Goal: Transaction & Acquisition: Purchase product/service

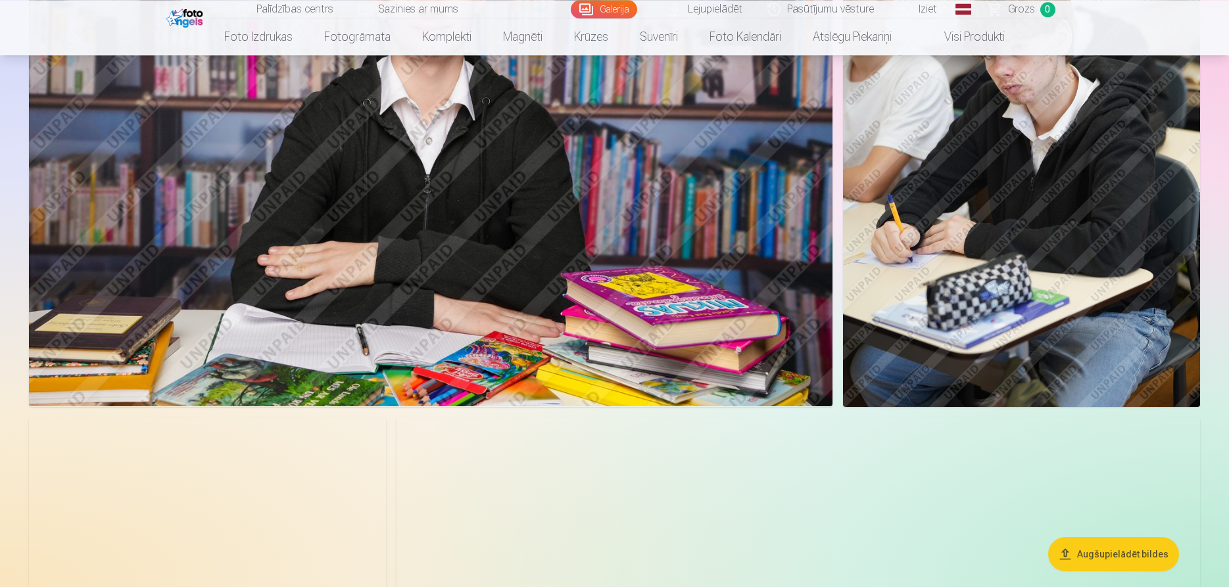
scroll to position [4091, 0]
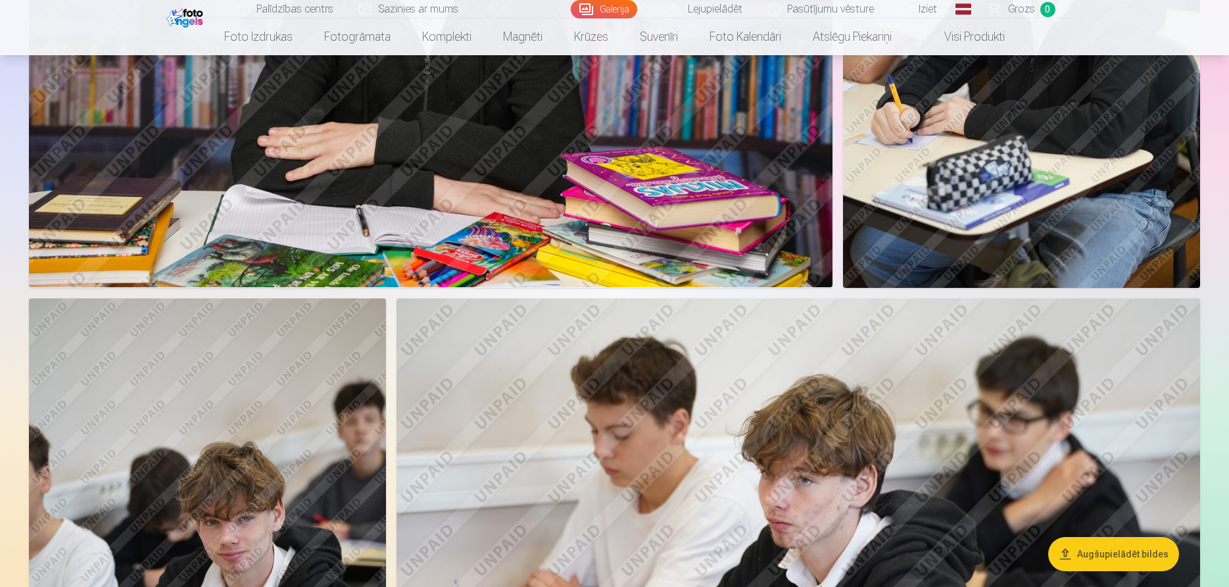
click at [1139, 556] on button "Augšupielādēt bildes" at bounding box center [1113, 554] width 131 height 34
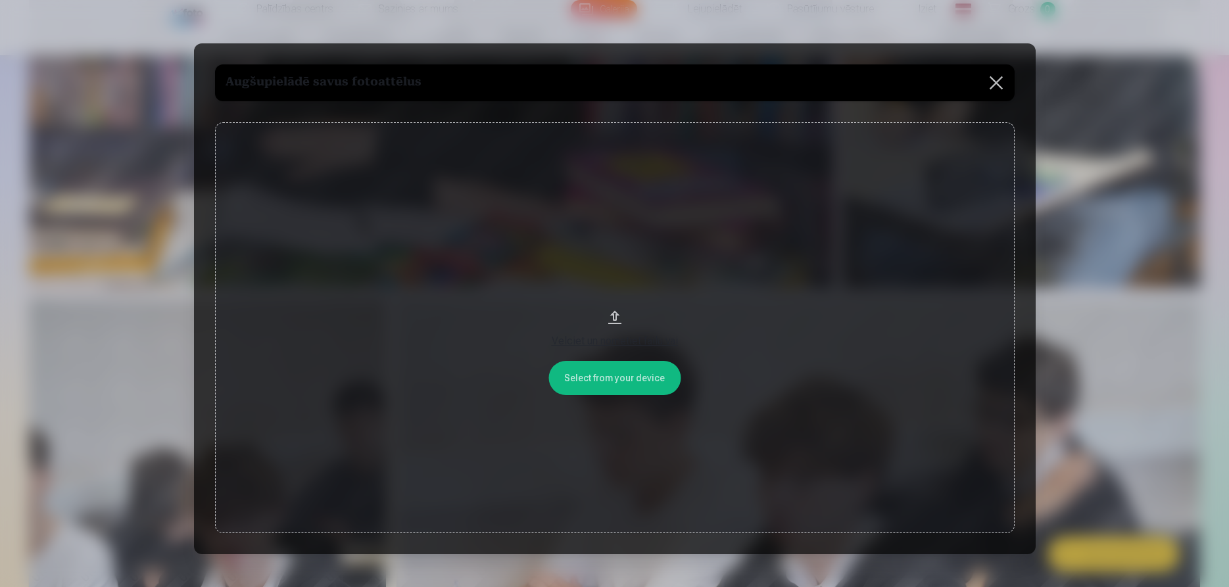
click at [996, 86] on button at bounding box center [996, 82] width 37 height 37
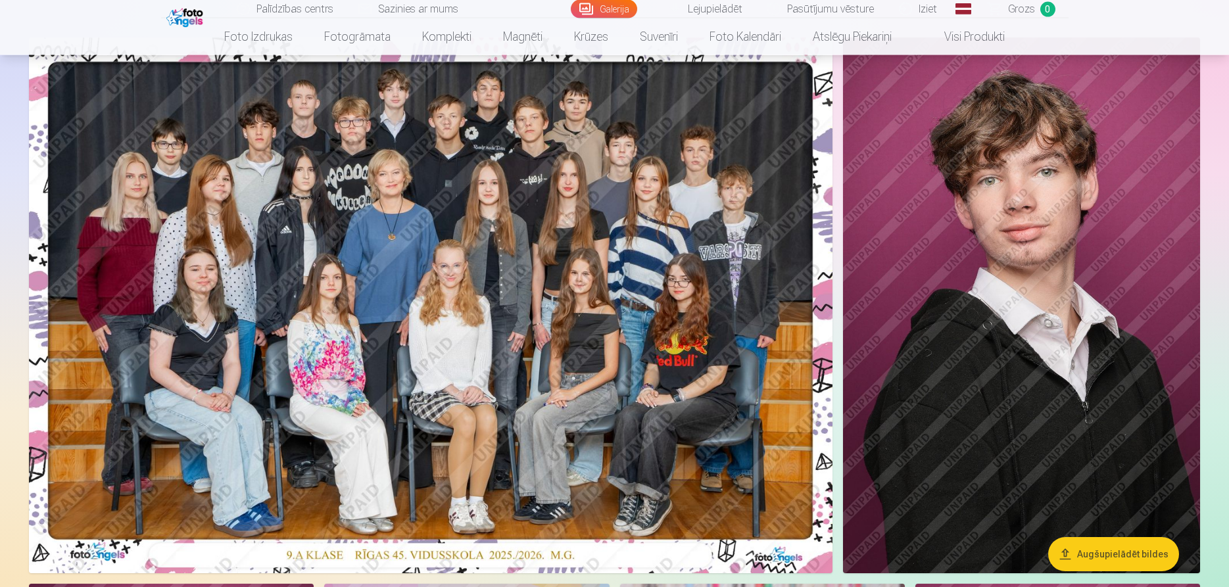
scroll to position [0, 0]
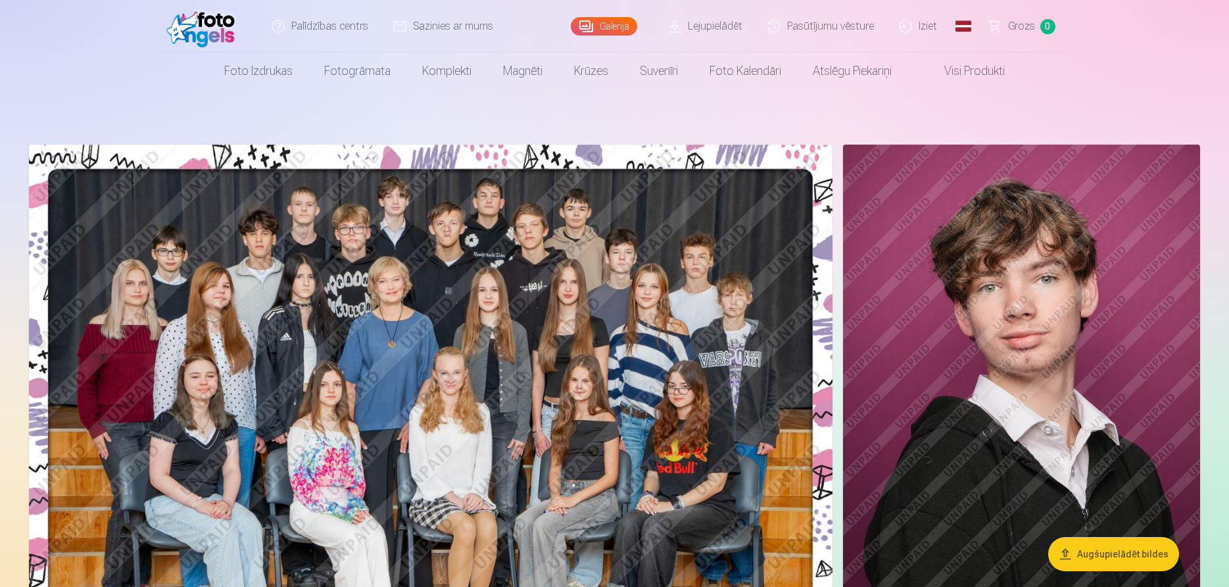
click at [713, 22] on link "Lejupielādēt" at bounding box center [705, 26] width 99 height 53
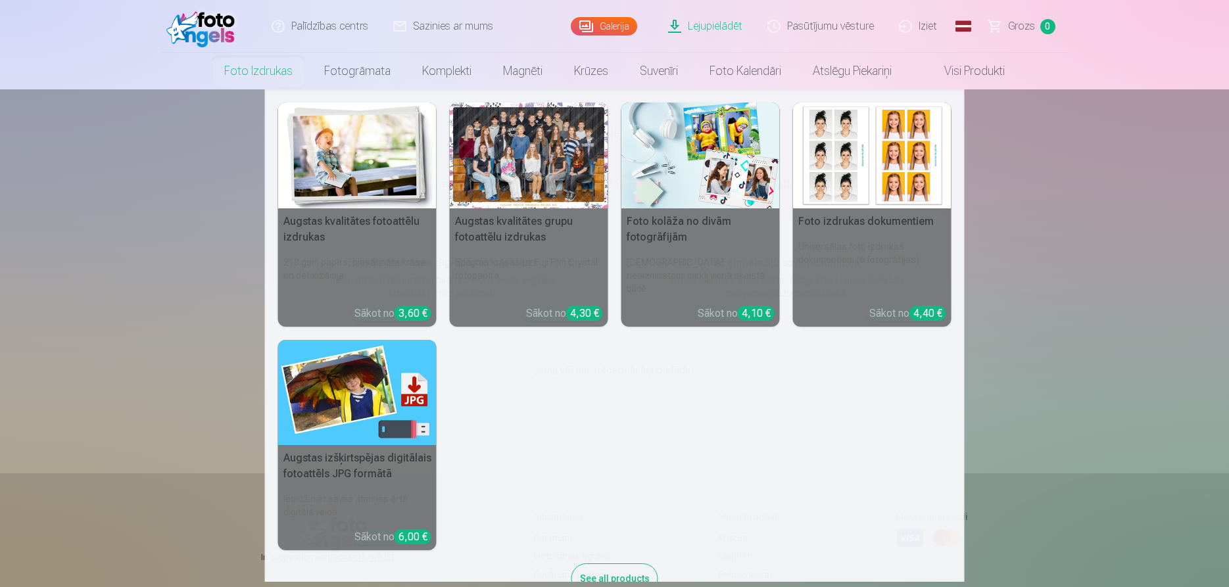
click at [560, 179] on div at bounding box center [529, 156] width 158 height 106
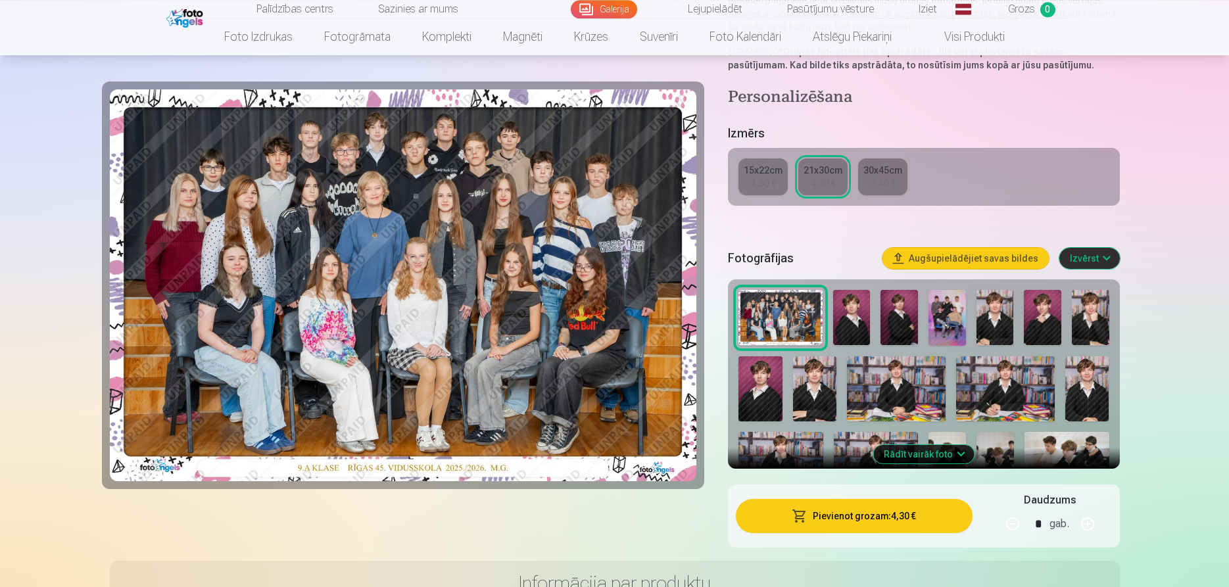
scroll to position [268, 0]
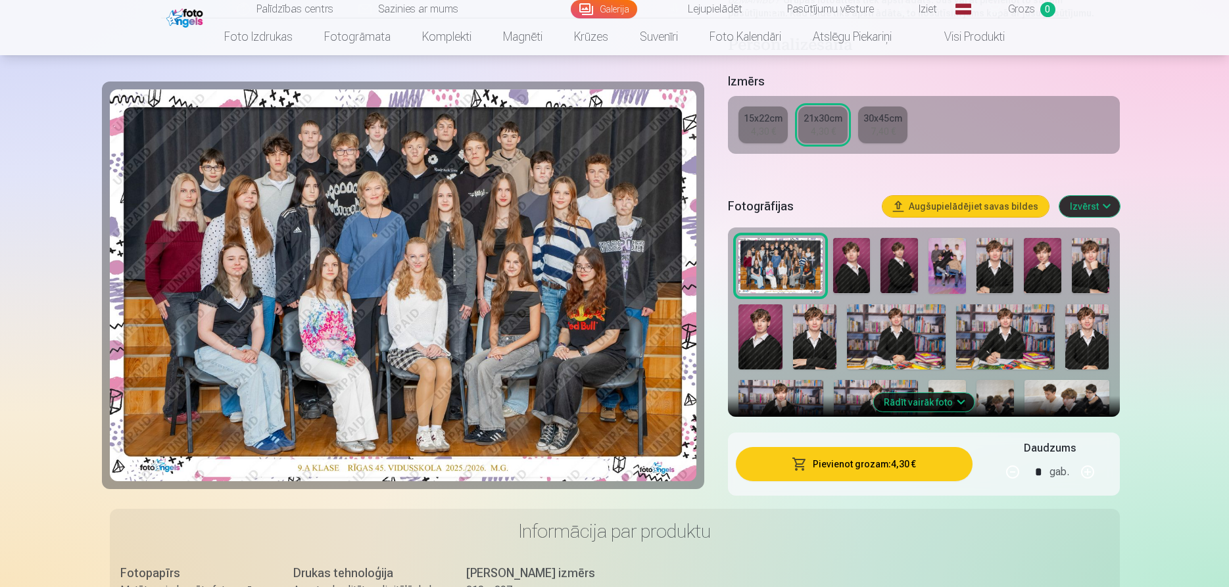
click at [918, 462] on button "Pievienot grozam : 4,30 €" at bounding box center [854, 464] width 236 height 34
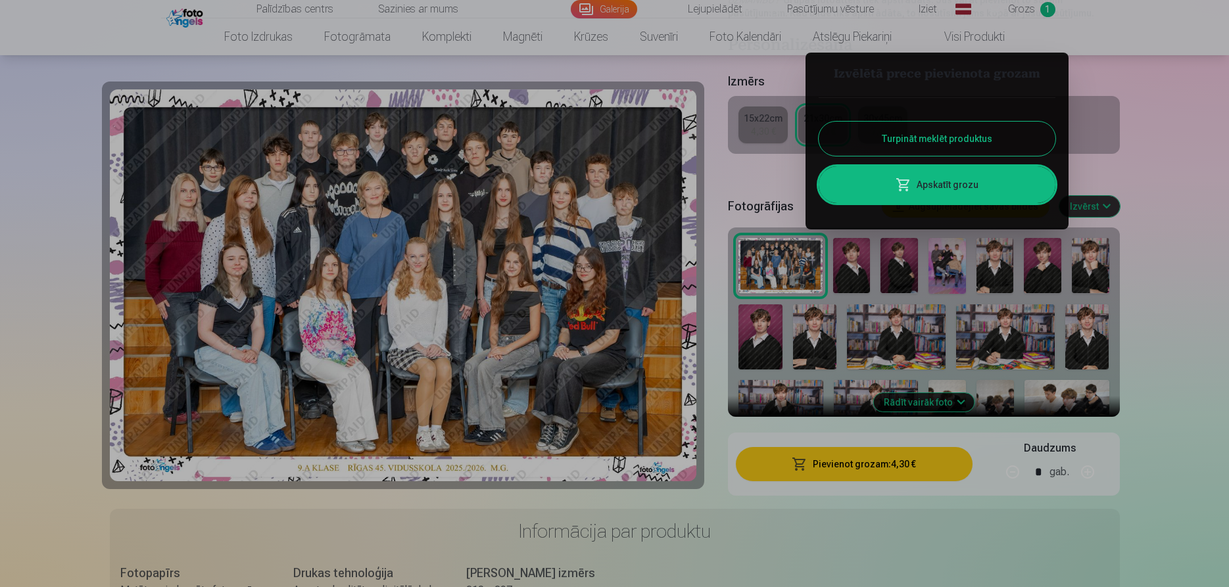
click at [981, 140] on button "Turpināt meklēt produktus" at bounding box center [937, 139] width 237 height 34
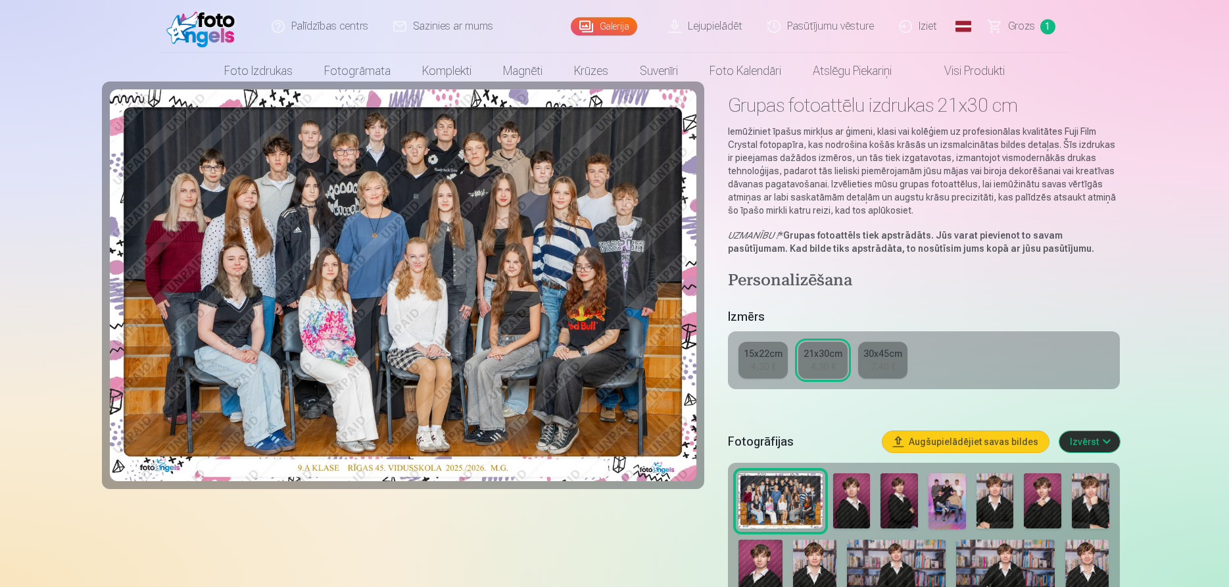
scroll to position [0, 0]
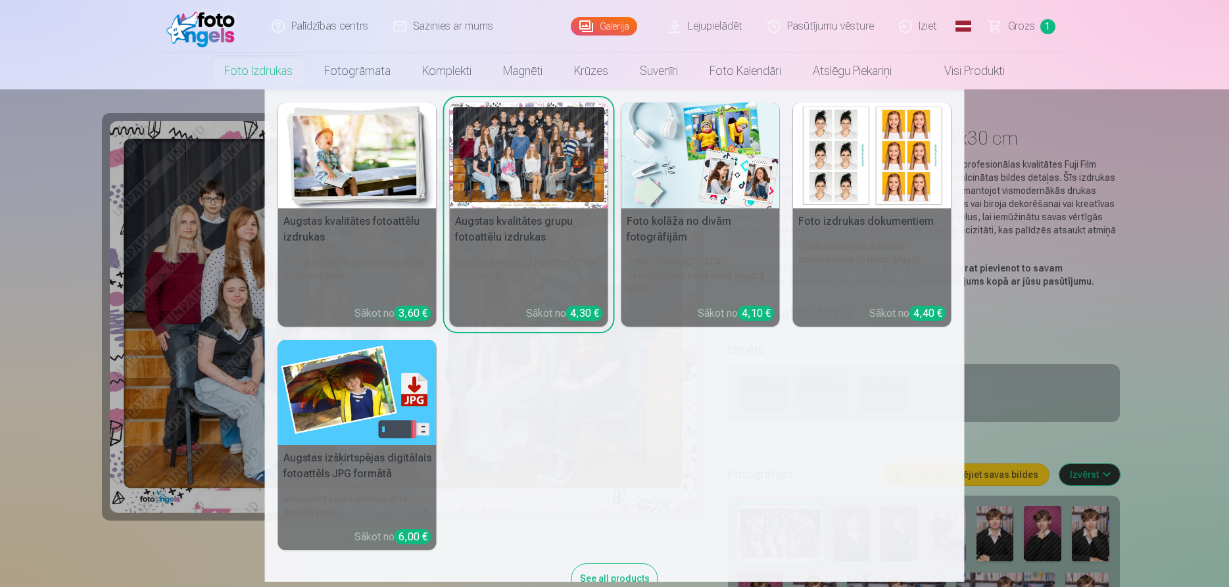
click at [369, 260] on h6 "210 gsm papīrs, piesātināta krāsa un detalizācija" at bounding box center [357, 276] width 158 height 50
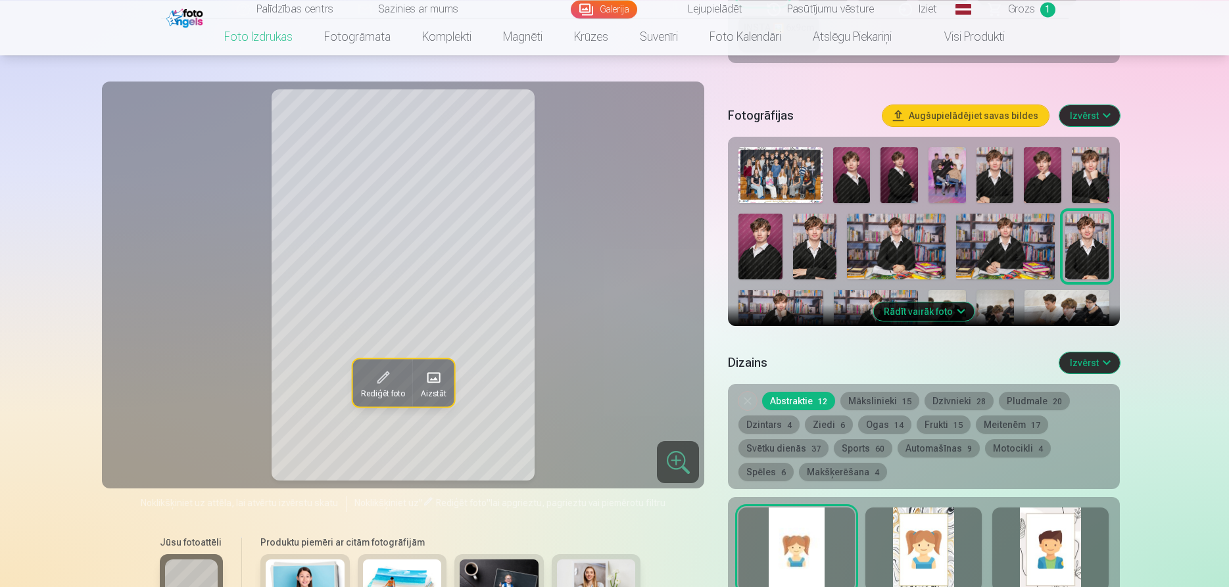
scroll to position [335, 0]
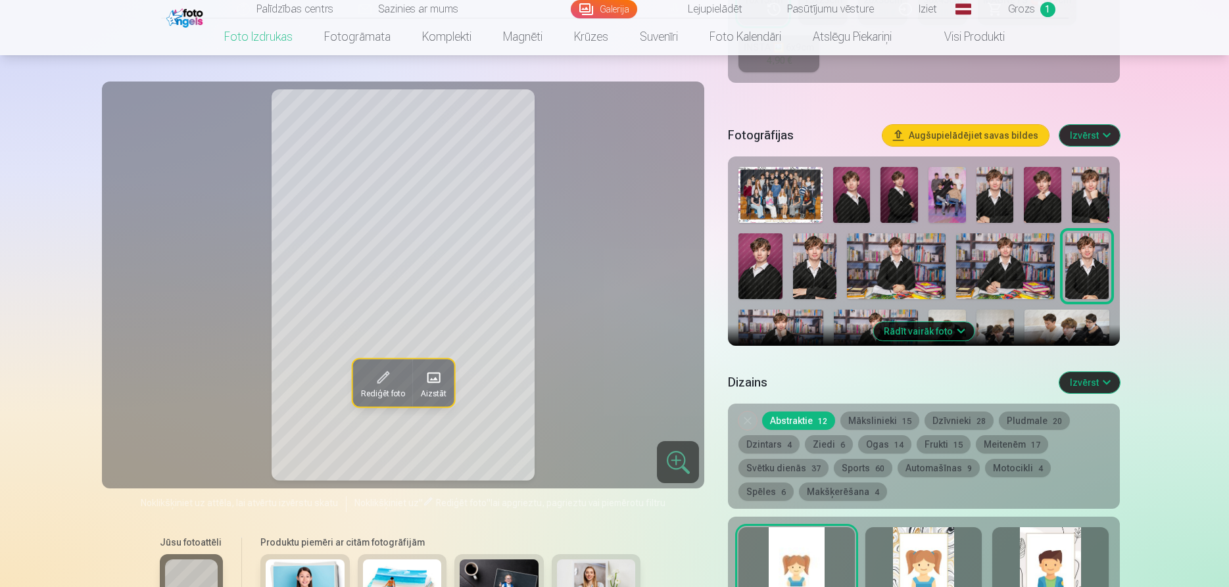
click at [858, 200] on img at bounding box center [851, 195] width 37 height 56
click at [878, 199] on div at bounding box center [923, 298] width 381 height 272
click at [890, 199] on img at bounding box center [898, 195] width 37 height 56
click at [984, 205] on img at bounding box center [994, 195] width 37 height 56
click at [1037, 202] on img at bounding box center [1042, 195] width 37 height 56
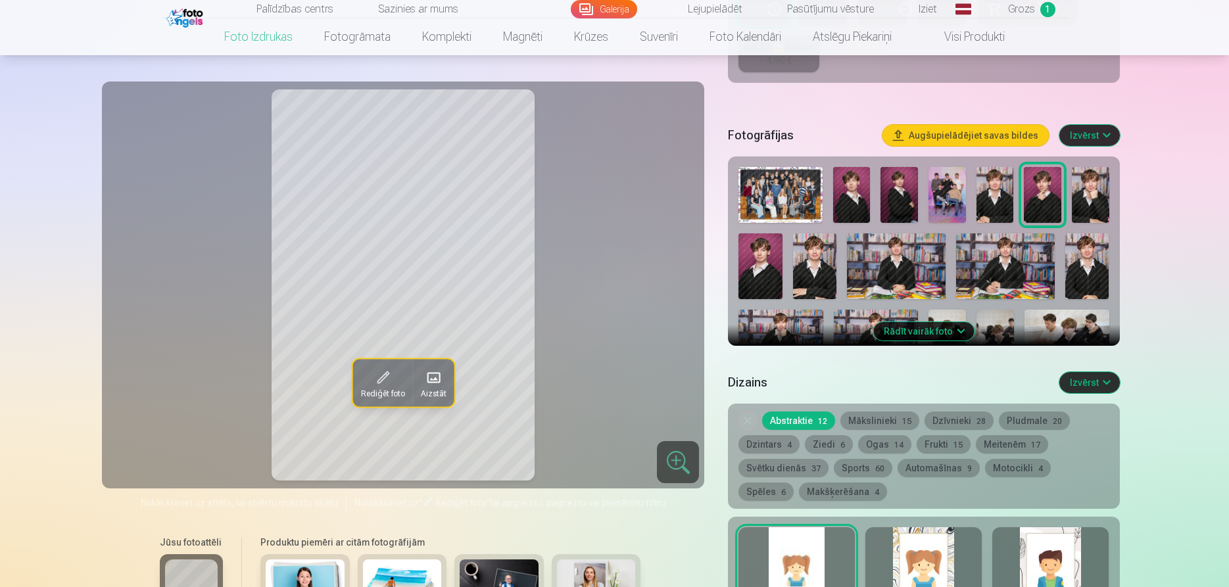
click at [1073, 205] on img at bounding box center [1090, 195] width 37 height 56
click at [774, 275] on img at bounding box center [760, 266] width 44 height 66
click at [1089, 272] on img at bounding box center [1087, 266] width 44 height 66
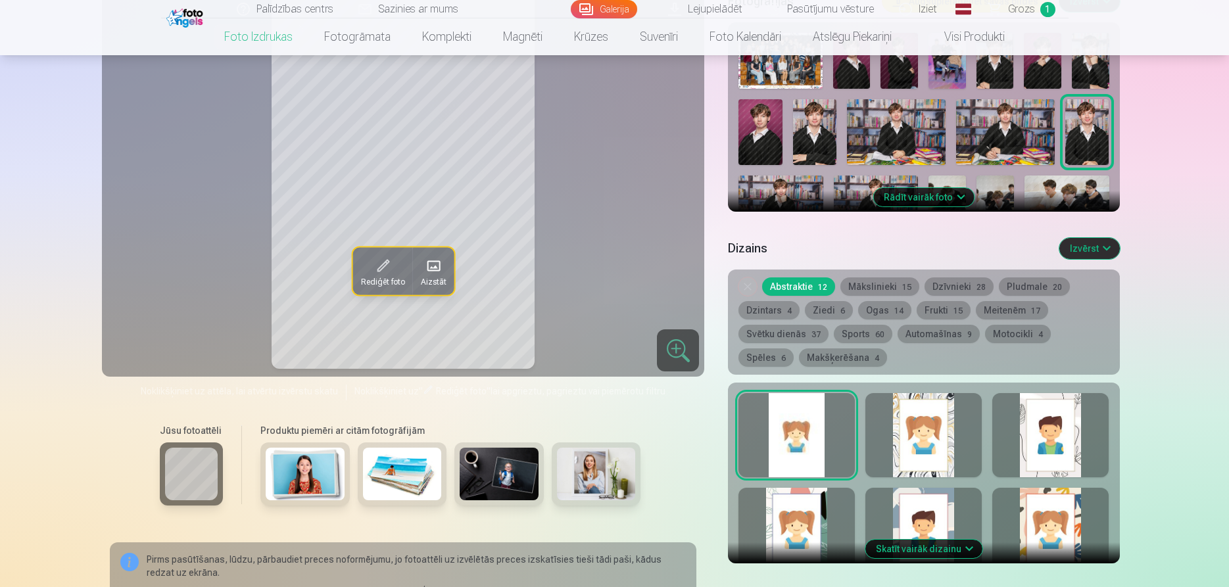
scroll to position [738, 0]
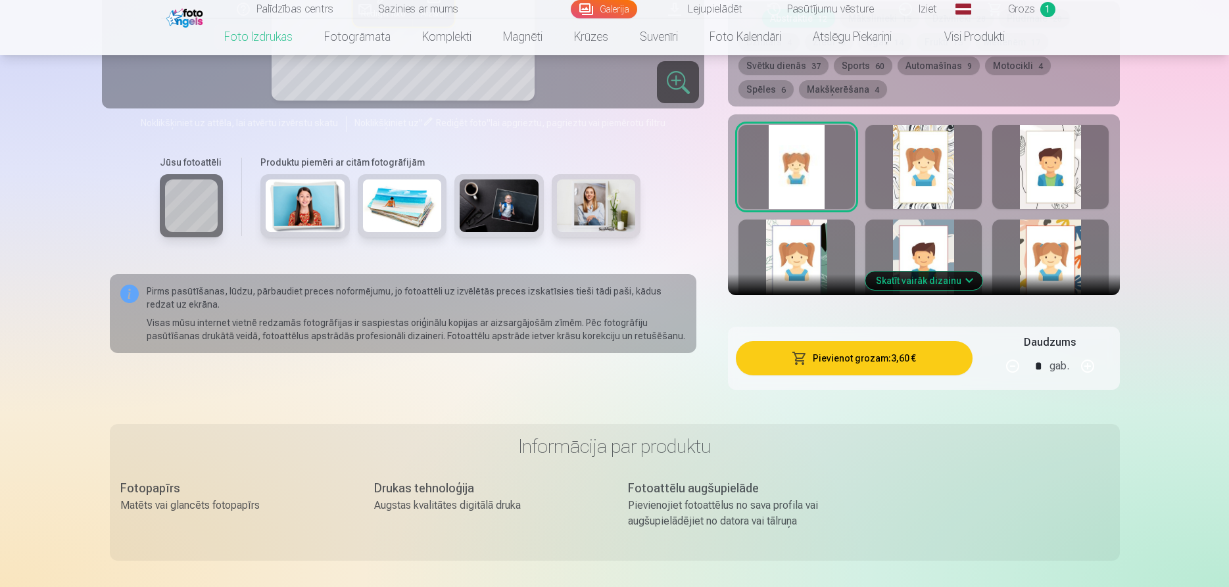
click at [834, 362] on button "Pievienot grozam : 3,60 €" at bounding box center [854, 358] width 236 height 34
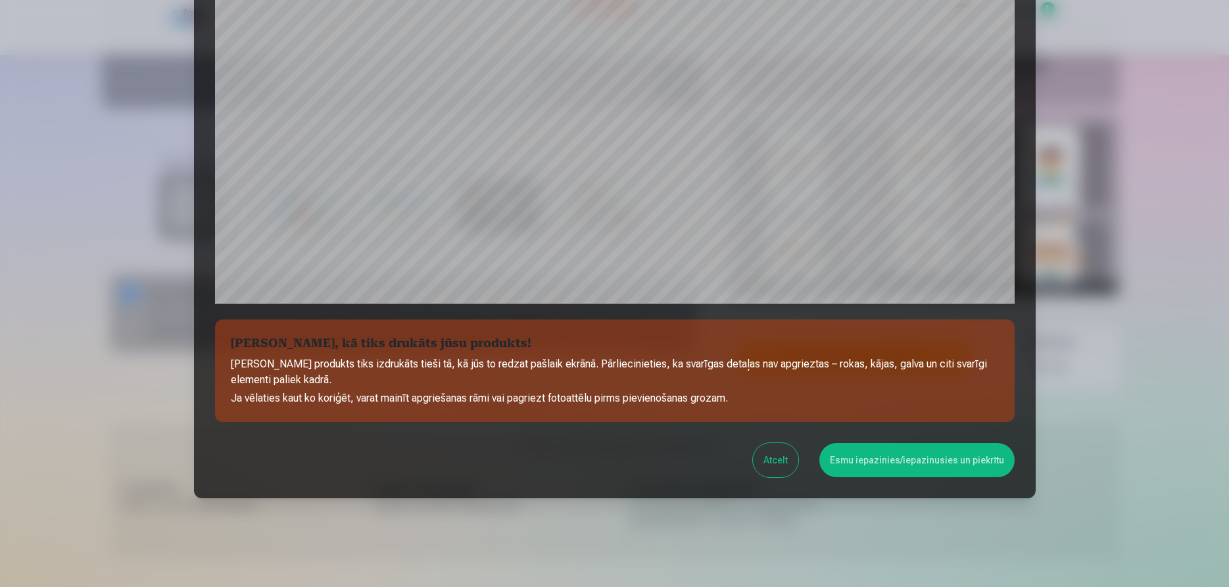
scroll to position [360, 0]
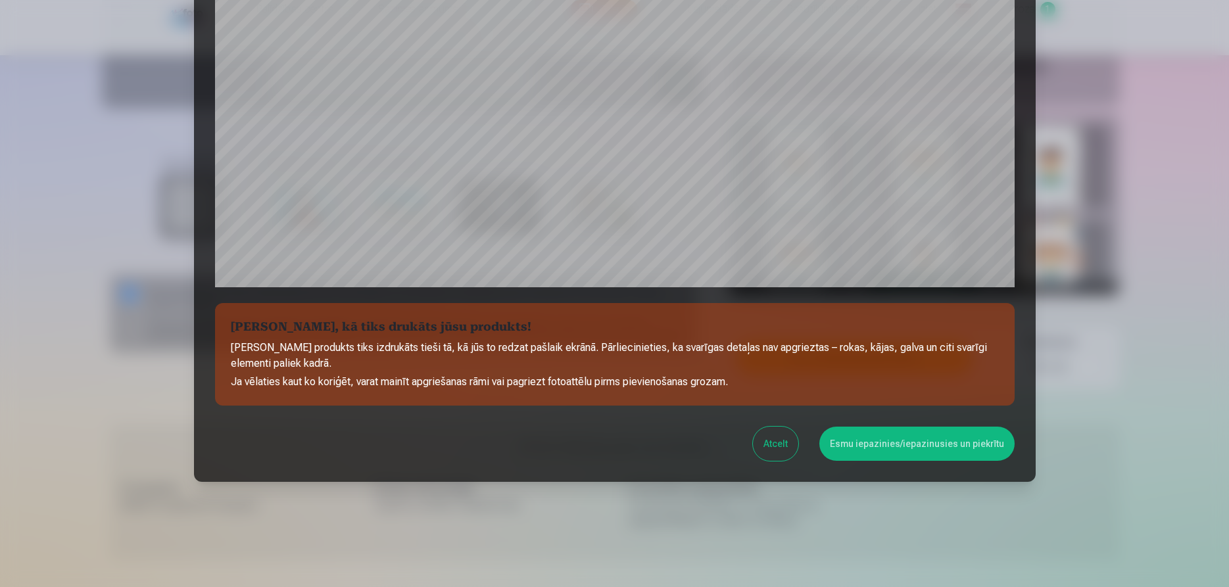
click at [917, 445] on button "Esmu iepazinies/iepazinusies un piekrītu" at bounding box center [916, 444] width 195 height 34
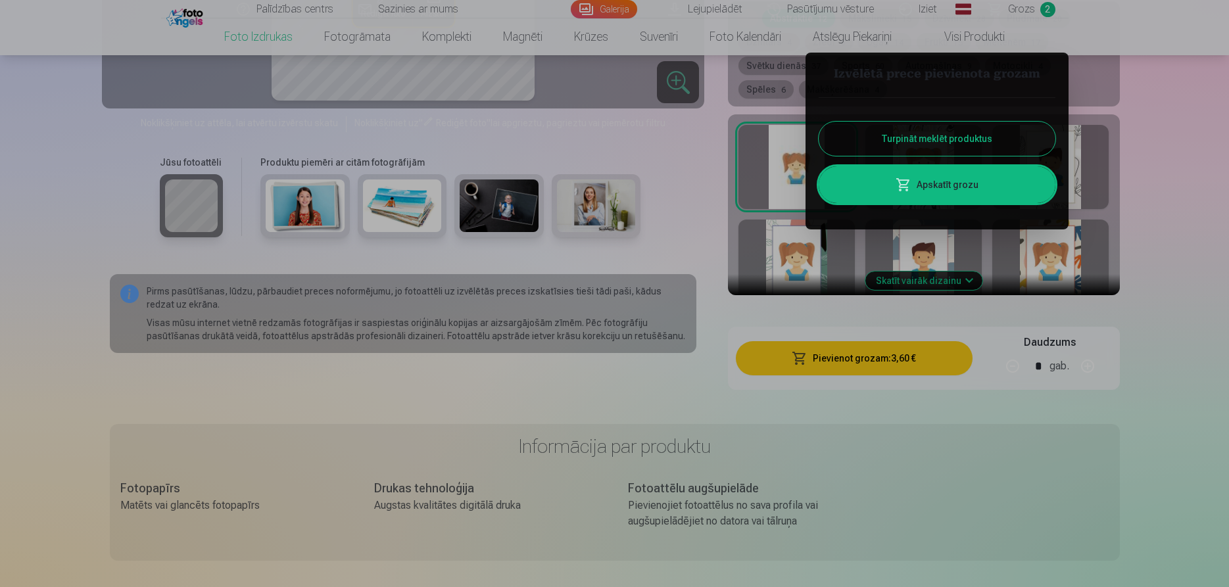
click at [936, 143] on button "Turpināt meklēt produktus" at bounding box center [937, 139] width 237 height 34
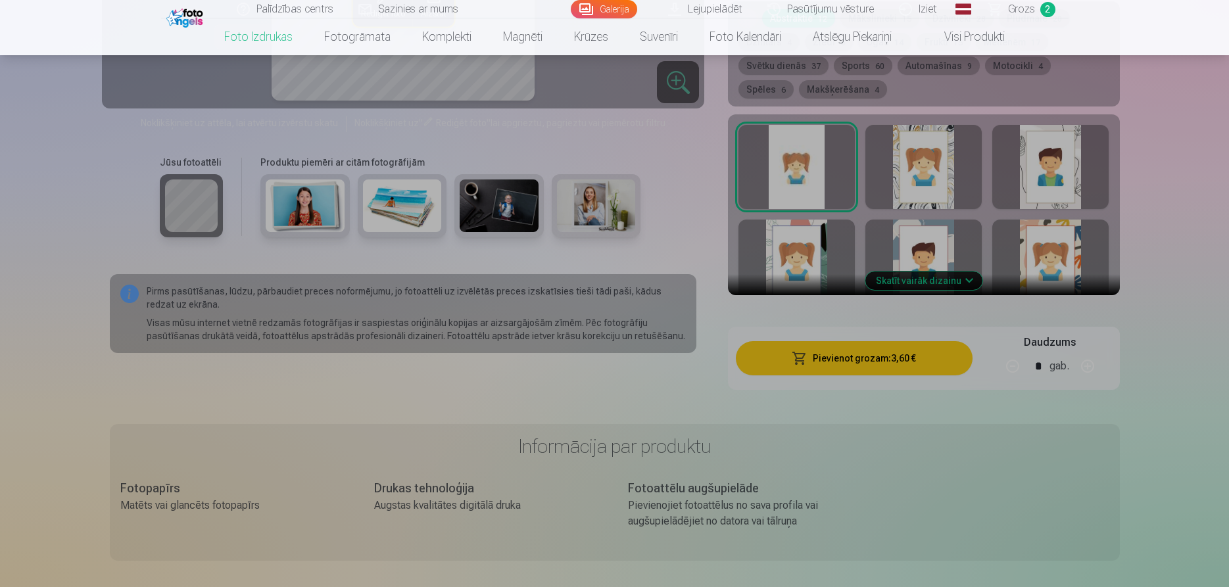
click at [522, 42] on link "Magnēti" at bounding box center [522, 36] width 71 height 37
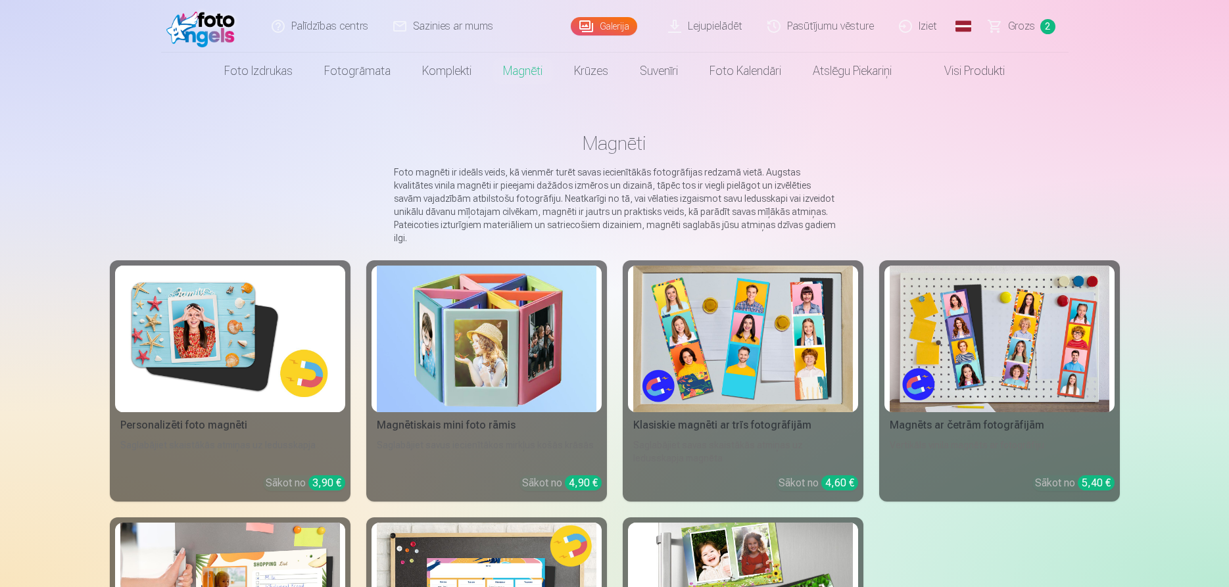
click at [181, 346] on img at bounding box center [230, 339] width 220 height 147
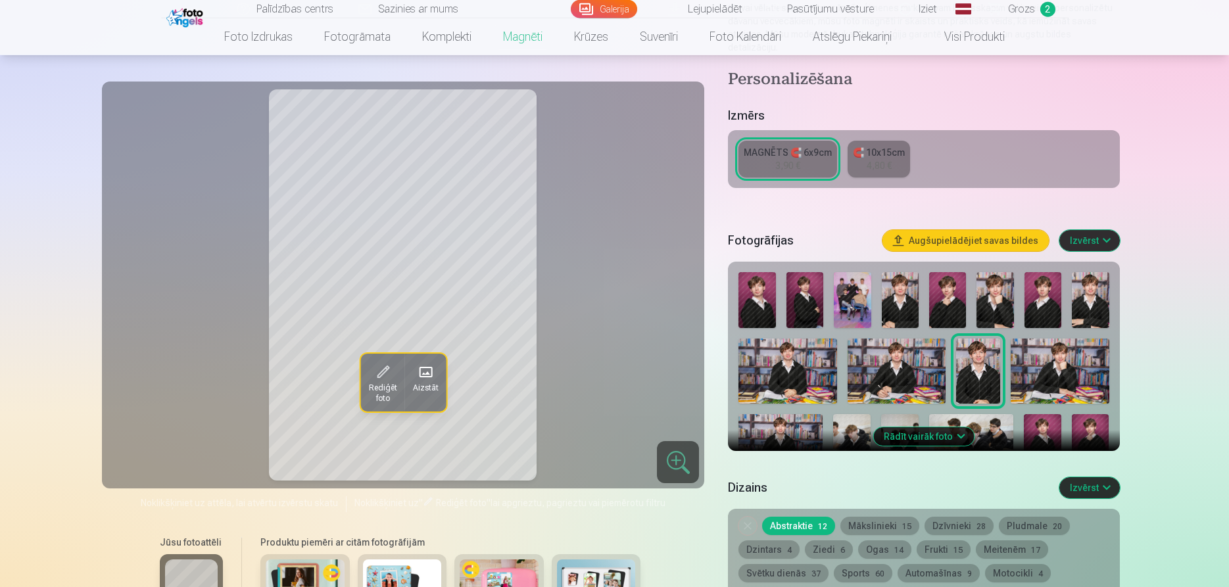
scroll to position [268, 0]
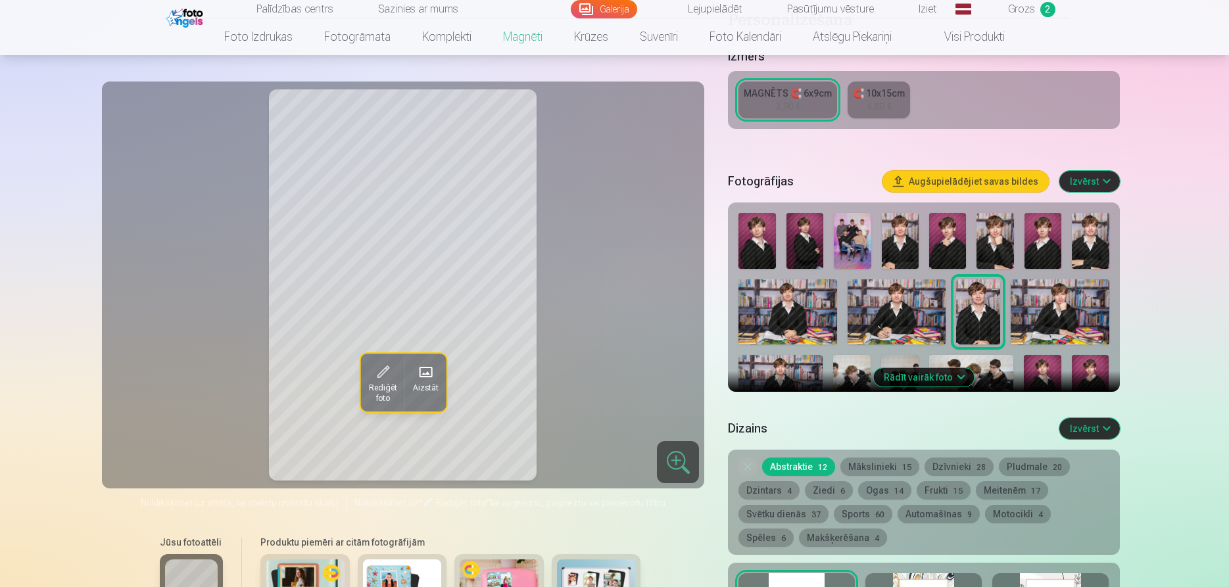
click at [950, 368] on button "Rādīt vairāk foto" at bounding box center [923, 377] width 101 height 18
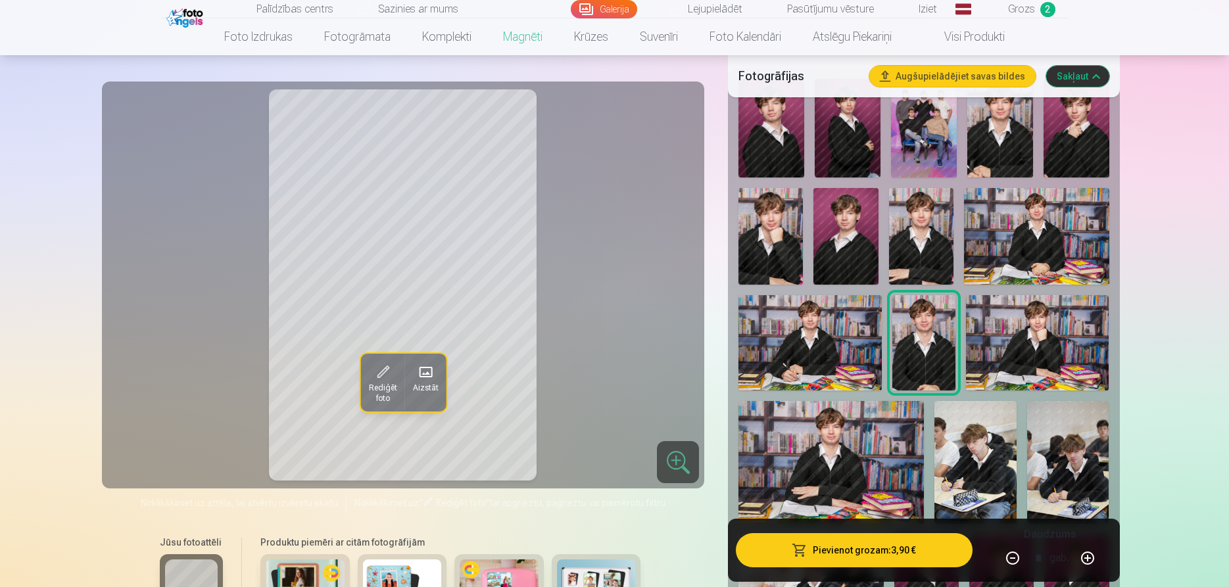
scroll to position [335, 0]
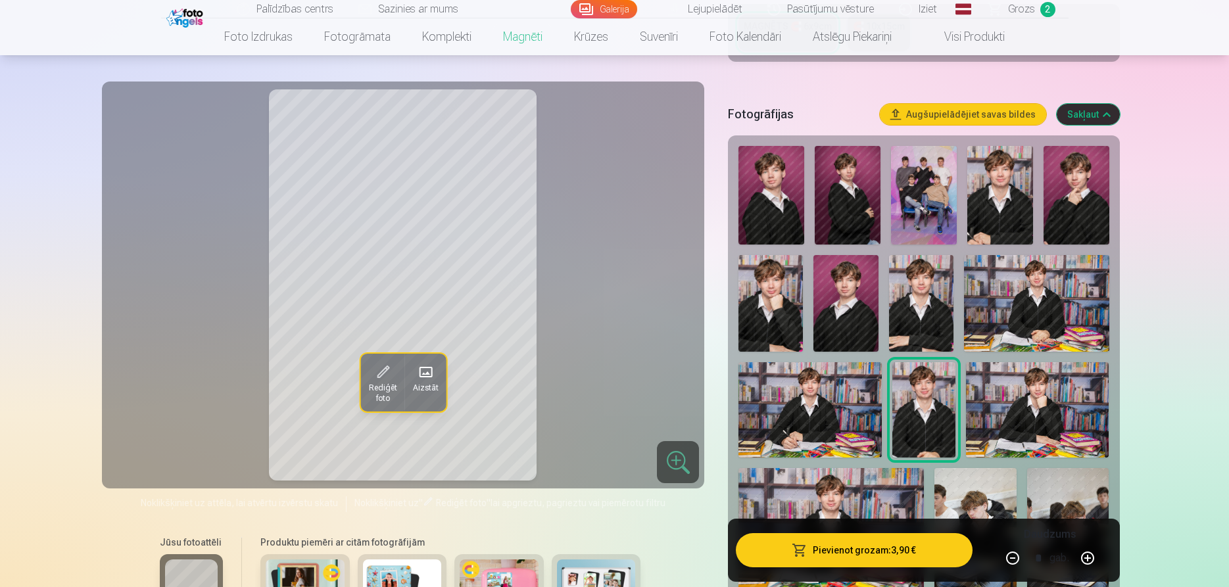
click at [1086, 558] on button "button" at bounding box center [1088, 558] width 32 height 32
type input "*"
click at [861, 558] on button "Pievienot grozam : 7,80 €" at bounding box center [854, 550] width 236 height 34
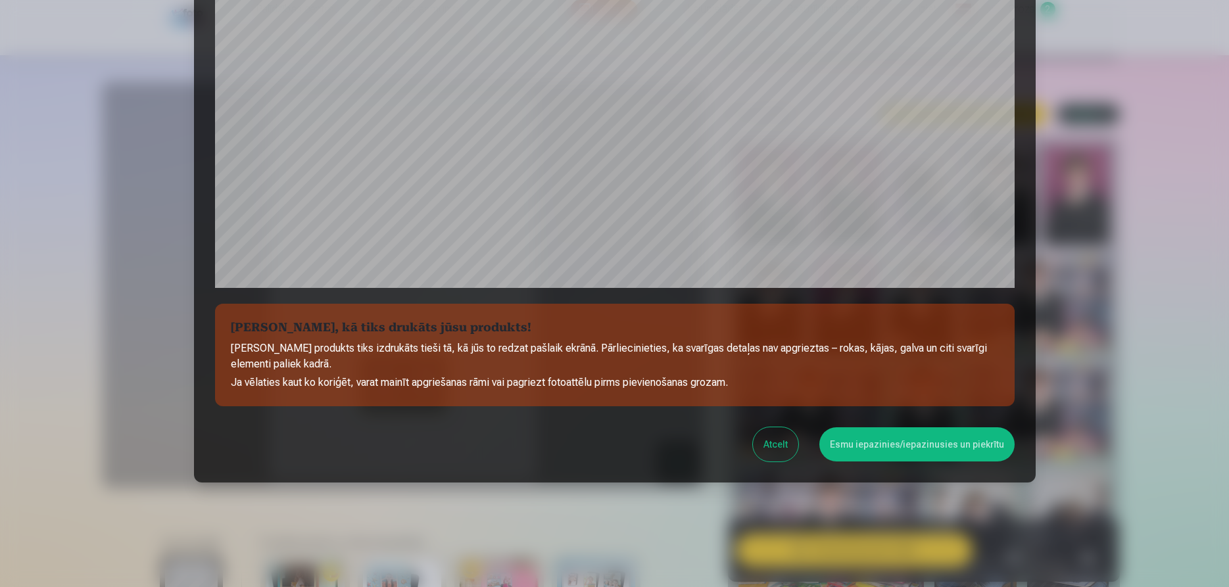
scroll to position [360, 0]
click at [921, 441] on button "Esmu iepazinies/iepazinusies un piekrītu" at bounding box center [916, 444] width 195 height 34
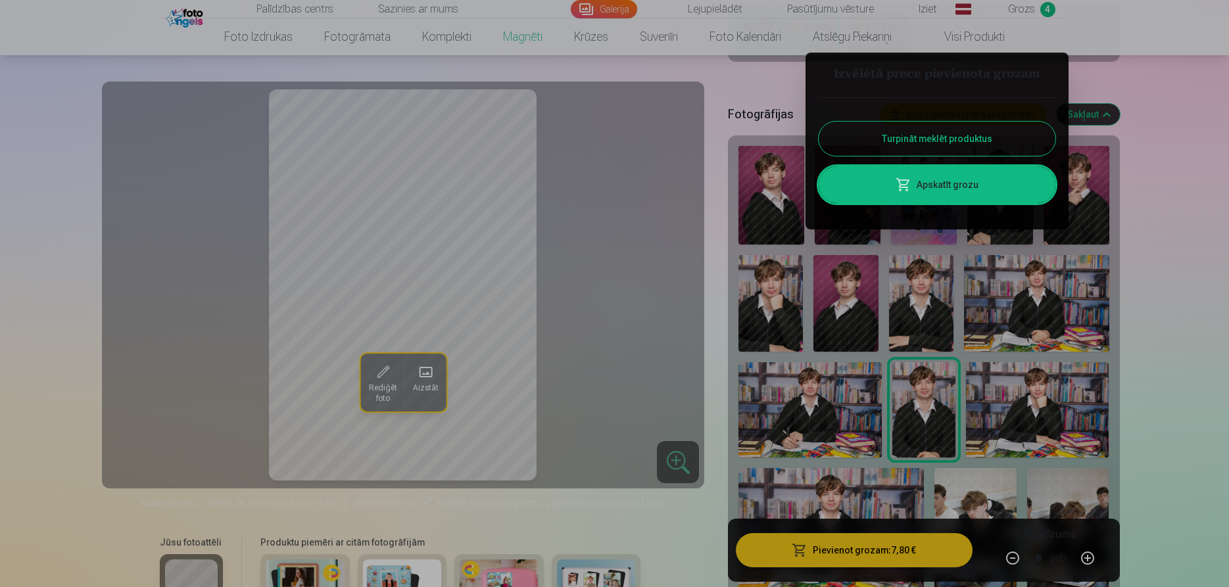
click at [986, 137] on button "Turpināt meklēt produktus" at bounding box center [937, 139] width 237 height 34
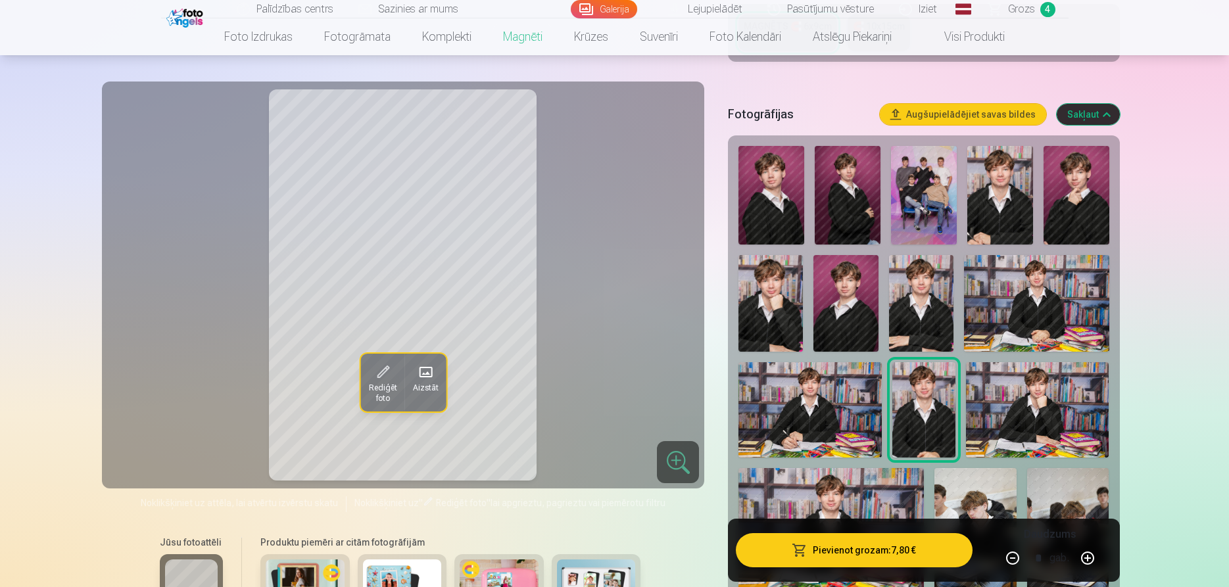
click at [1082, 183] on img at bounding box center [1077, 195] width 66 height 99
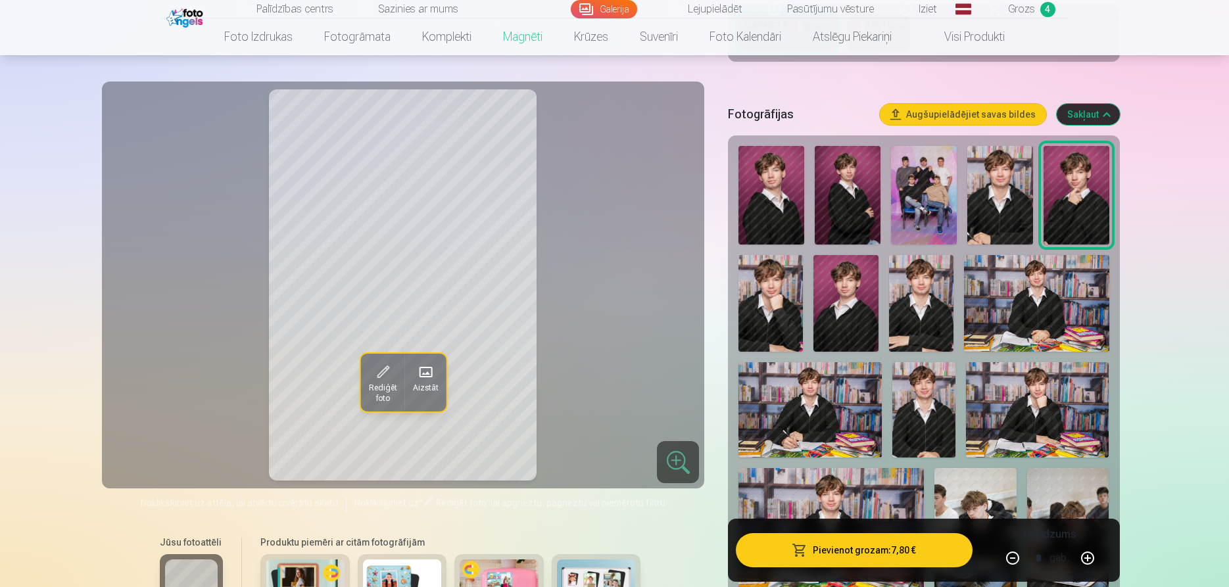
click at [993, 199] on img at bounding box center [1000, 195] width 66 height 99
click at [761, 203] on img at bounding box center [771, 195] width 66 height 99
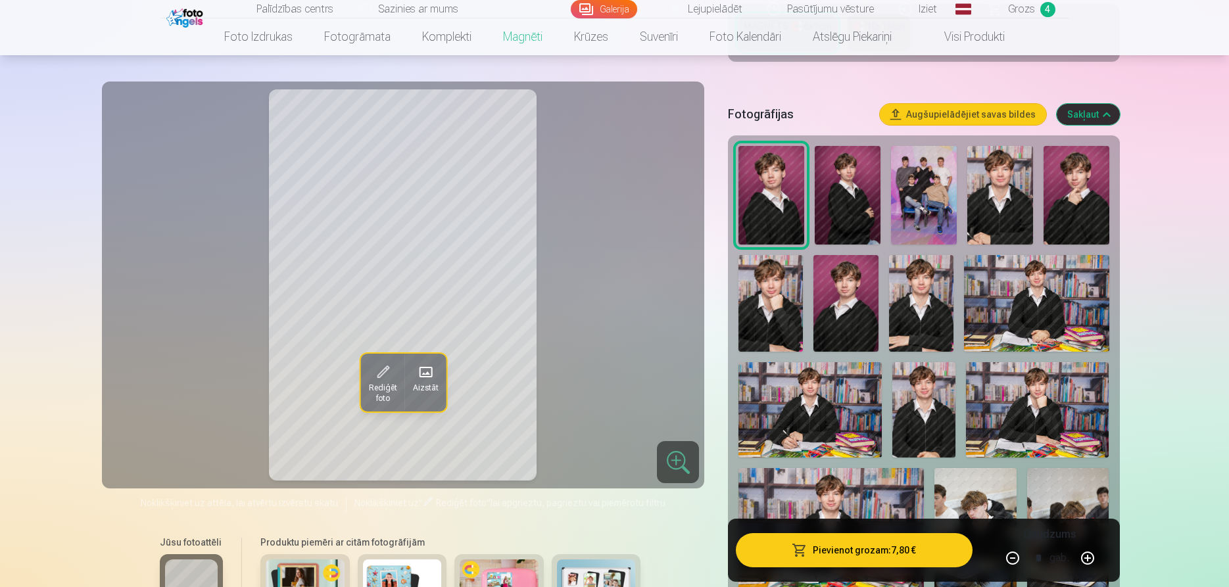
click at [790, 312] on img at bounding box center [770, 303] width 64 height 97
click at [829, 304] on img at bounding box center [845, 303] width 64 height 97
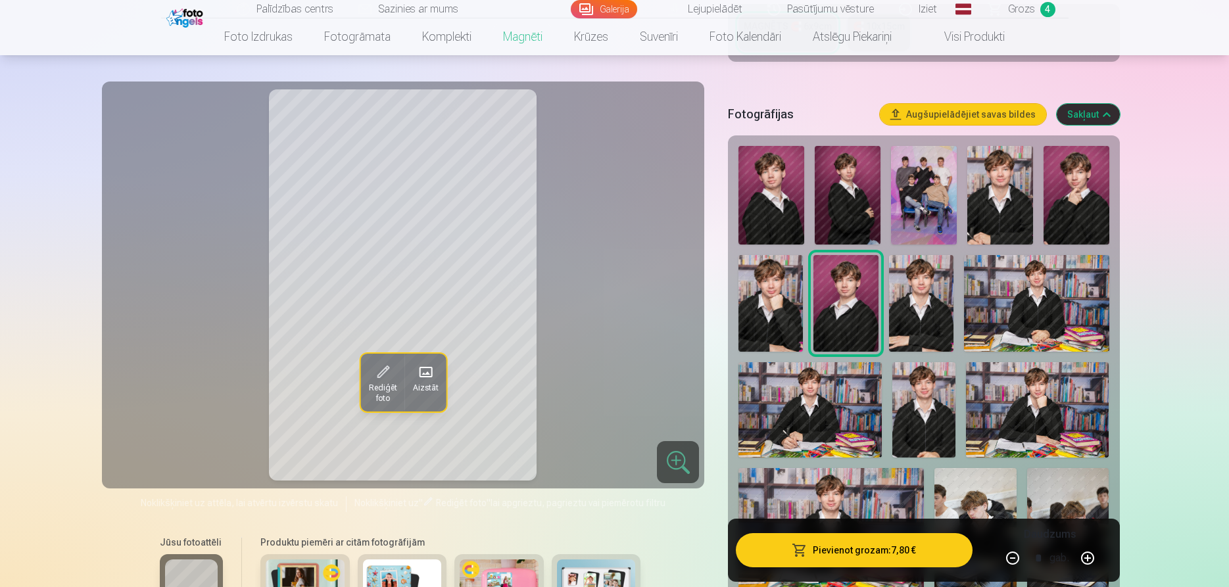
click at [781, 200] on img at bounding box center [771, 195] width 66 height 99
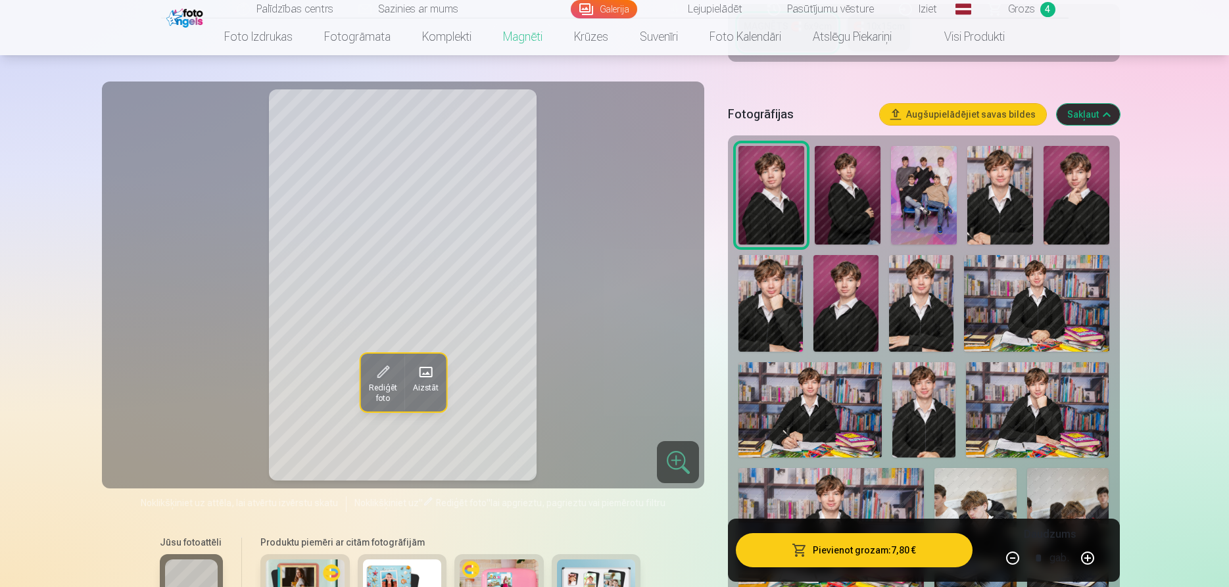
click at [1049, 293] on img at bounding box center [1036, 303] width 145 height 97
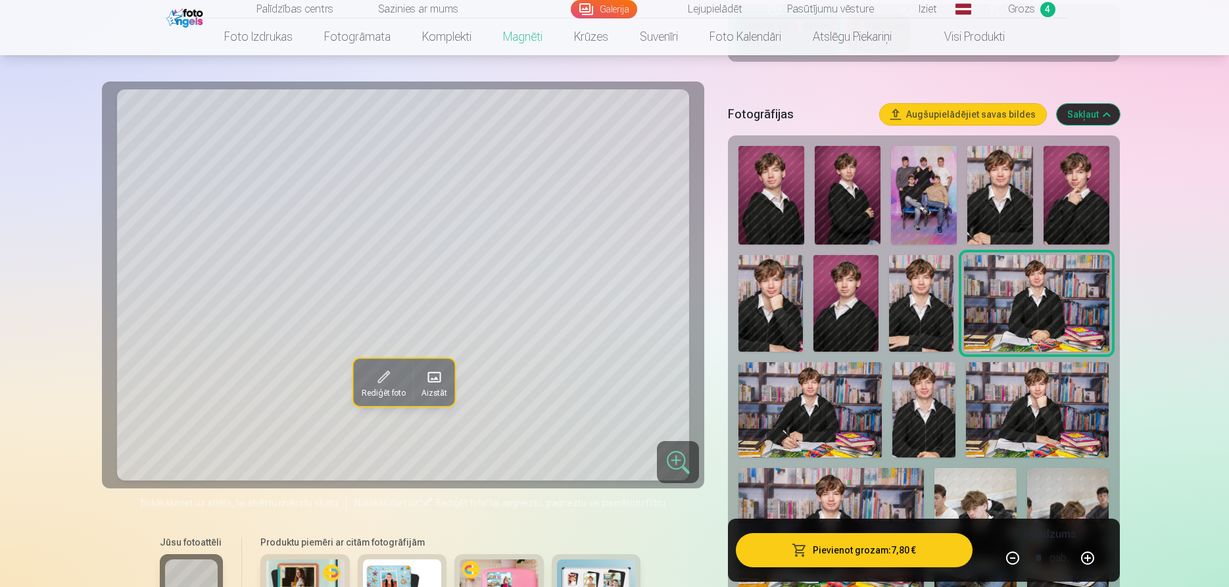
click at [1065, 205] on img at bounding box center [1077, 195] width 66 height 99
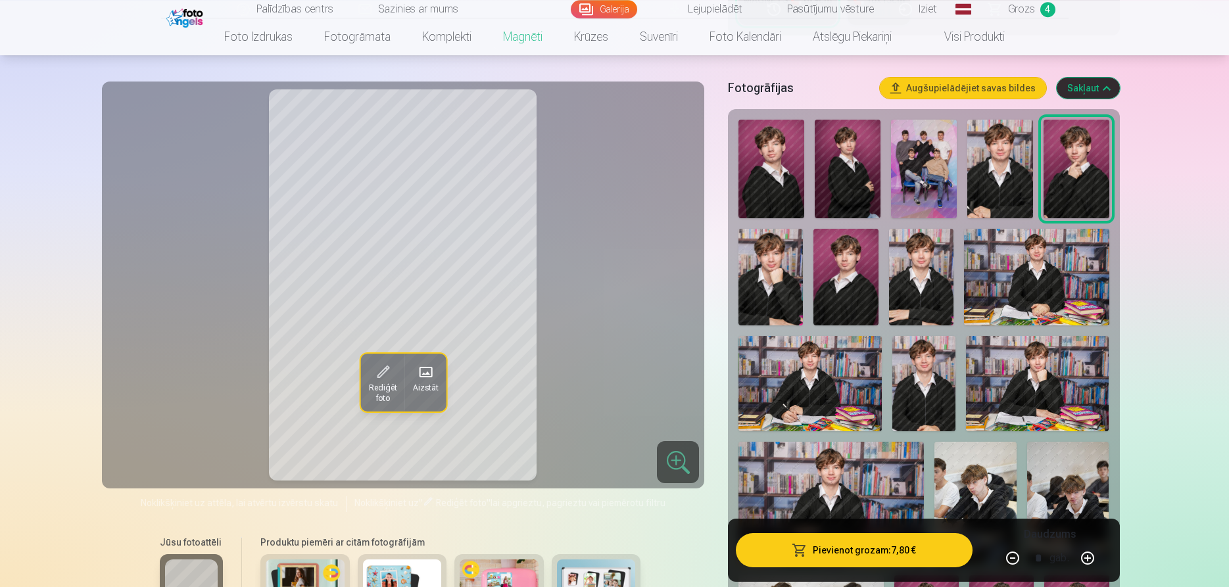
scroll to position [335, 0]
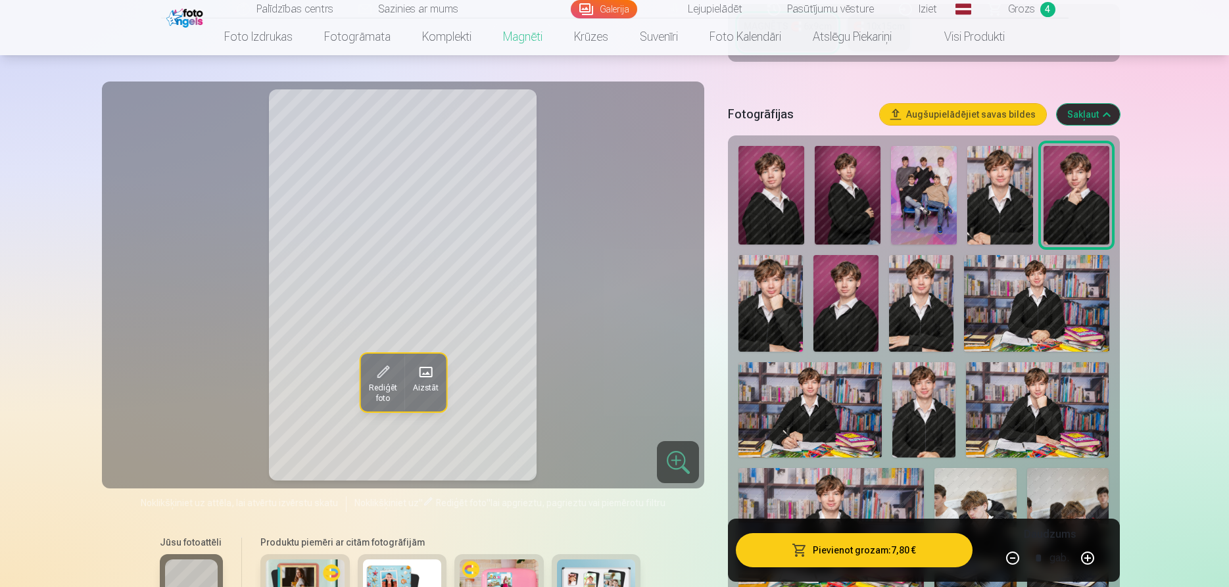
click at [830, 310] on img at bounding box center [845, 303] width 64 height 97
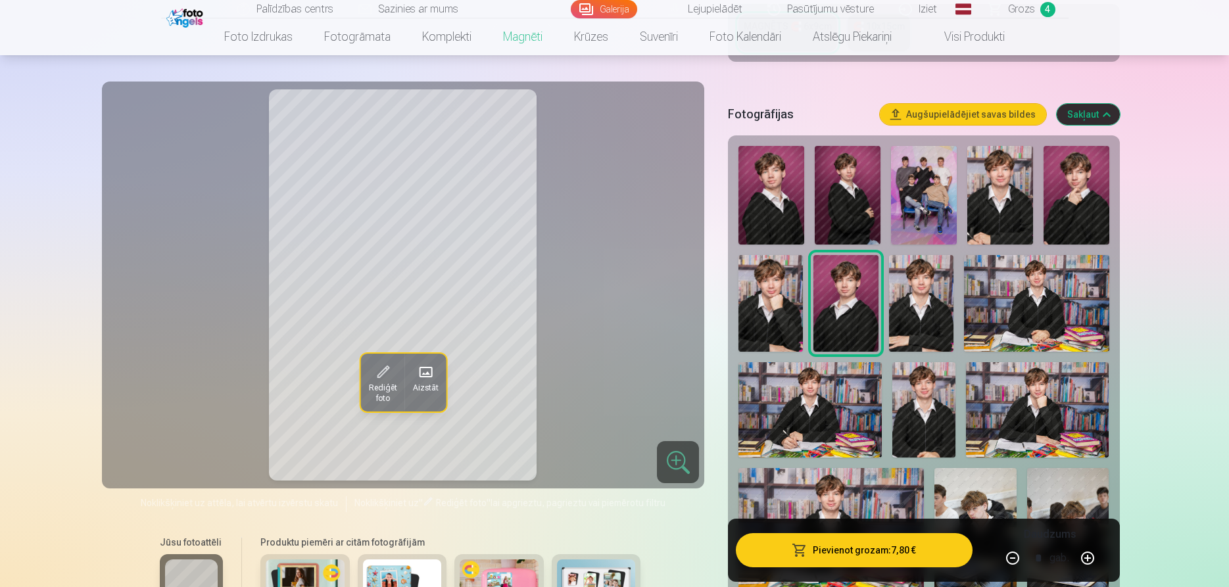
click at [932, 301] on img at bounding box center [921, 303] width 64 height 97
click at [899, 388] on img at bounding box center [924, 409] width 64 height 95
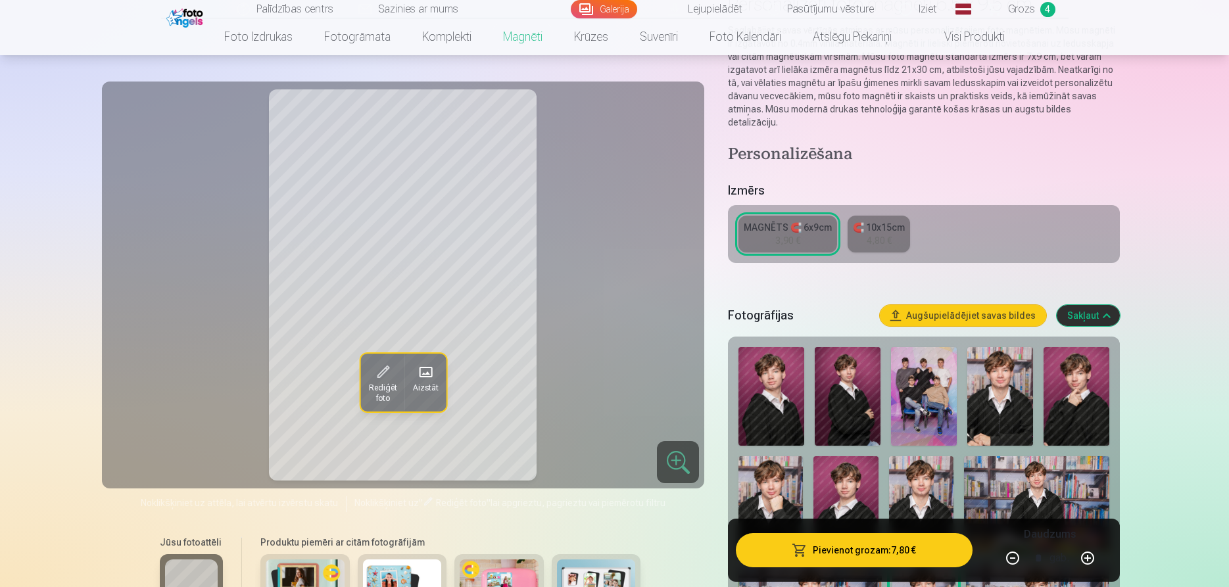
scroll to position [0, 0]
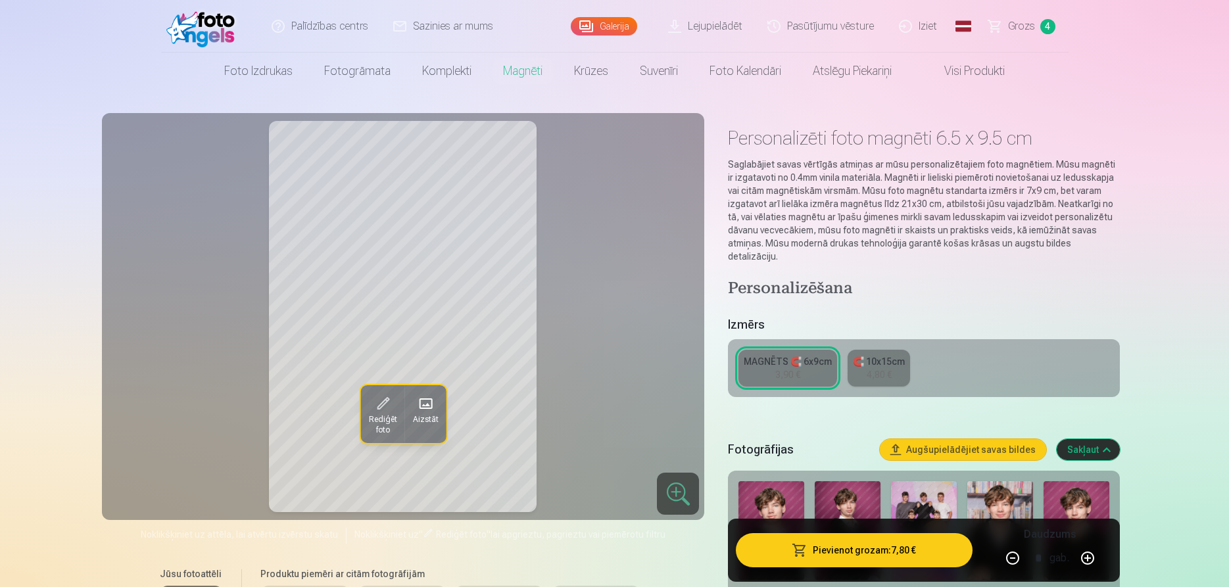
click at [884, 541] on button "Pievienot grozam : 7,80 €" at bounding box center [854, 550] width 236 height 34
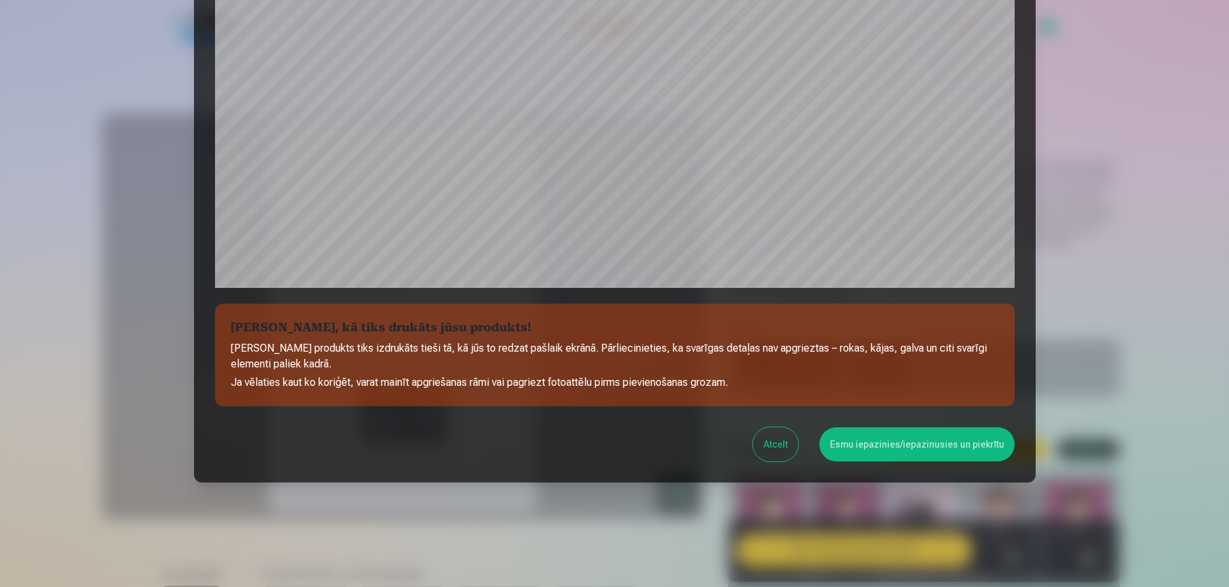
scroll to position [360, 0]
click at [888, 446] on button "Esmu iepazinies/iepazinusies un piekrītu" at bounding box center [916, 444] width 195 height 34
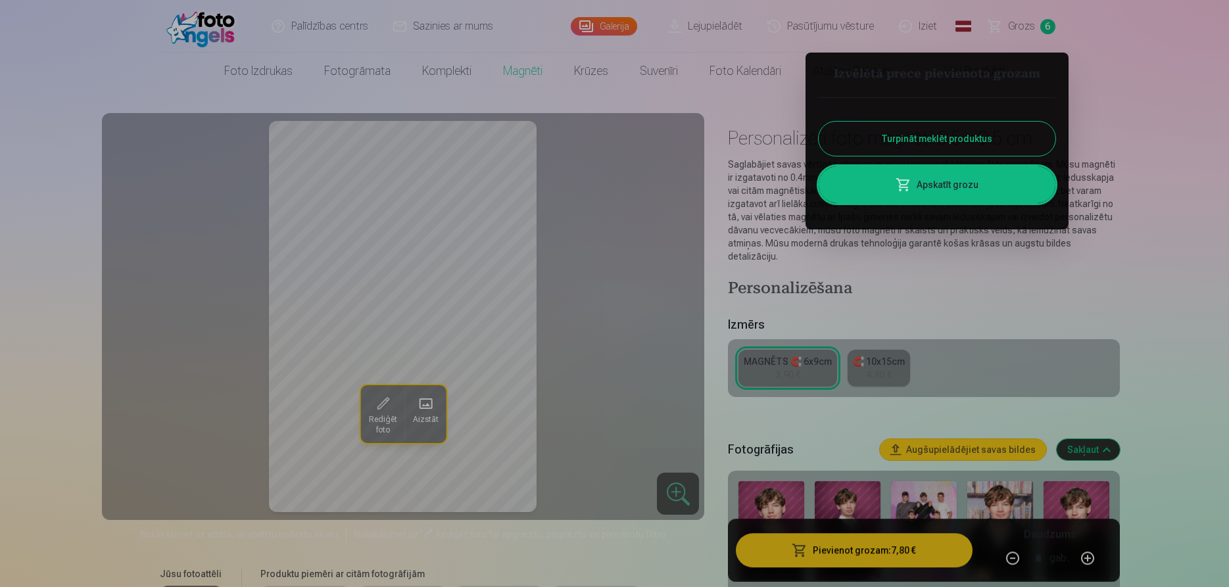
click at [948, 135] on button "Turpināt meklēt produktus" at bounding box center [937, 139] width 237 height 34
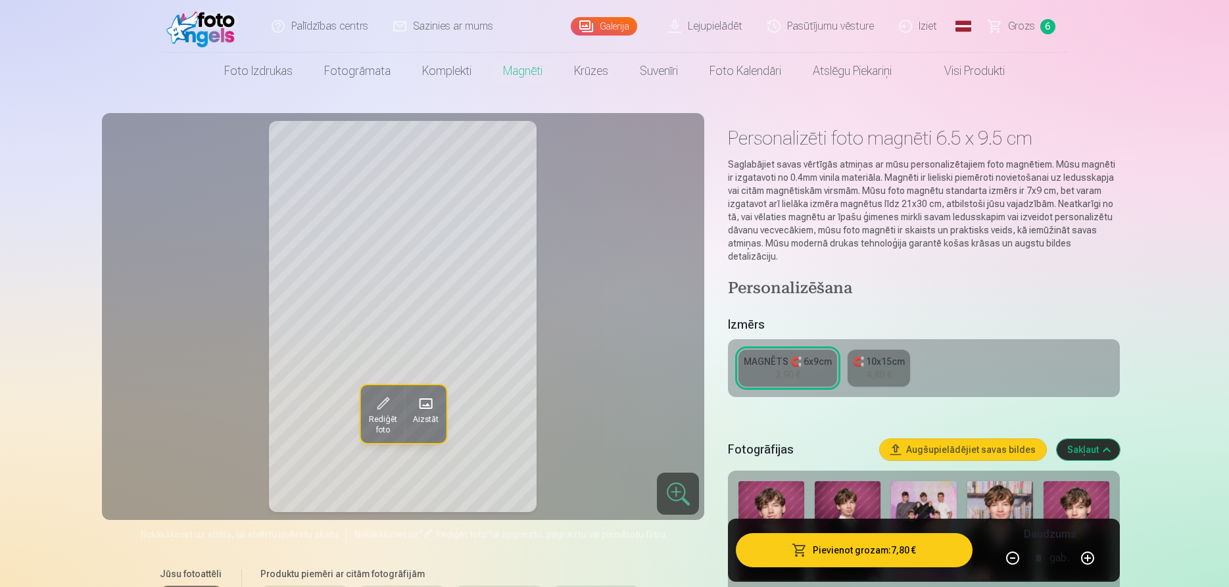
click at [1026, 29] on span "Grozs" at bounding box center [1021, 26] width 27 height 16
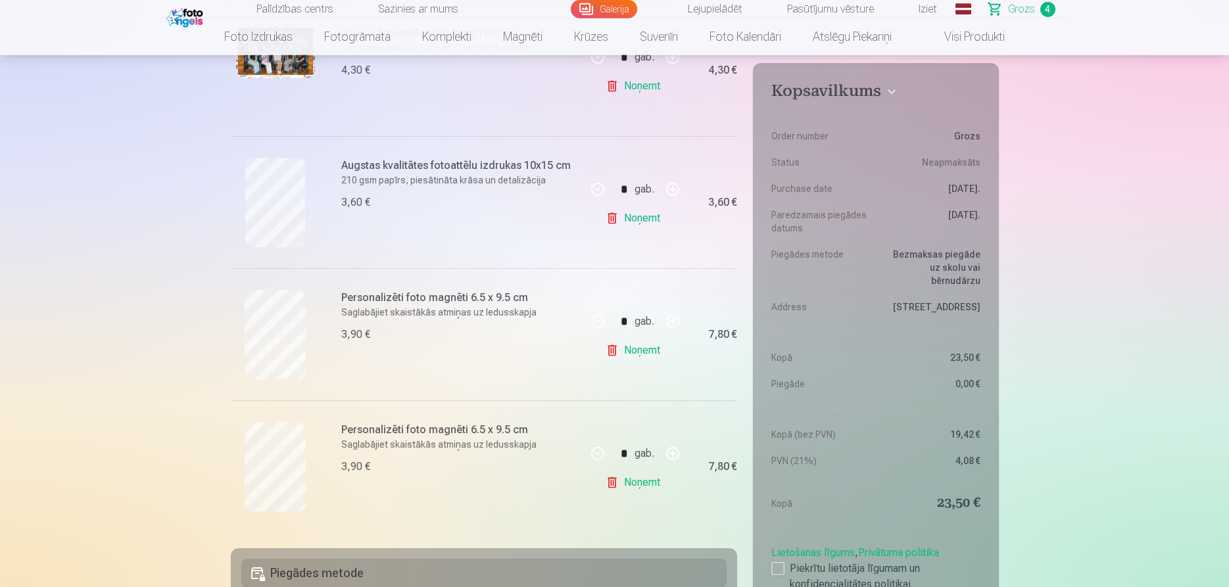
scroll to position [335, 0]
click at [669, 319] on button "button" at bounding box center [673, 319] width 32 height 32
type input "*"
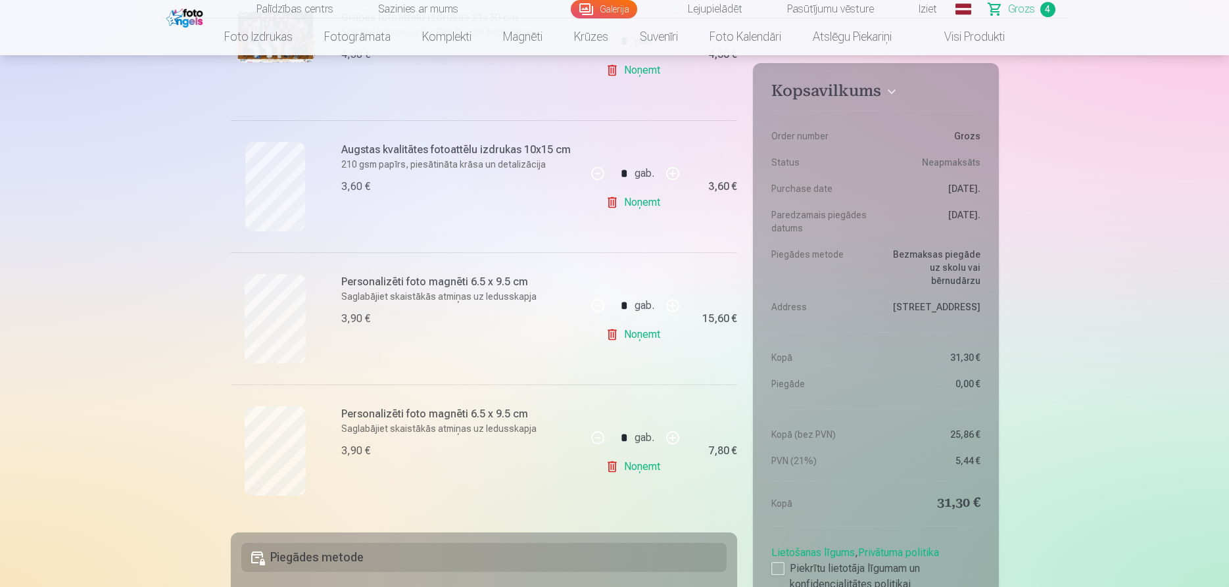
click at [637, 468] on link "Noņemt" at bounding box center [636, 467] width 60 height 26
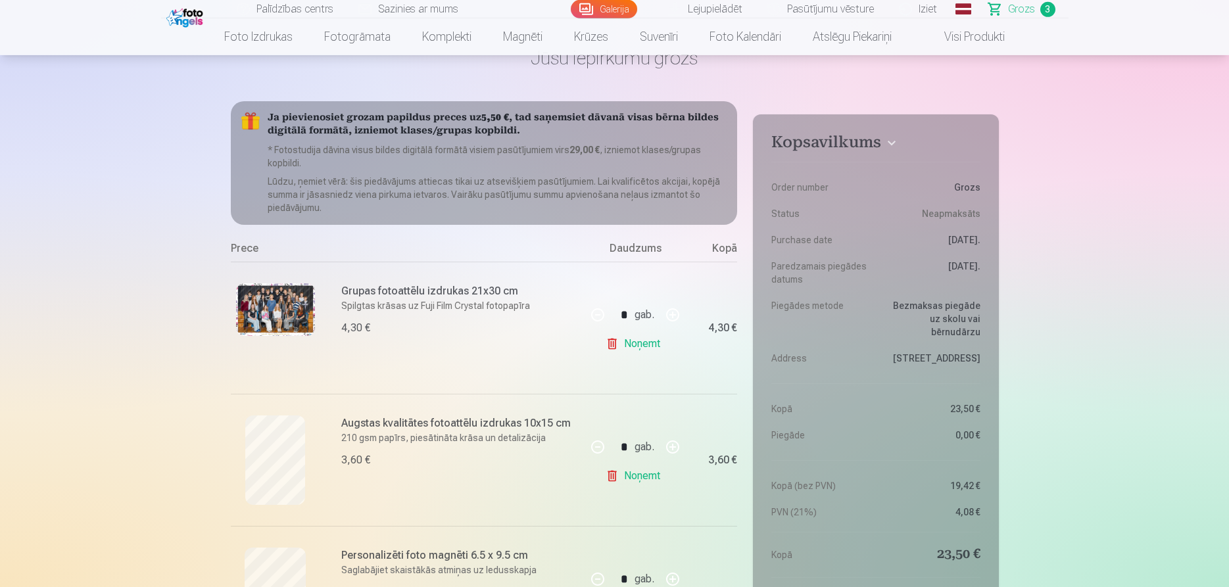
scroll to position [67, 0]
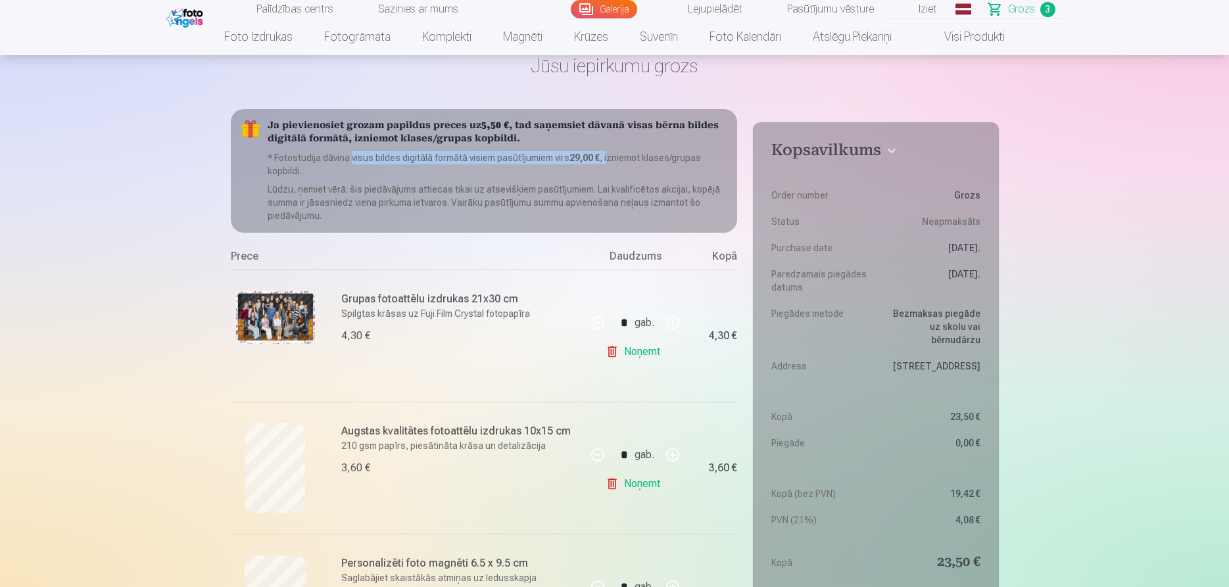
drag, startPoint x: 351, startPoint y: 158, endPoint x: 607, endPoint y: 159, distance: 255.8
click at [608, 158] on p "* Fotostudija dāvina visus bildes digitālā formātā visiem pasūtījumiem virs 29,…" at bounding box center [498, 164] width 460 height 26
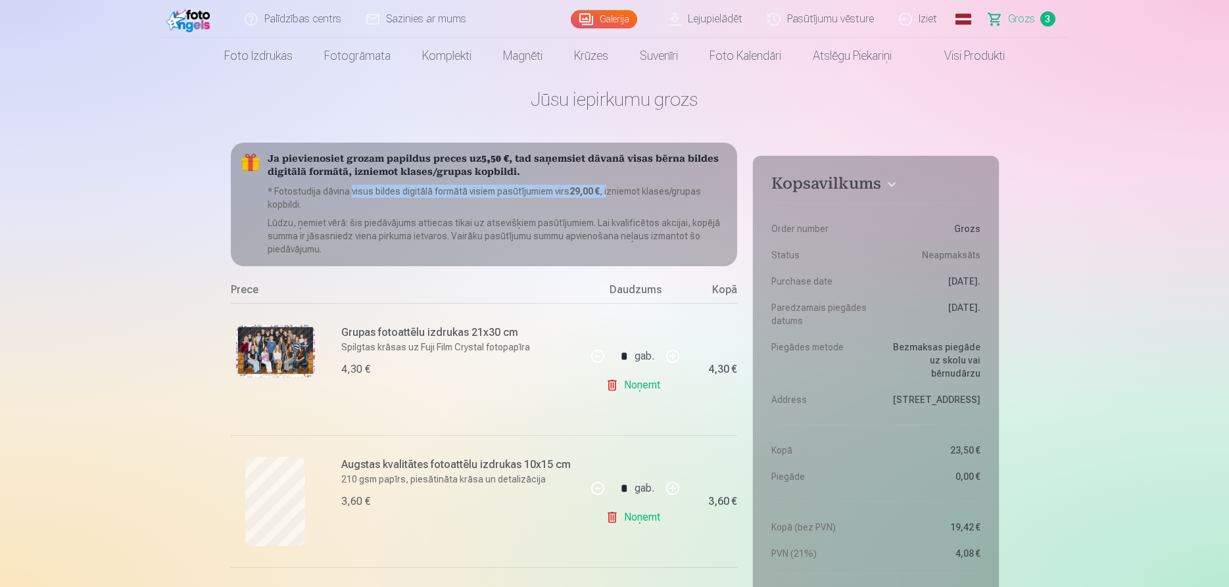
scroll to position [0, 0]
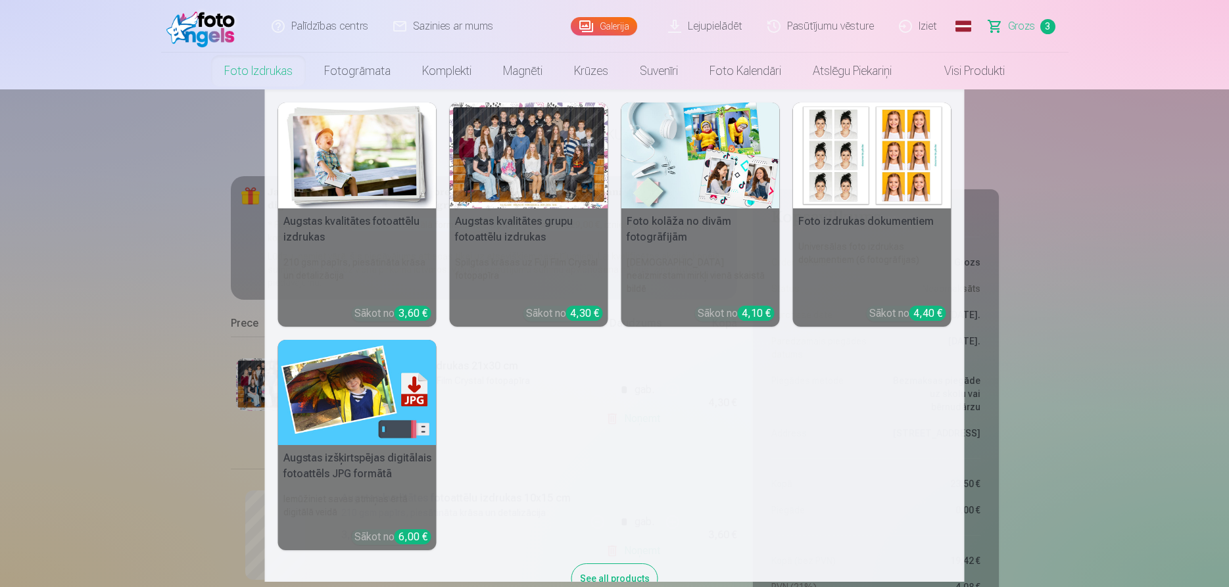
click at [405, 306] on div "3,60 €" at bounding box center [413, 313] width 37 height 15
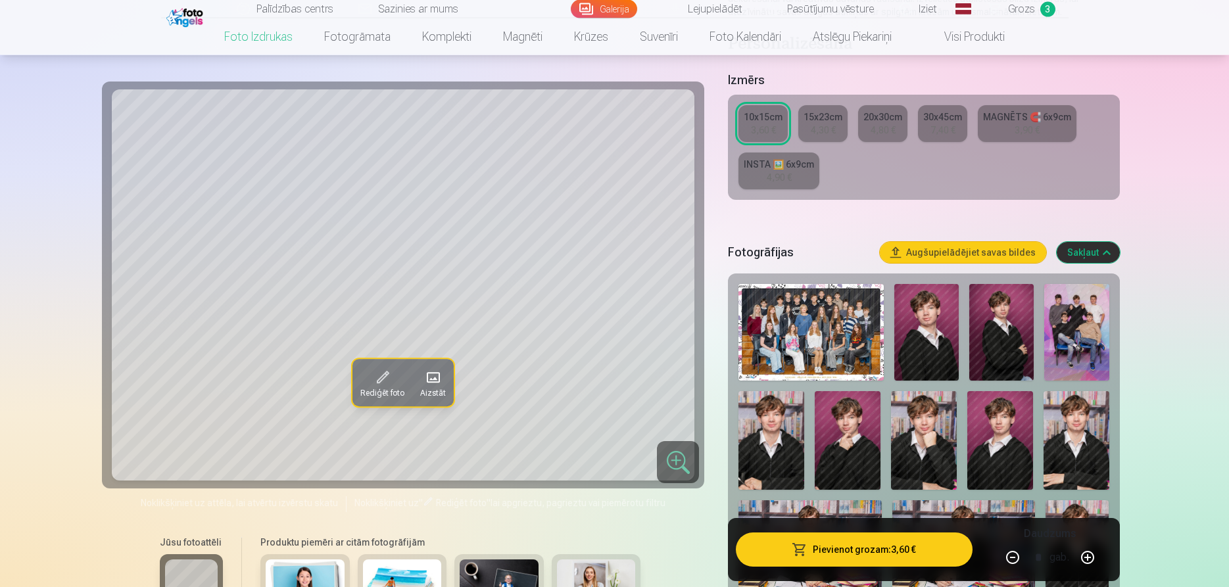
scroll to position [201, 0]
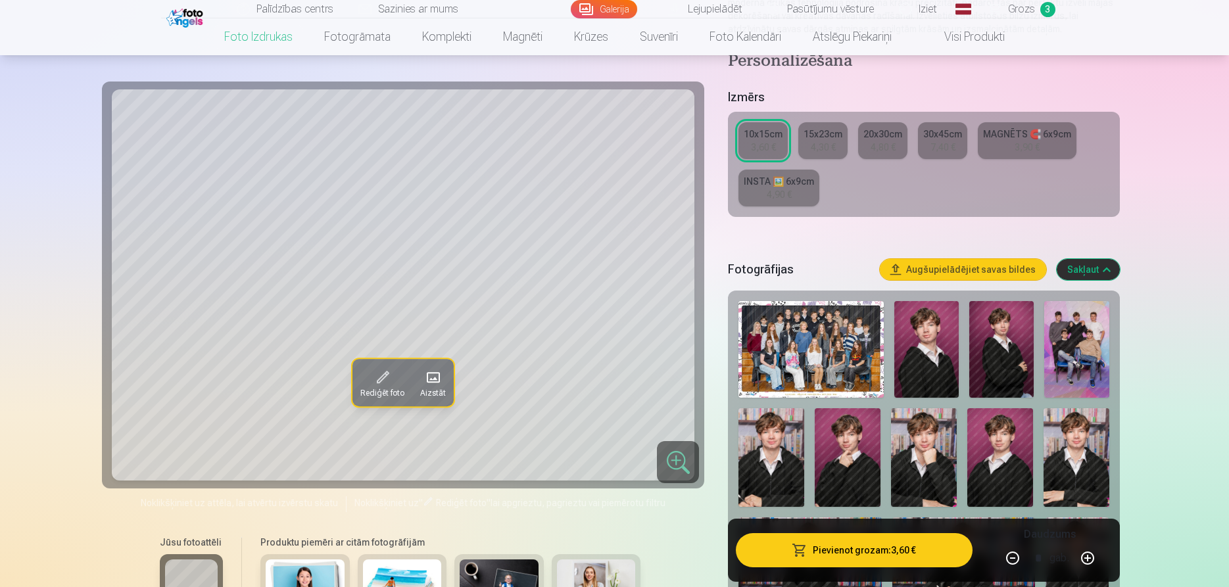
click at [1072, 367] on img at bounding box center [1076, 349] width 64 height 97
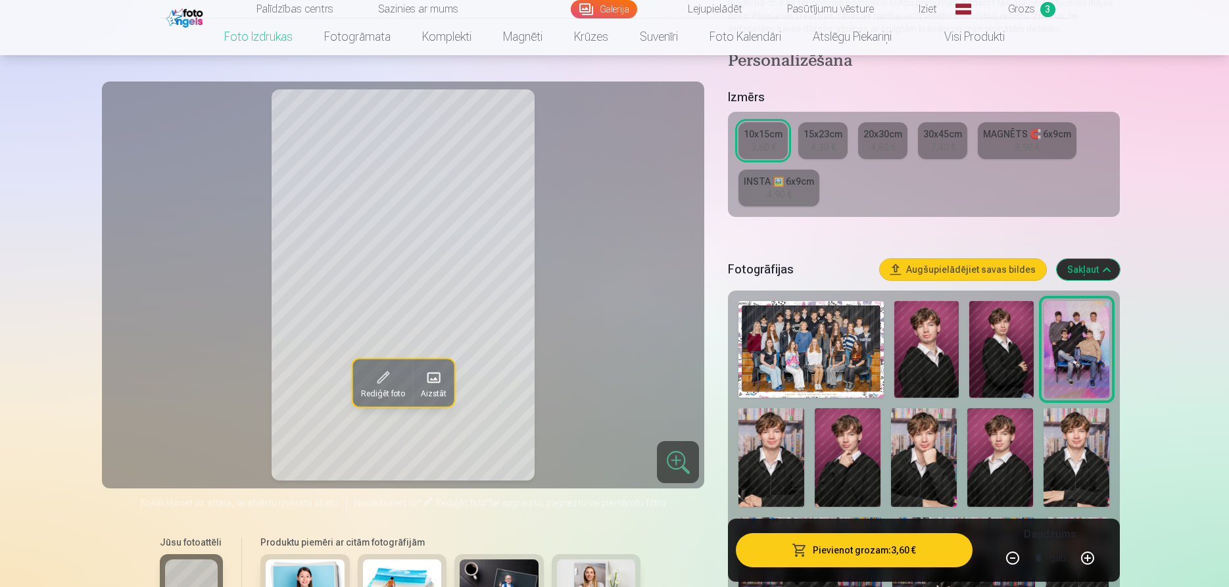
click at [862, 554] on button "Pievienot grozam : 3,60 €" at bounding box center [854, 550] width 236 height 34
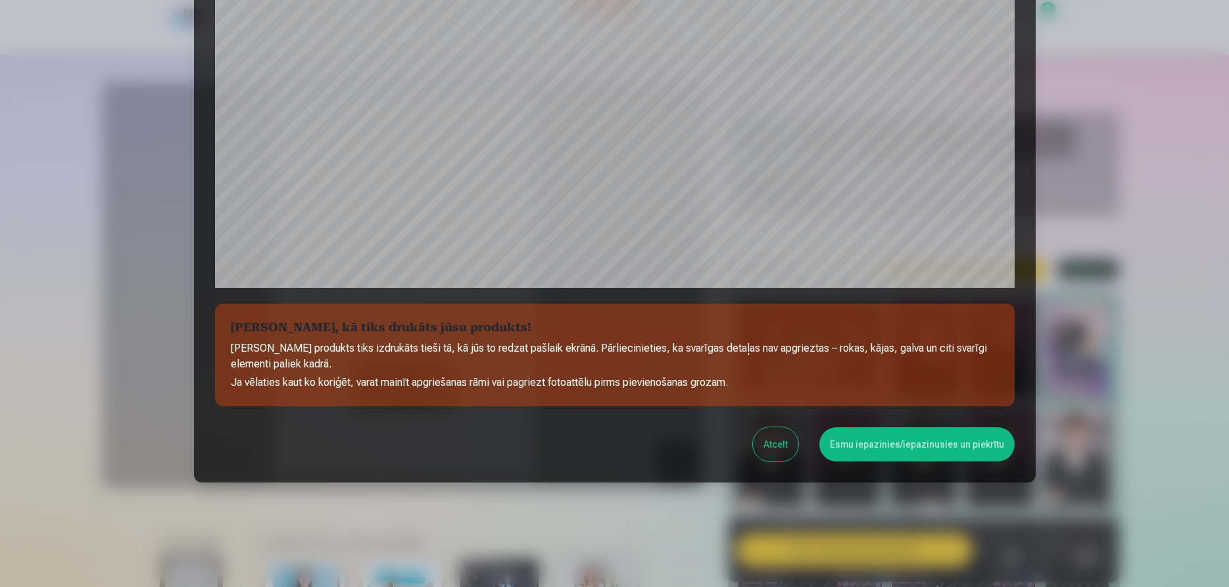
scroll to position [360, 0]
click at [901, 444] on button "Esmu iepazinies/iepazinusies un piekrītu" at bounding box center [916, 444] width 195 height 34
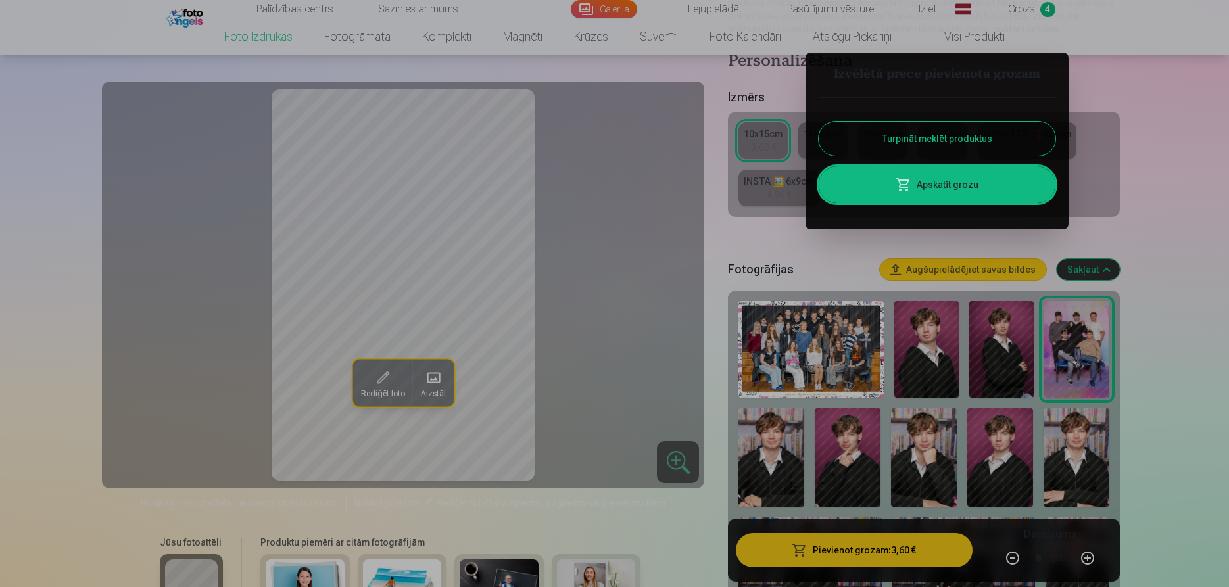
click at [965, 180] on link "Apskatīt grozu" at bounding box center [937, 184] width 237 height 37
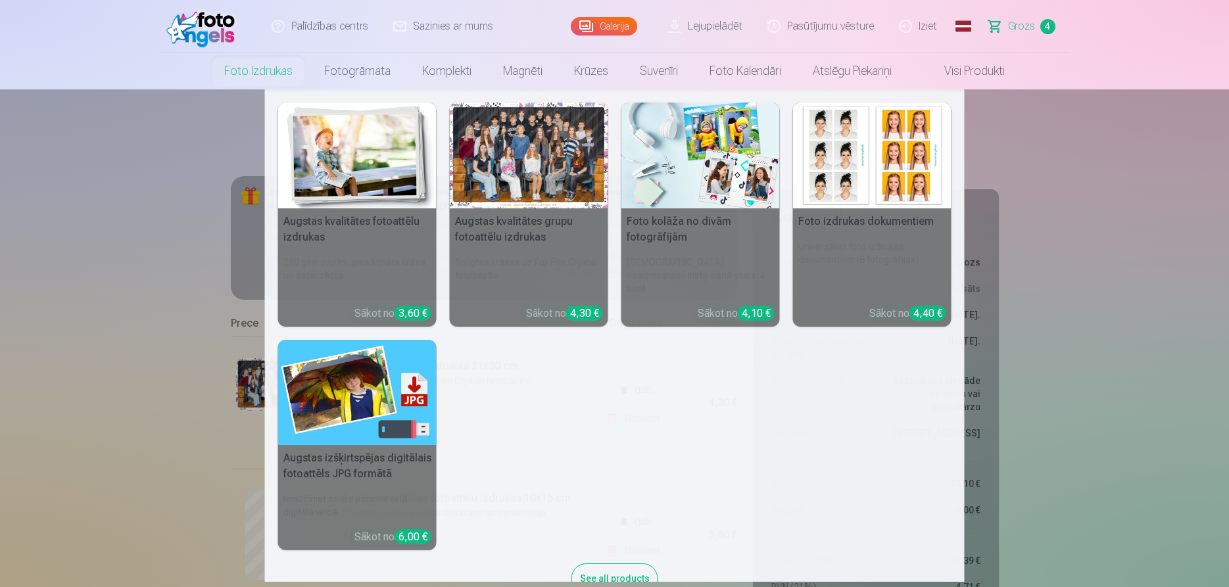
click at [360, 223] on h5 "Augstas kvalitātes fotoattēlu izdrukas" at bounding box center [357, 229] width 158 height 42
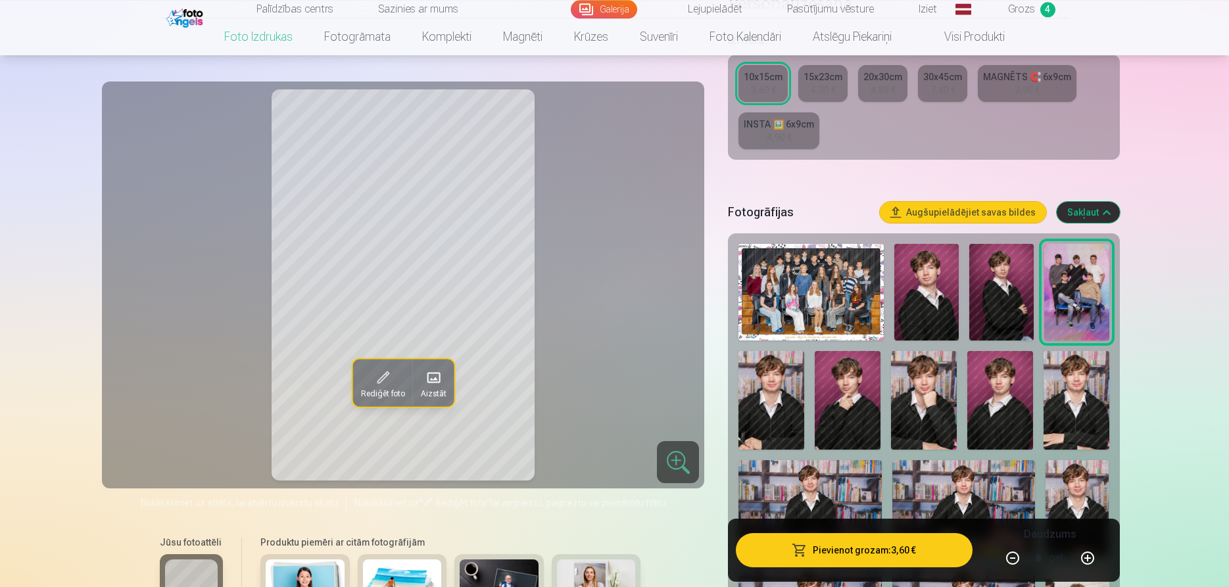
scroll to position [268, 0]
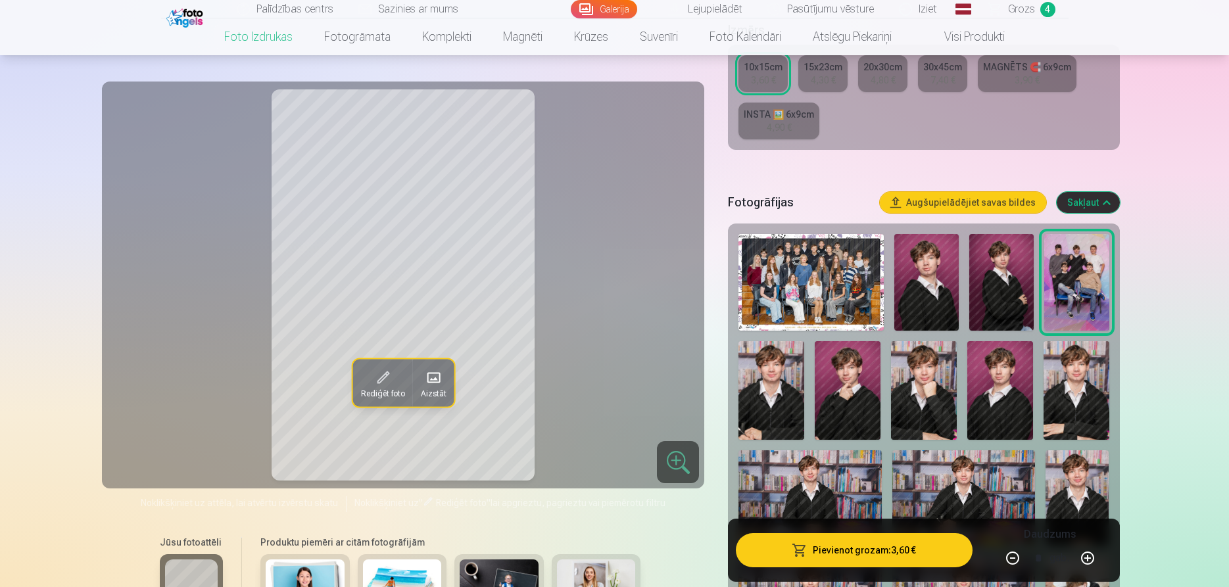
click at [772, 407] on img at bounding box center [771, 390] width 66 height 99
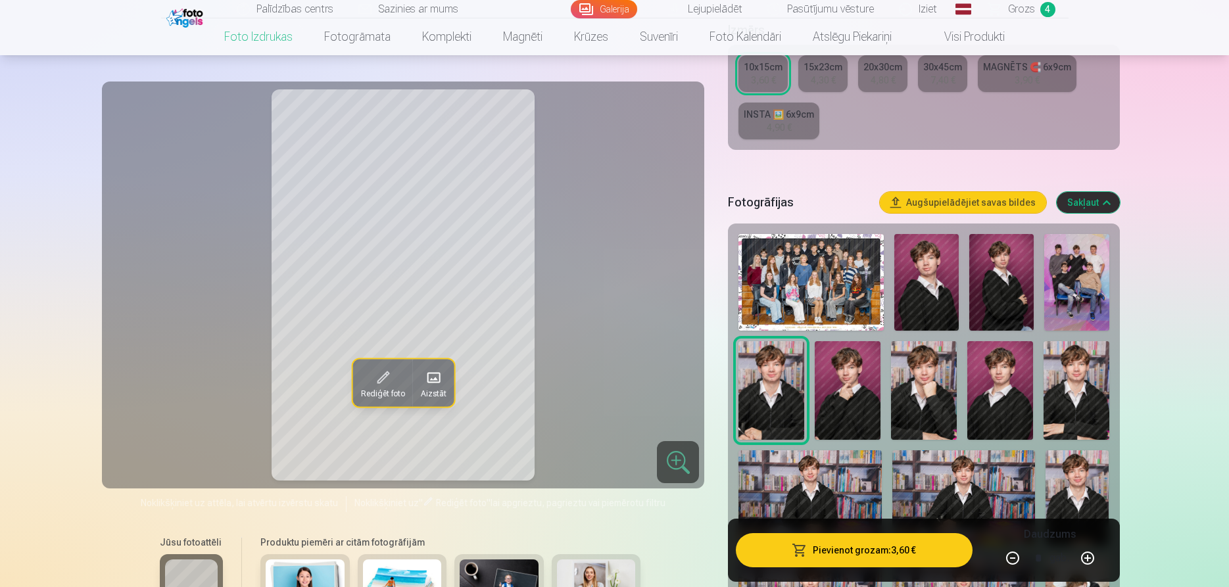
click at [917, 399] on img at bounding box center [924, 390] width 66 height 99
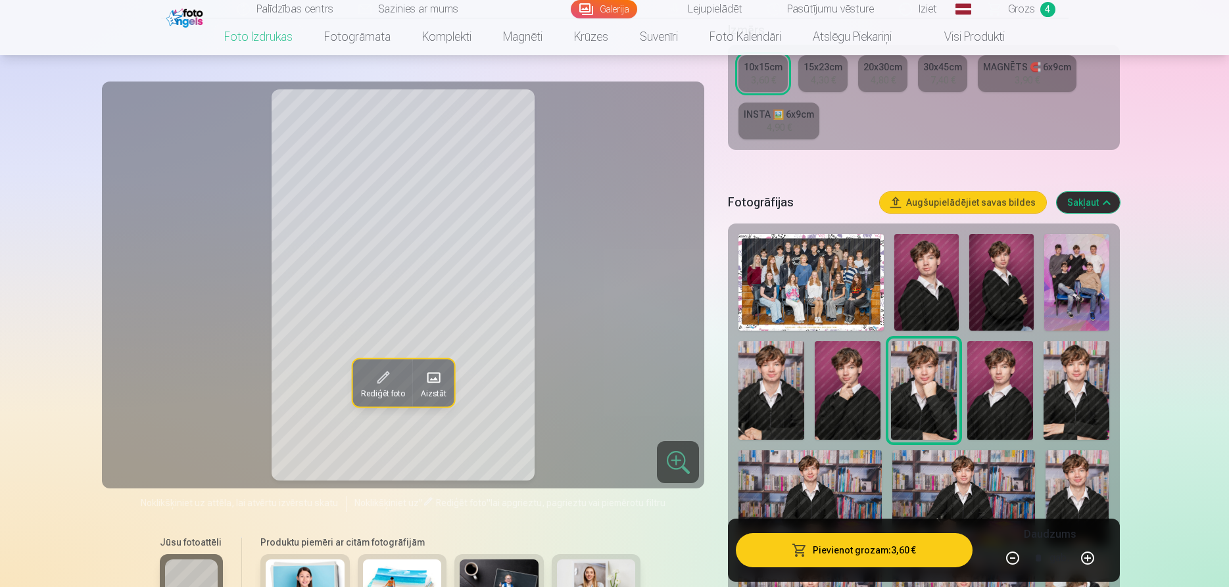
click at [1016, 406] on img at bounding box center [1000, 390] width 66 height 99
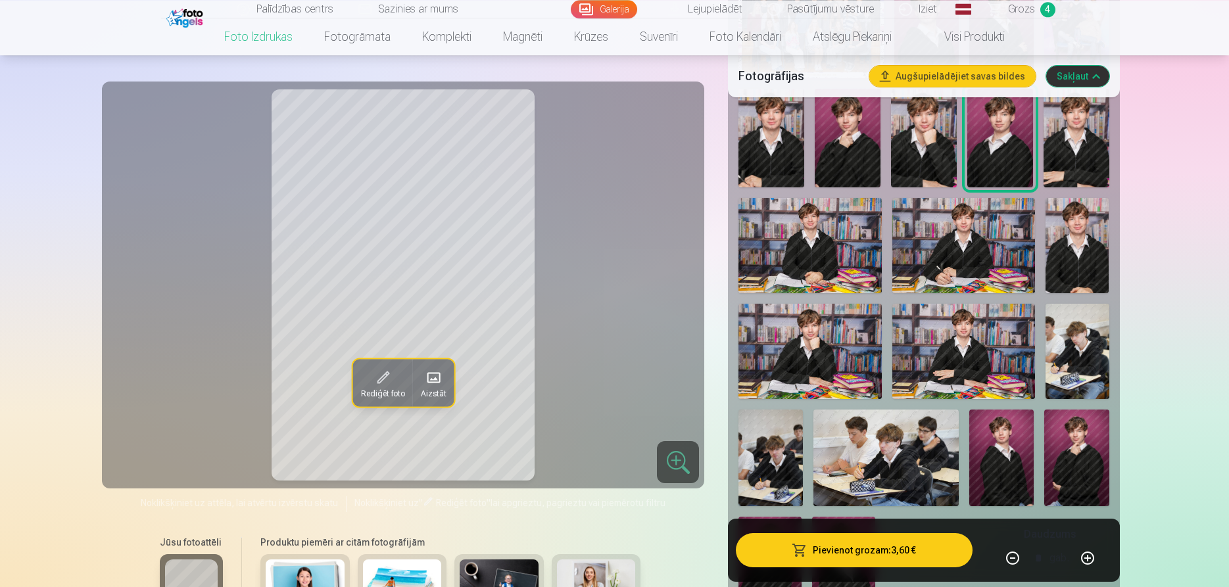
scroll to position [537, 0]
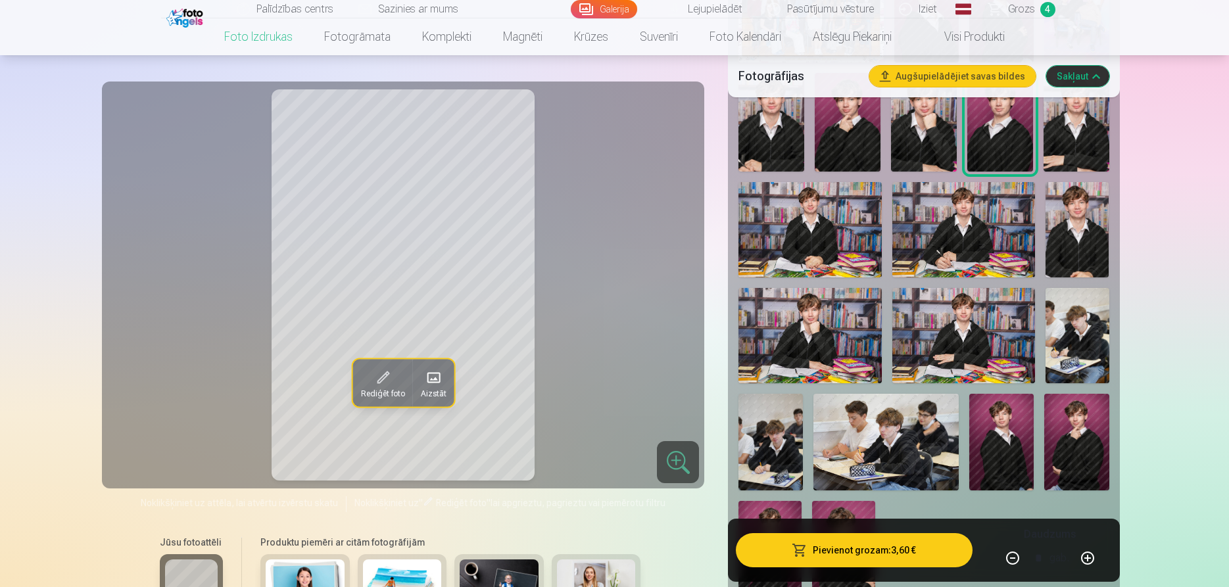
click at [823, 347] on img at bounding box center [809, 335] width 143 height 95
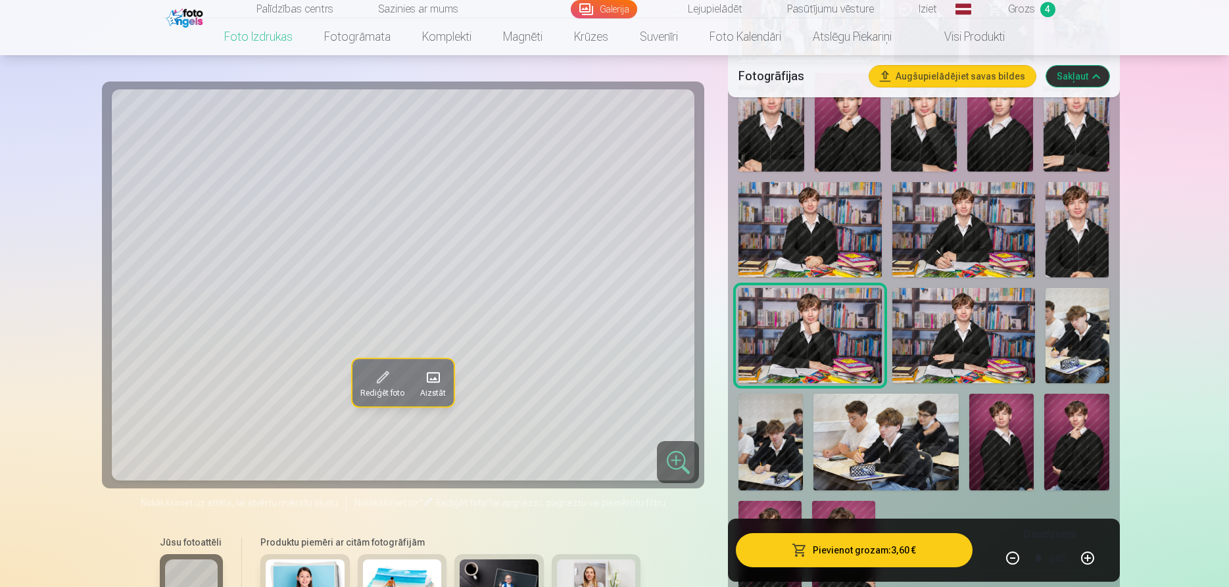
scroll to position [604, 0]
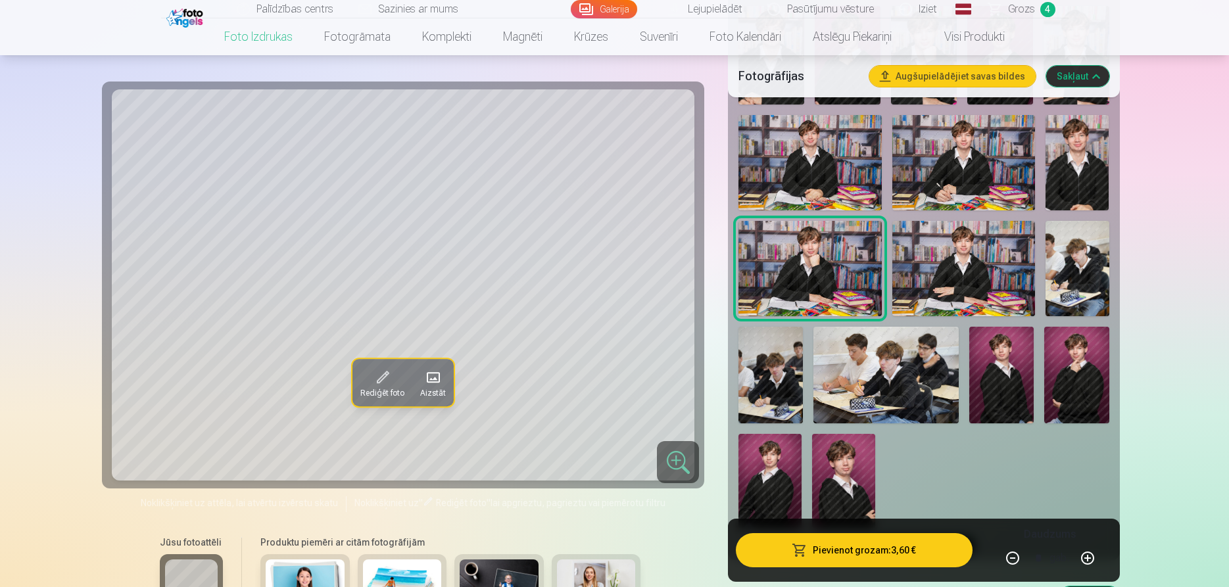
click at [1083, 385] on img at bounding box center [1076, 375] width 64 height 97
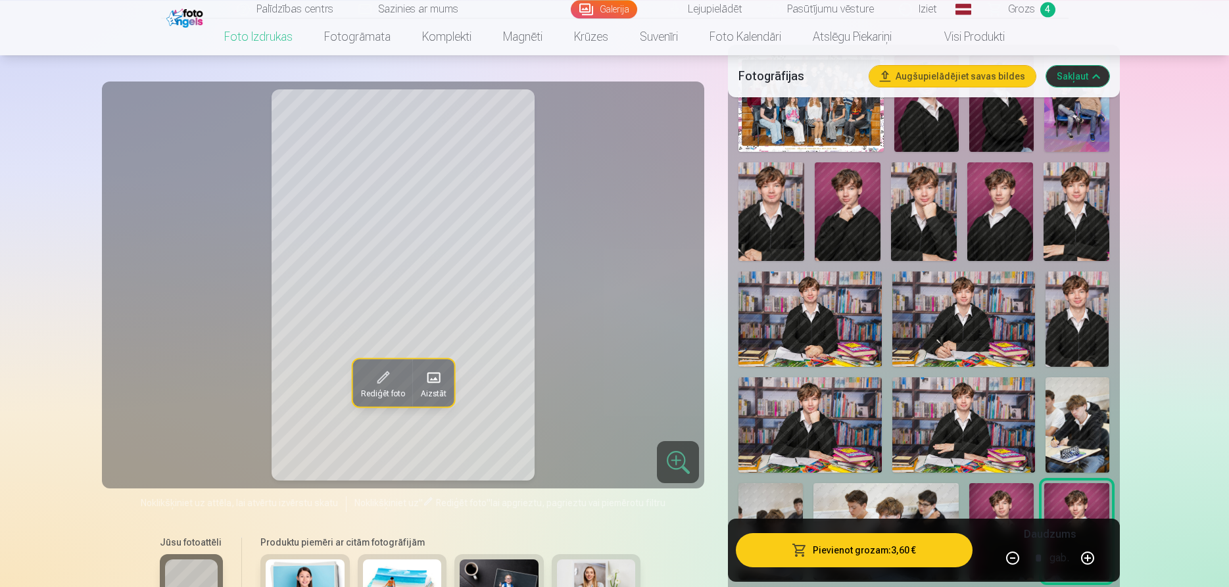
scroll to position [335, 0]
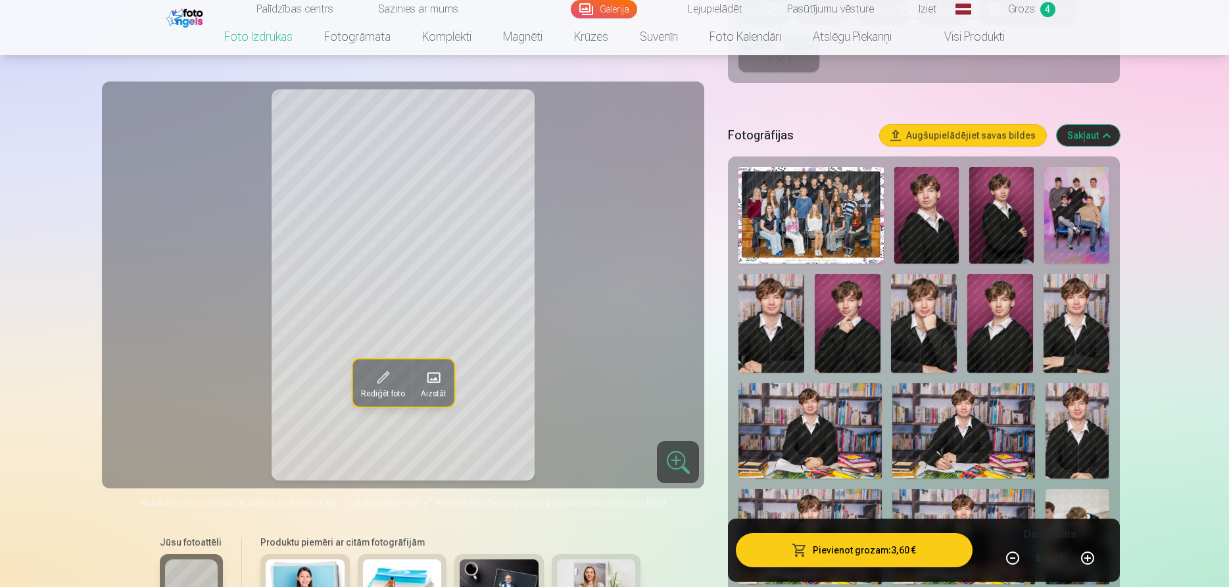
click at [852, 324] on img at bounding box center [848, 323] width 66 height 99
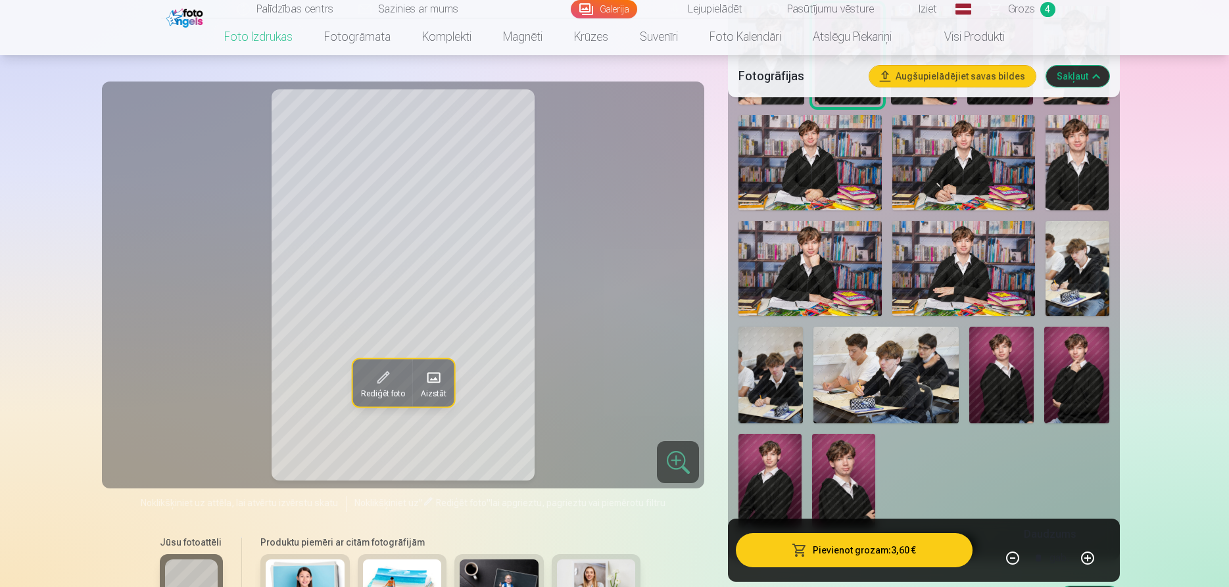
click at [1073, 386] on img at bounding box center [1076, 375] width 64 height 97
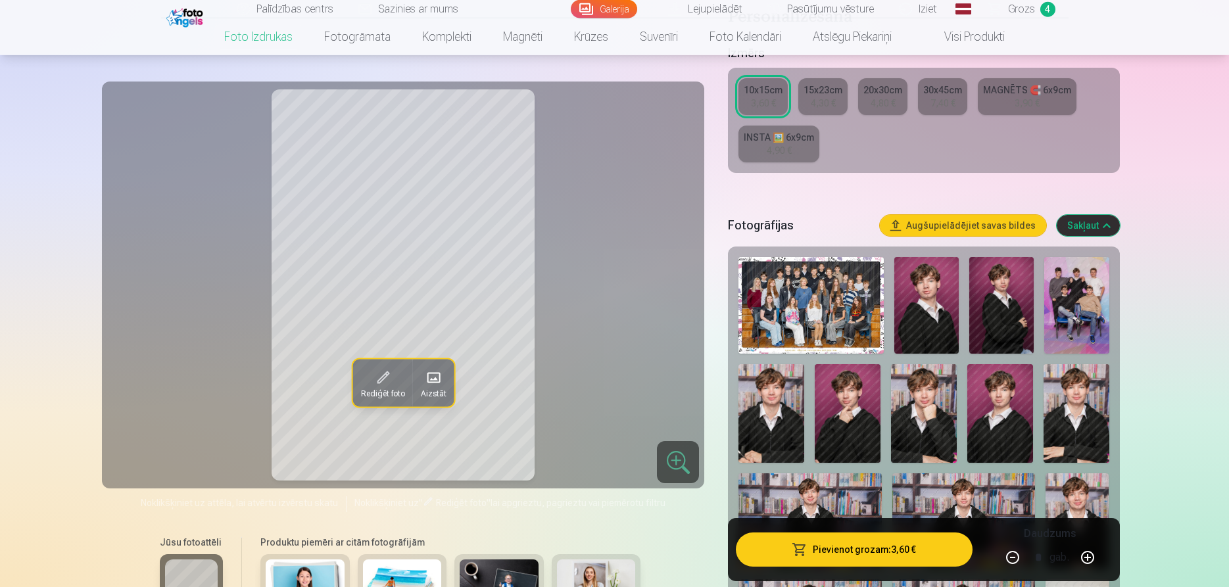
scroll to position [268, 0]
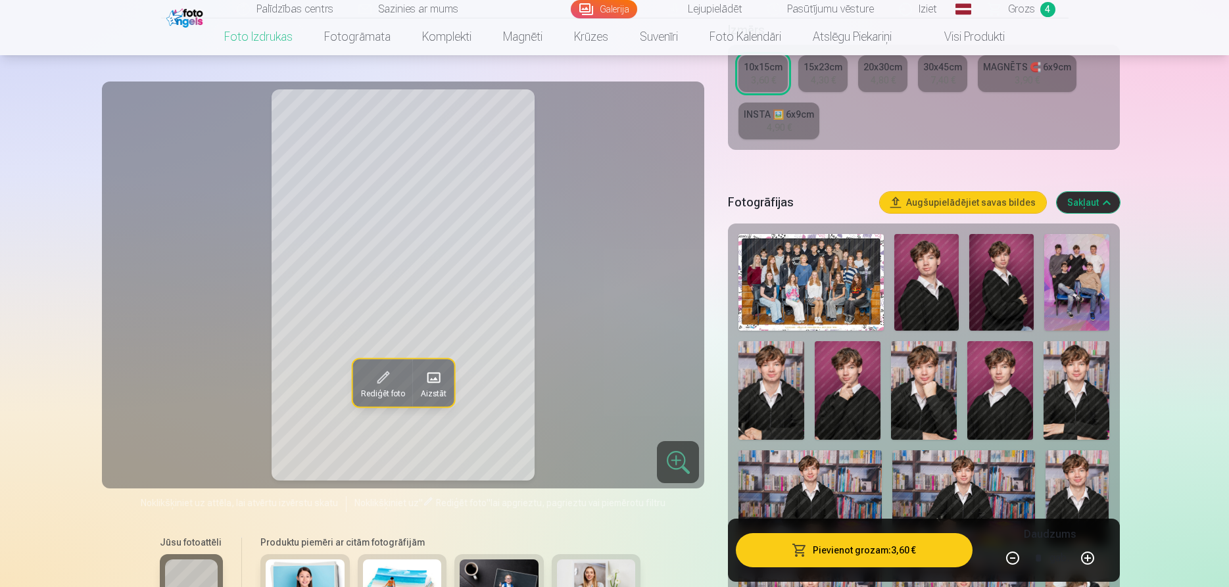
click at [776, 375] on img at bounding box center [771, 390] width 66 height 99
click at [922, 397] on img at bounding box center [924, 390] width 66 height 99
click at [1010, 388] on img at bounding box center [1000, 390] width 66 height 99
click at [936, 298] on img at bounding box center [926, 282] width 64 height 97
click at [1069, 385] on img at bounding box center [1077, 390] width 66 height 99
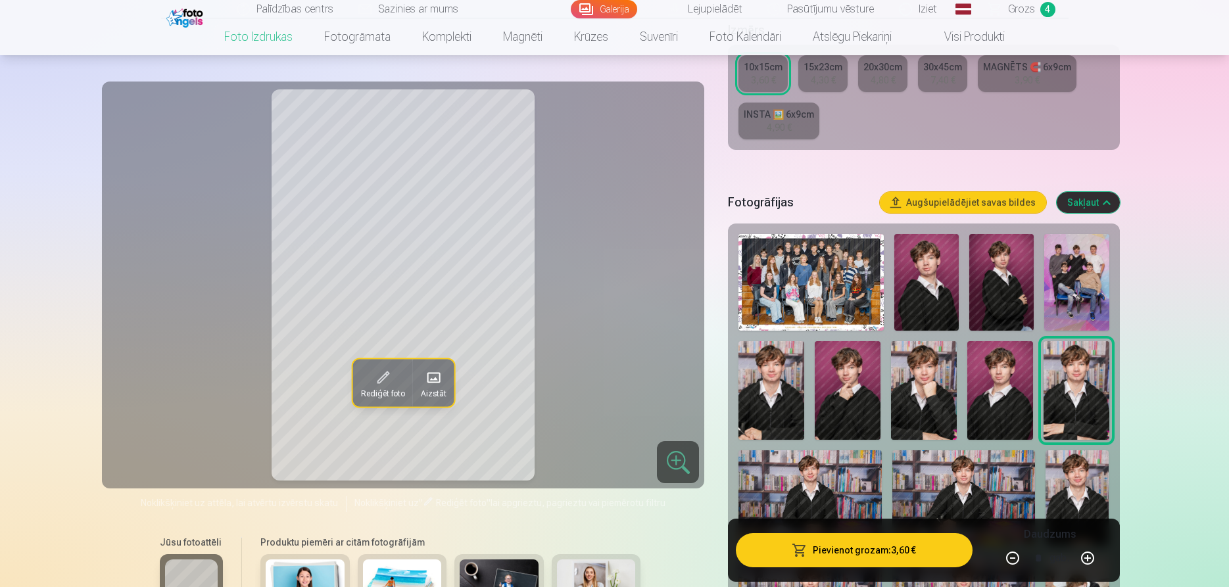
click at [1021, 381] on img at bounding box center [1000, 390] width 66 height 99
click at [859, 386] on img at bounding box center [848, 390] width 66 height 99
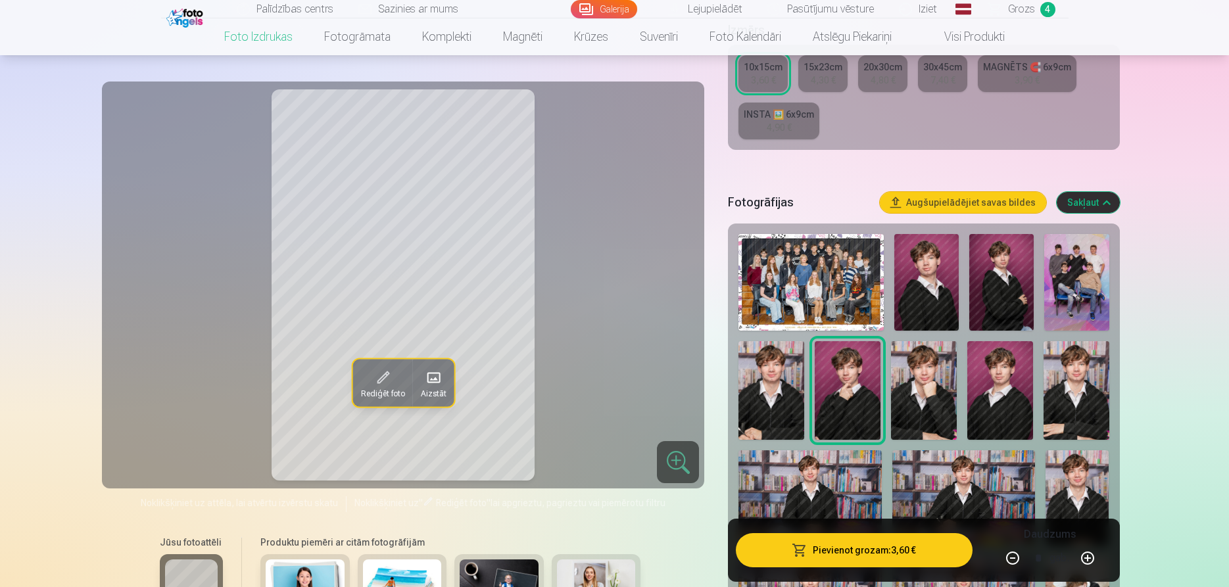
click at [902, 546] on button "Pievienot grozam : 3,60 €" at bounding box center [854, 550] width 236 height 34
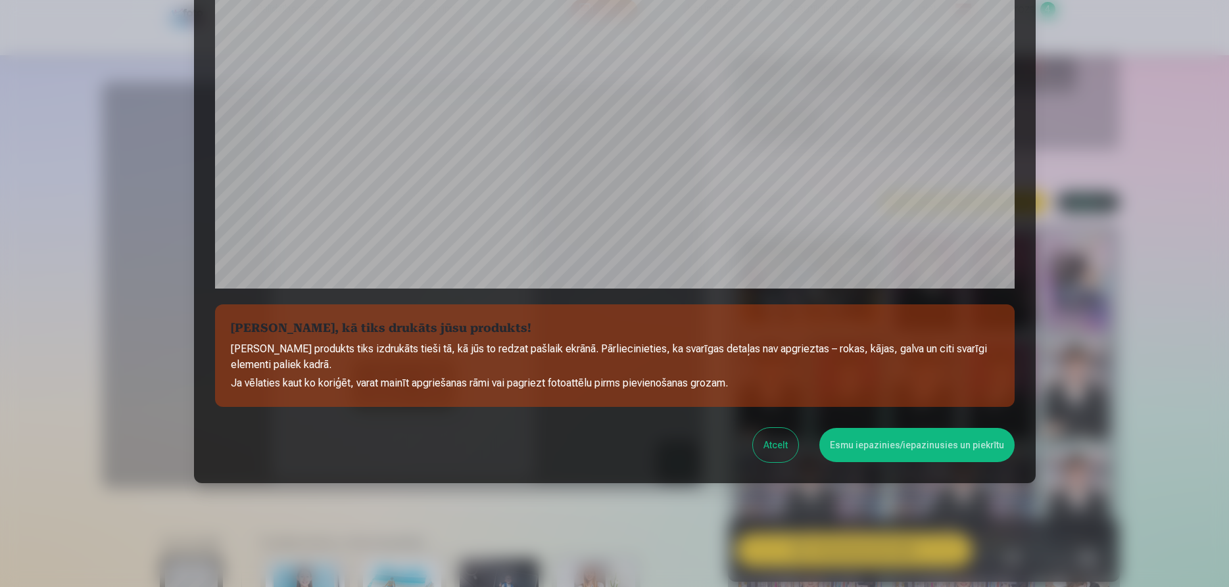
scroll to position [360, 0]
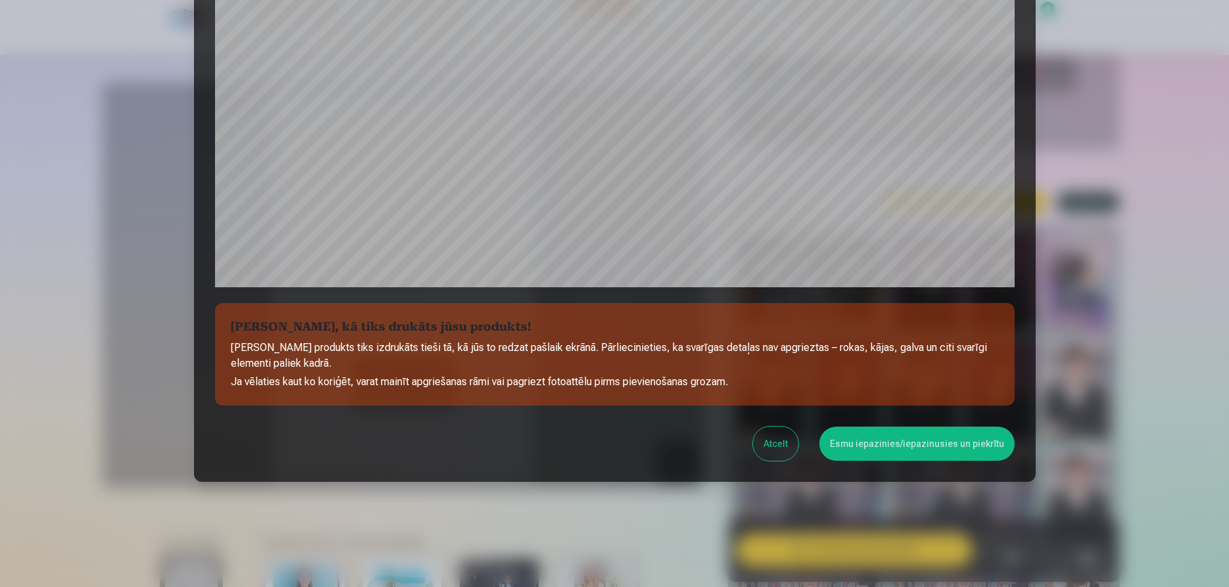
click at [888, 448] on button "Esmu iepazinies/iepazinusies un piekrītu" at bounding box center [916, 444] width 195 height 34
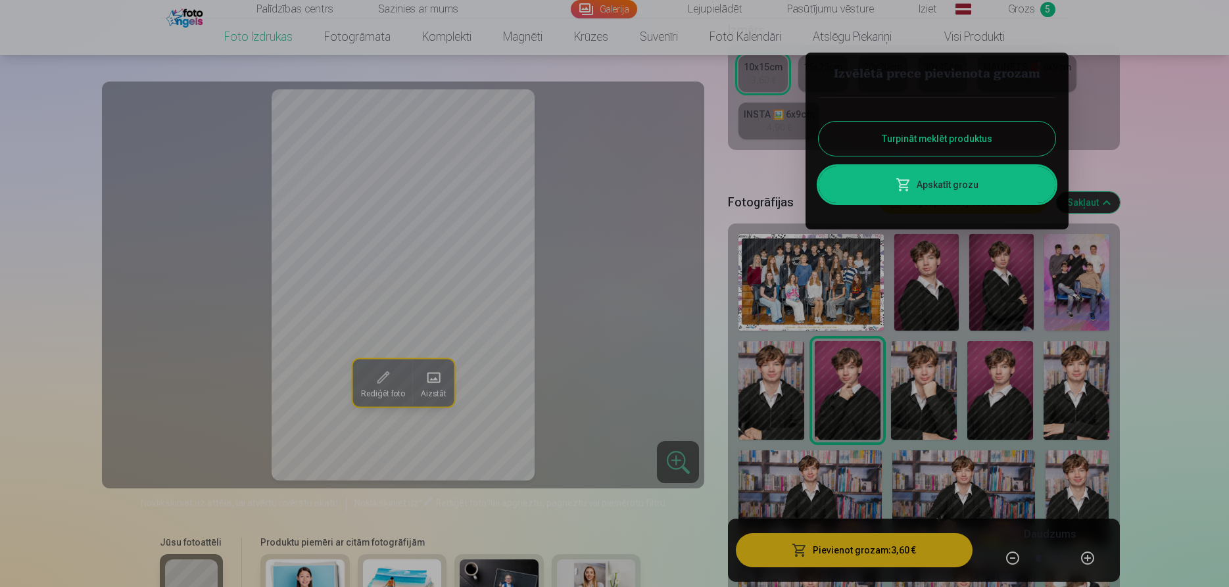
click at [963, 182] on link "Apskatīt grozu" at bounding box center [937, 184] width 237 height 37
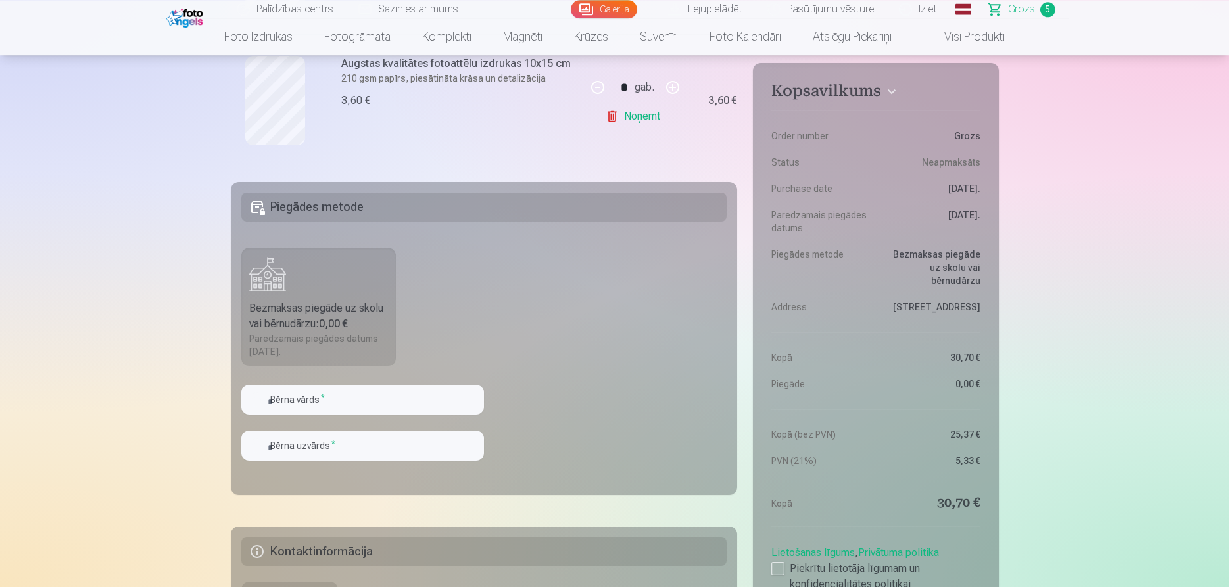
scroll to position [872, 0]
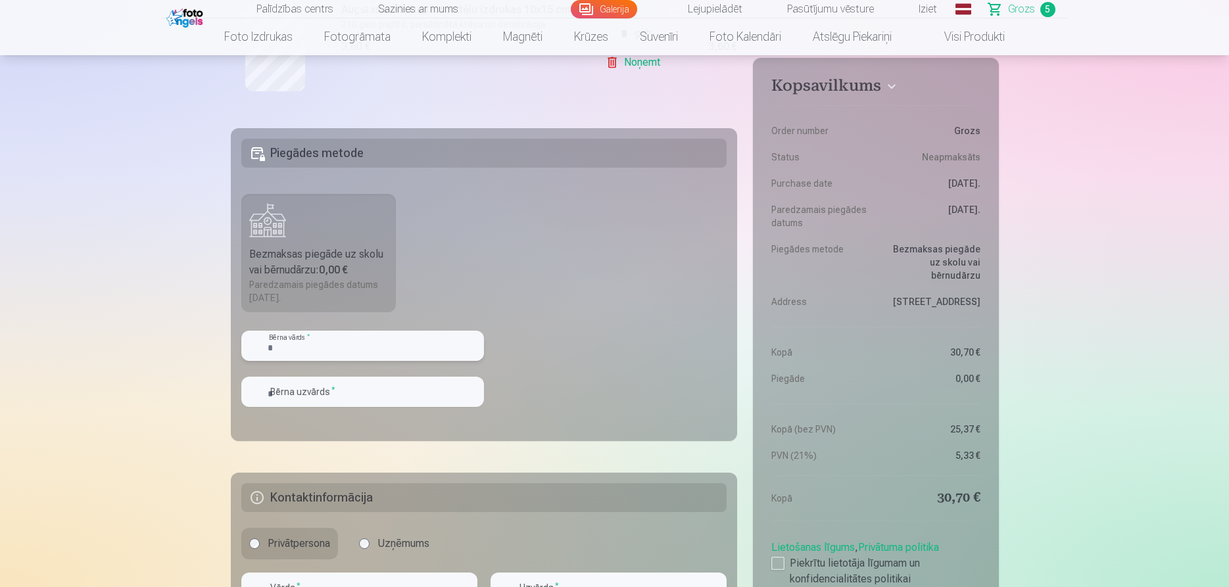
click at [341, 350] on input "text" at bounding box center [362, 346] width 243 height 30
type input "******"
click at [318, 383] on input "text" at bounding box center [362, 392] width 243 height 30
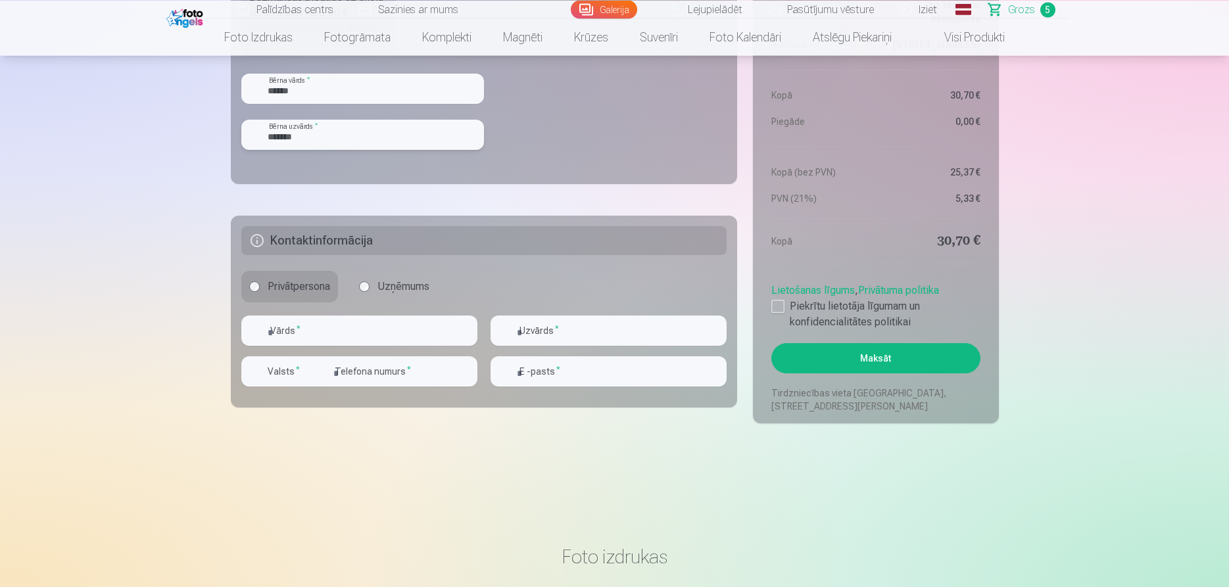
scroll to position [1140, 0]
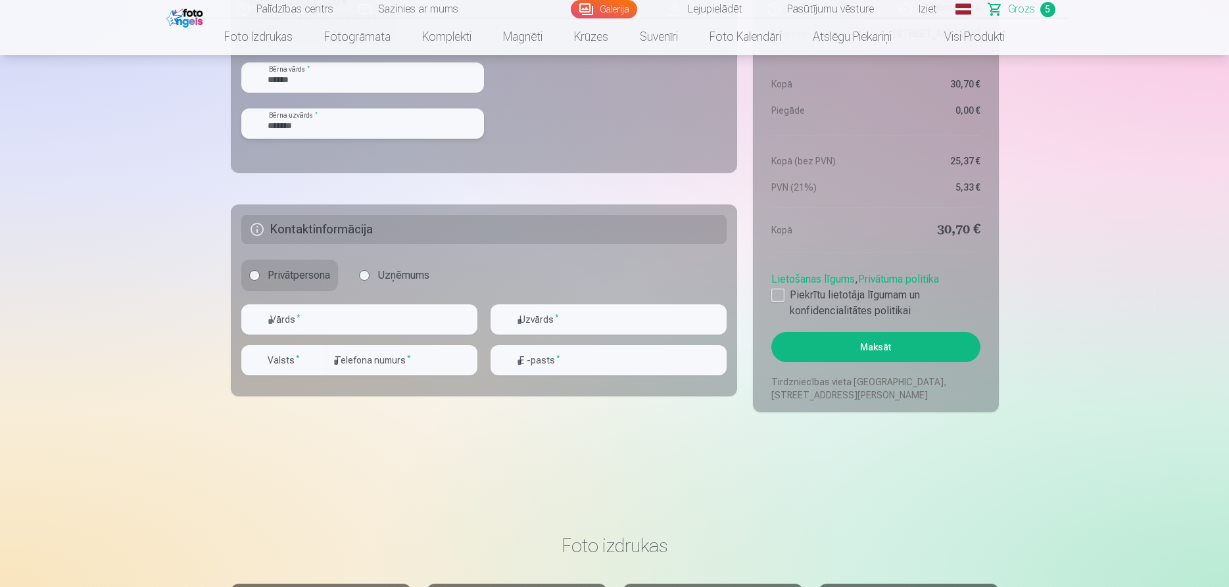
type input "*******"
click at [283, 320] on input "text" at bounding box center [359, 319] width 236 height 30
click at [333, 324] on input "text" at bounding box center [359, 319] width 236 height 30
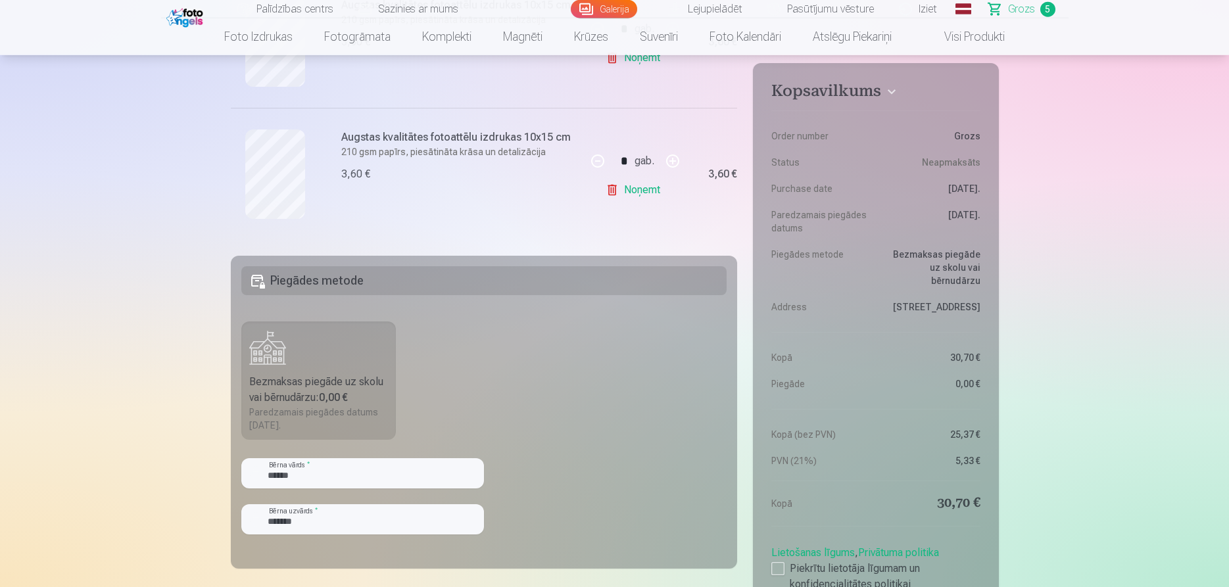
scroll to position [738, 0]
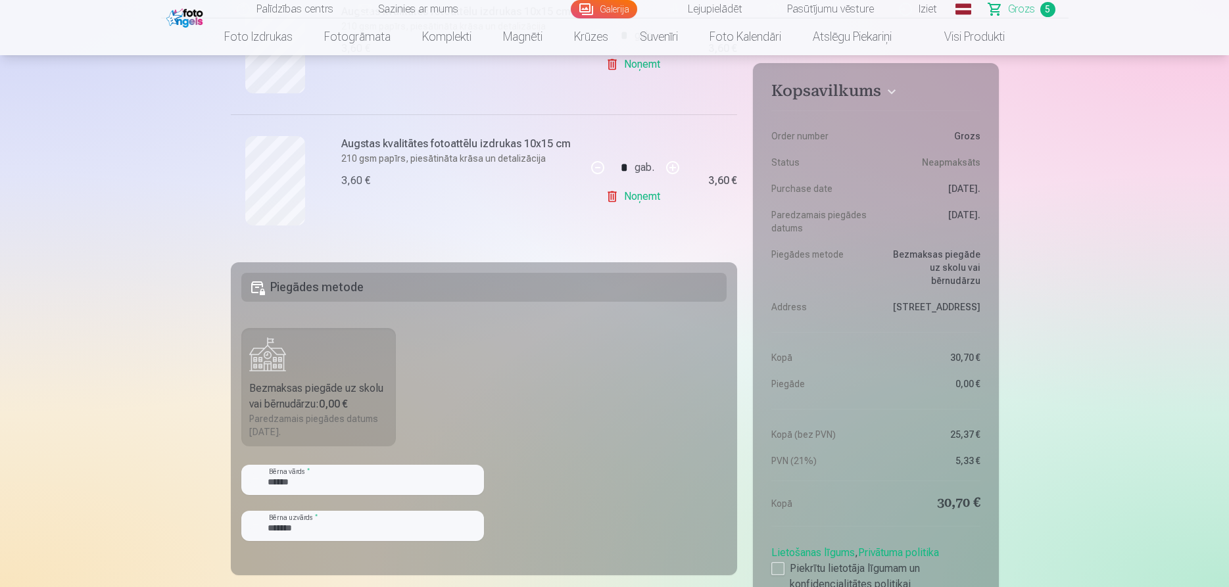
click at [347, 294] on h5 "Piegādes metode" at bounding box center [484, 287] width 486 height 29
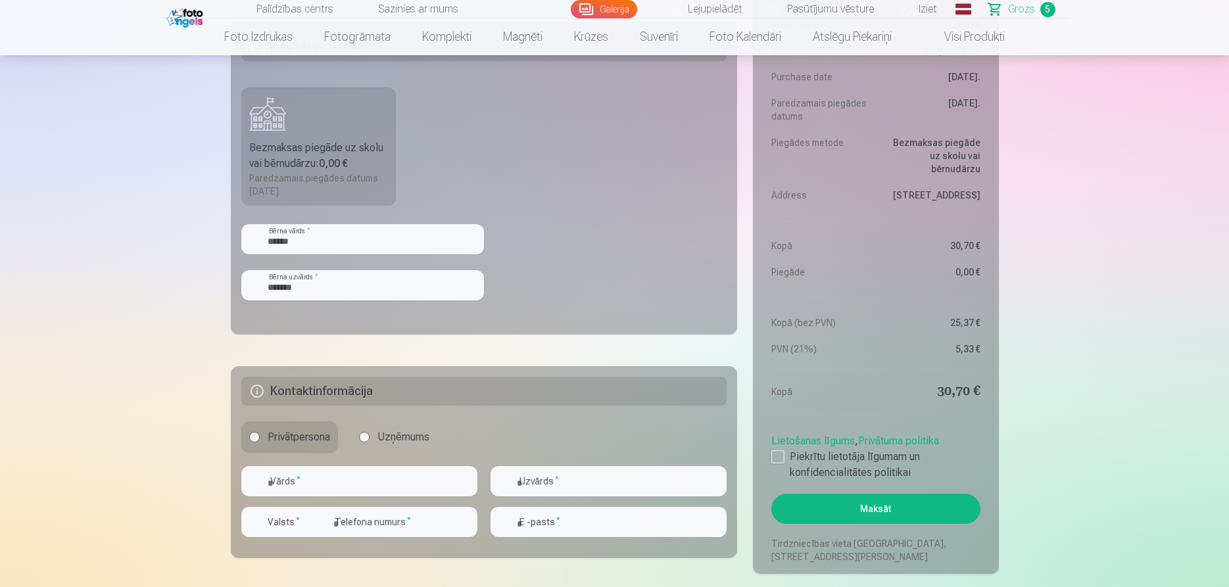
scroll to position [1073, 0]
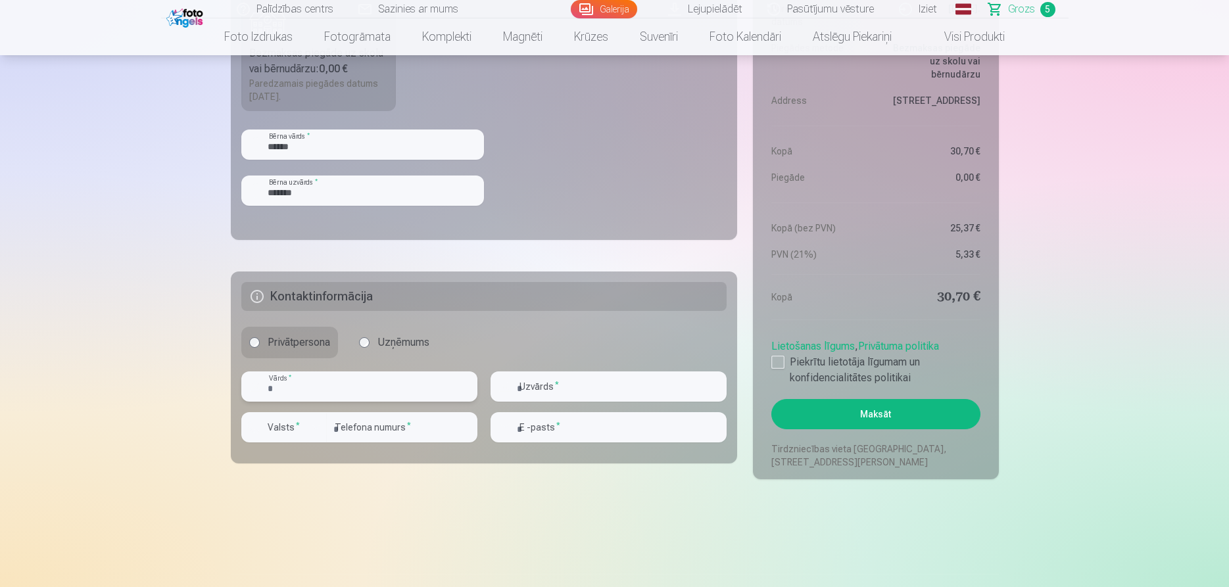
click at [346, 397] on input "text" at bounding box center [359, 387] width 236 height 30
type input "****"
type input "*******"
click at [417, 423] on input "number" at bounding box center [402, 427] width 151 height 30
type input "********"
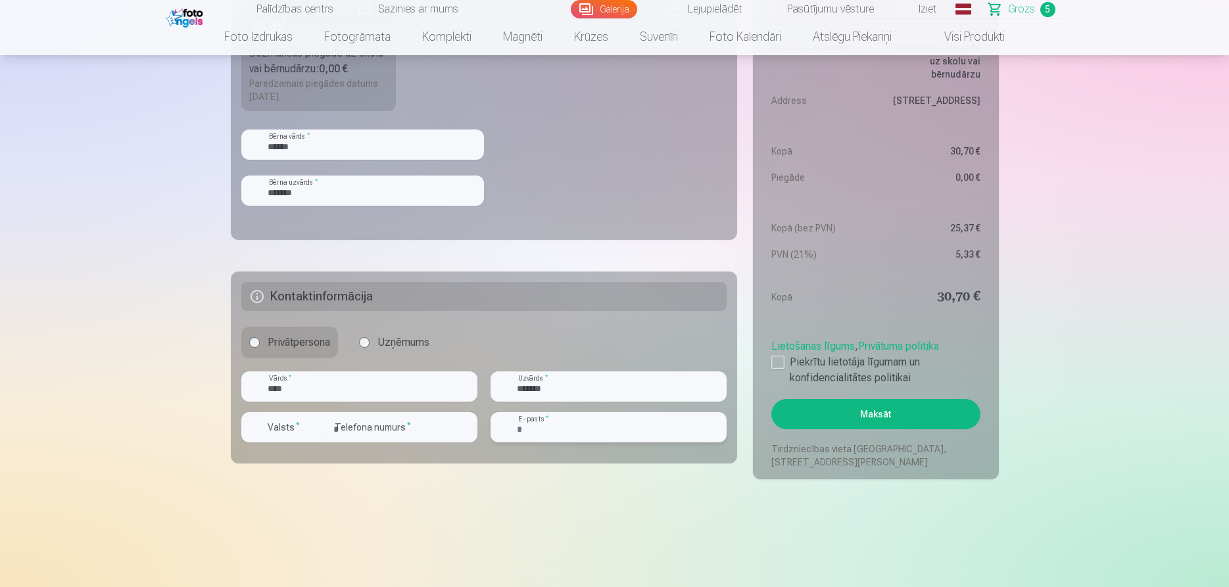
click at [587, 429] on input "email" at bounding box center [609, 427] width 236 height 30
type input "**********"
click at [782, 362] on div at bounding box center [777, 362] width 13 height 13
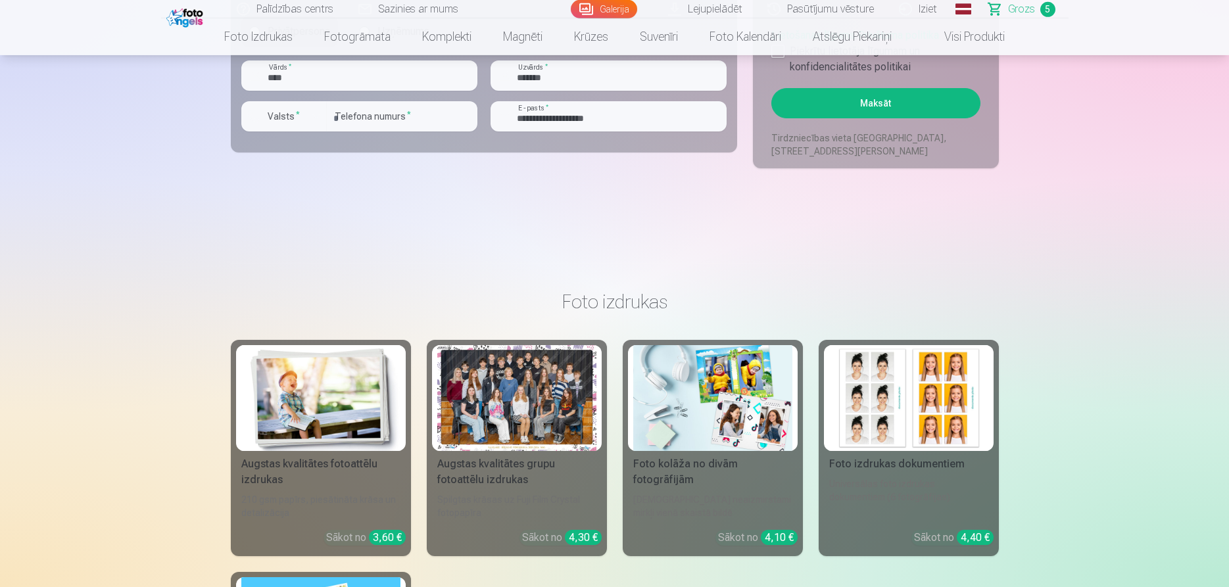
scroll to position [1409, 0]
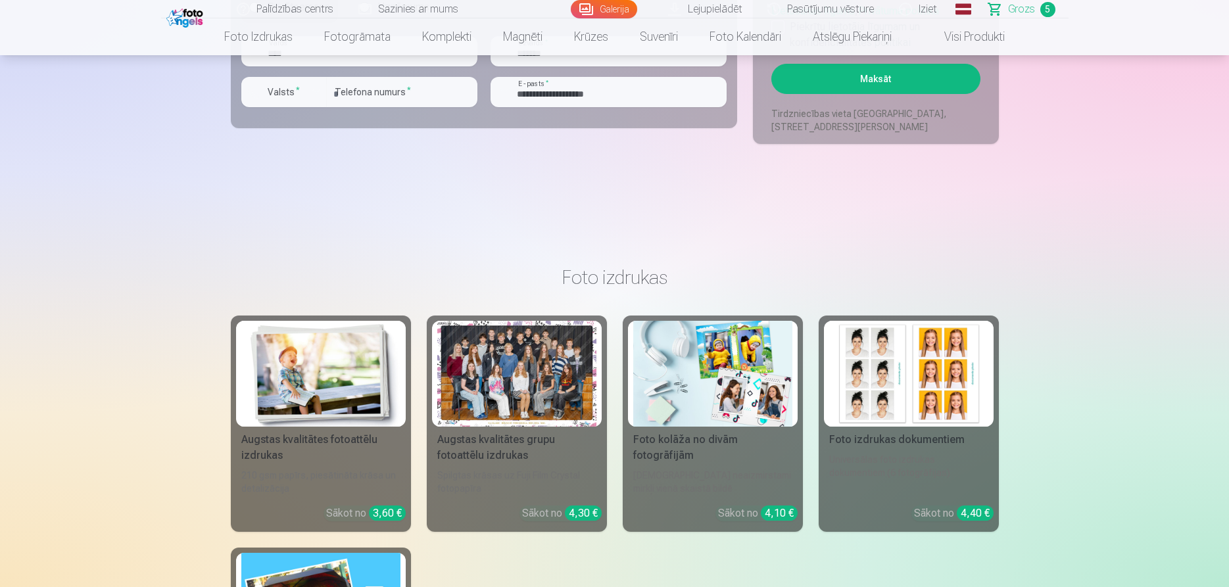
click at [932, 84] on button "Maksāt" at bounding box center [875, 79] width 208 height 30
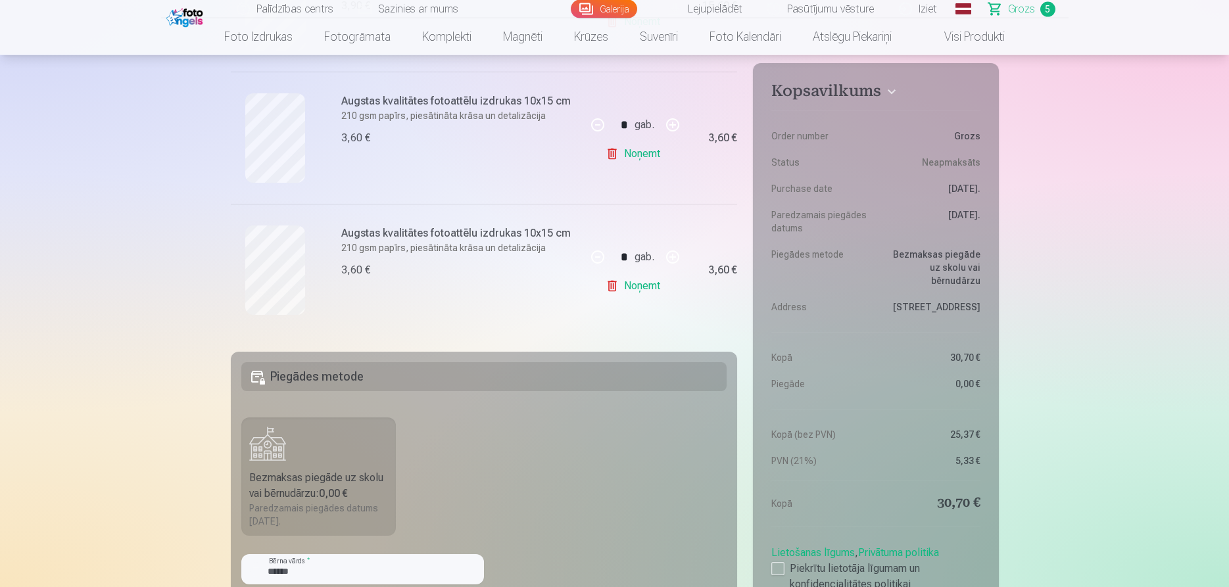
scroll to position [604, 0]
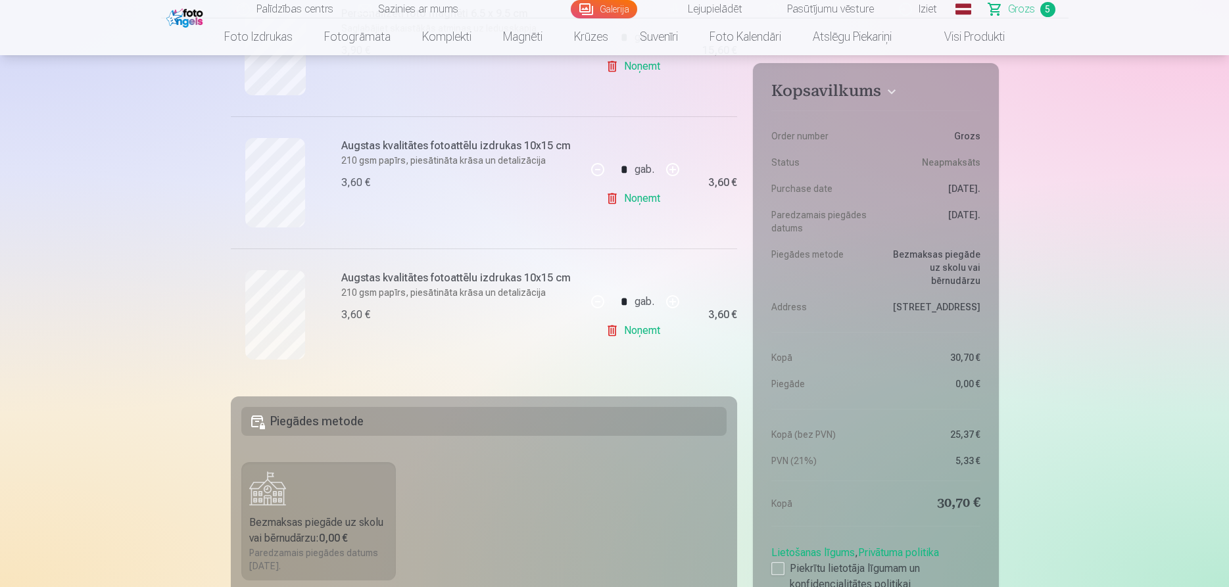
click at [330, 413] on h5 "Piegādes metode" at bounding box center [484, 421] width 486 height 29
click at [328, 424] on h5 "Piegādes metode" at bounding box center [484, 421] width 486 height 29
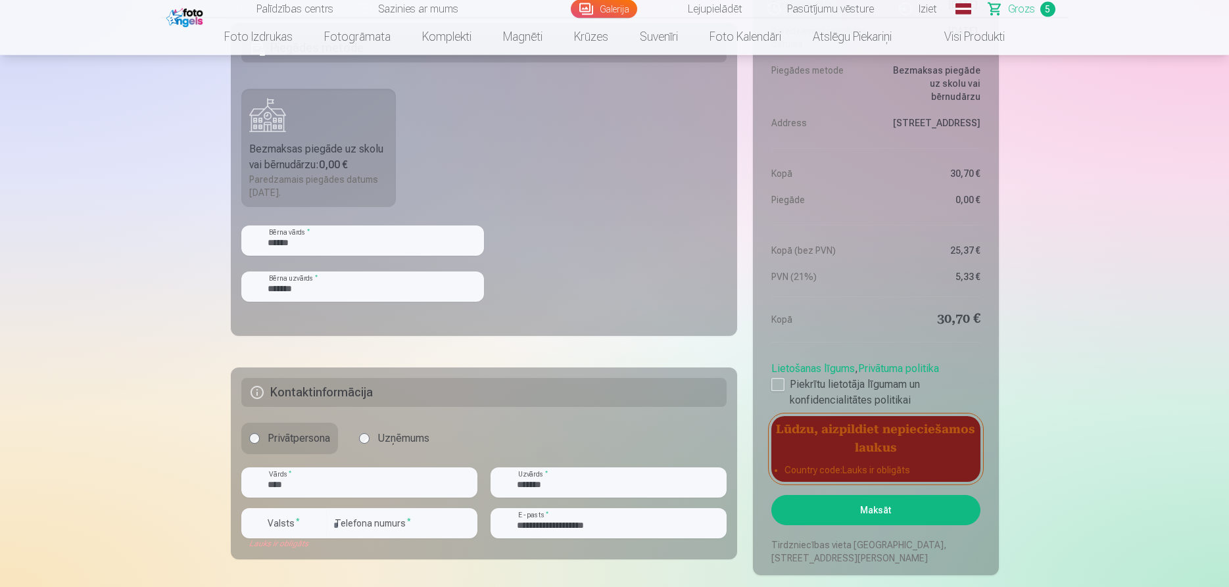
scroll to position [1006, 0]
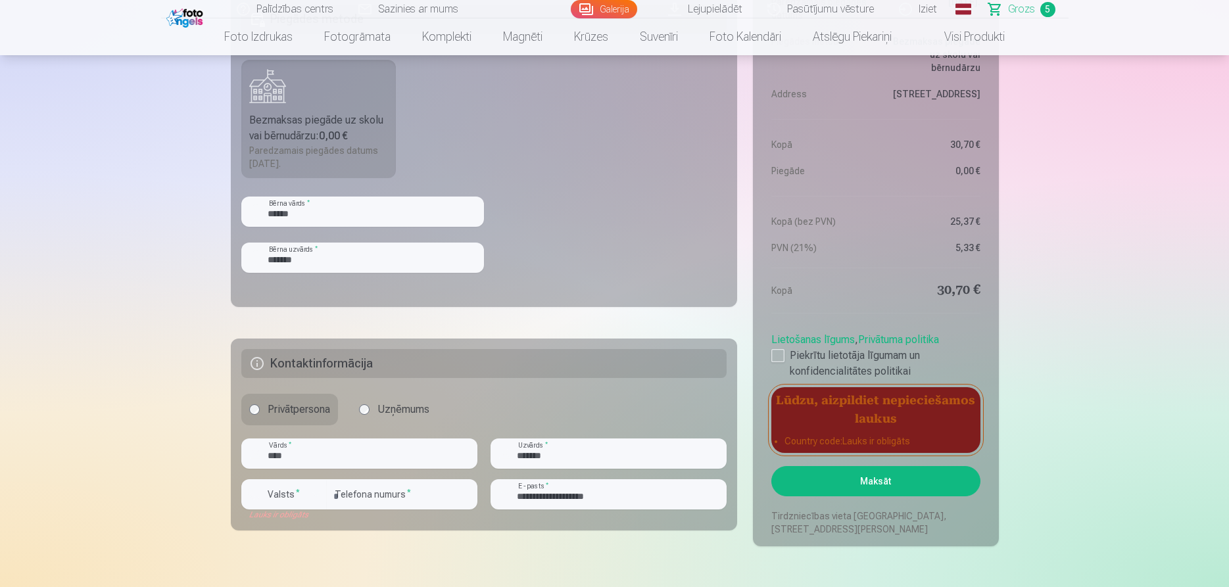
click at [800, 440] on li "Country code : Lauks ir obligāts" at bounding box center [875, 441] width 182 height 13
click at [302, 496] on label "Valsts *" at bounding box center [283, 494] width 43 height 13
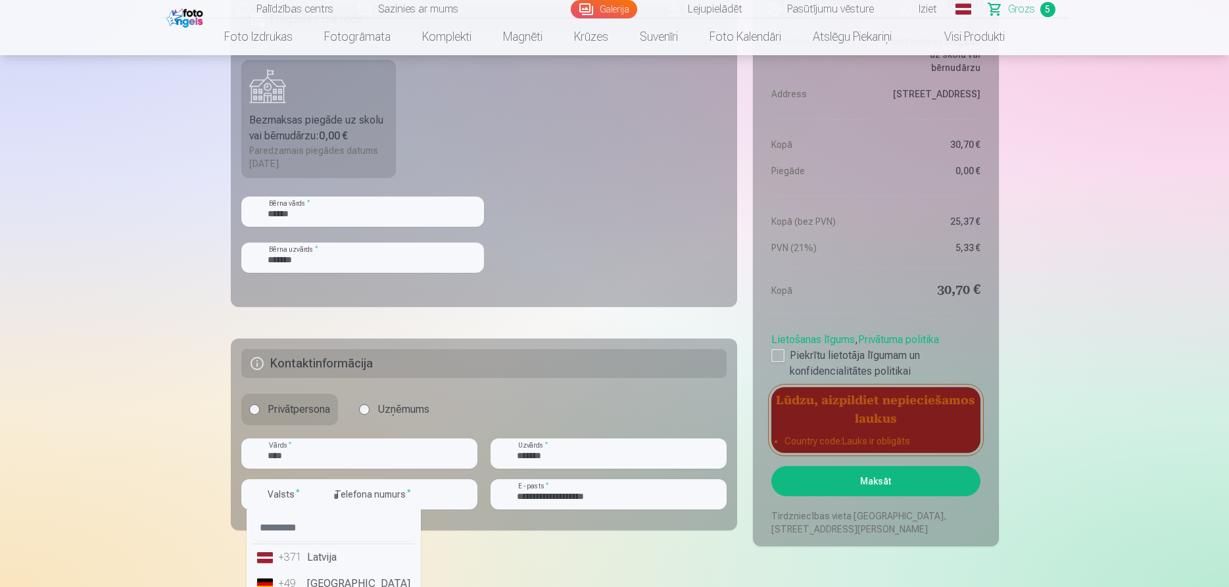
click at [327, 554] on li "+371 Latvija" at bounding box center [334, 557] width 164 height 26
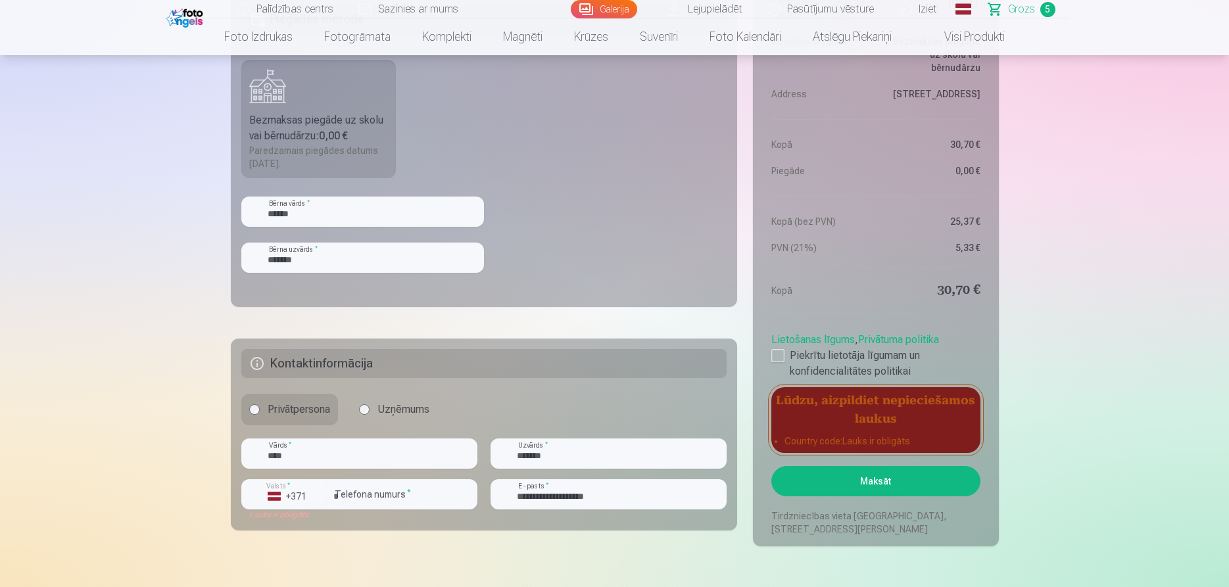
click at [840, 478] on button "Maksāt" at bounding box center [875, 481] width 208 height 30
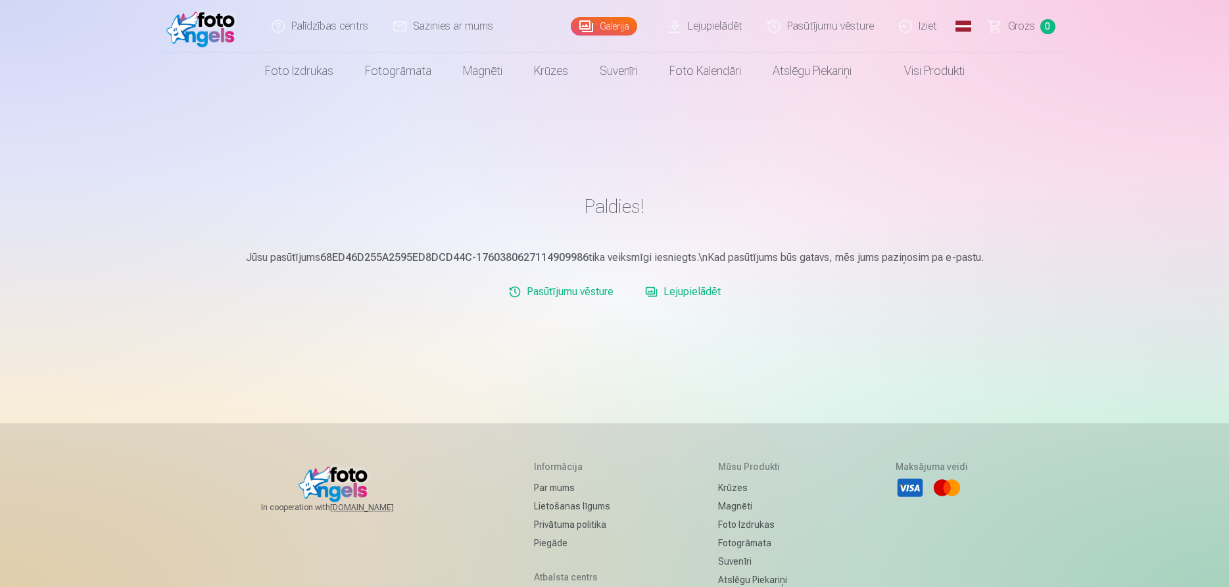
click at [696, 295] on link "Lejupielādēt" at bounding box center [683, 292] width 86 height 26
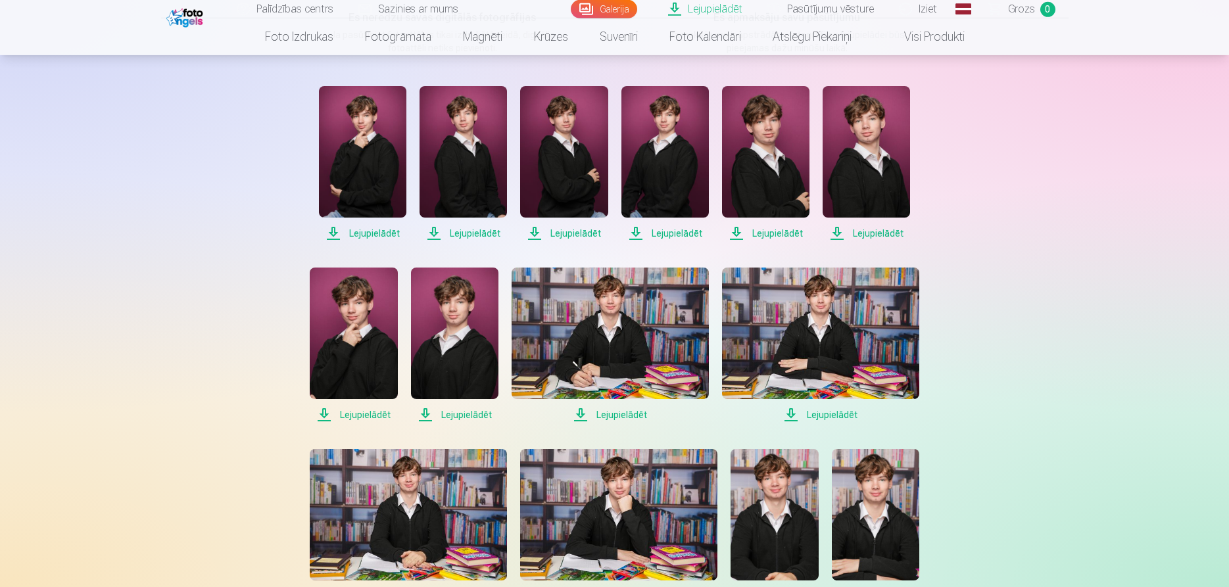
scroll to position [67, 0]
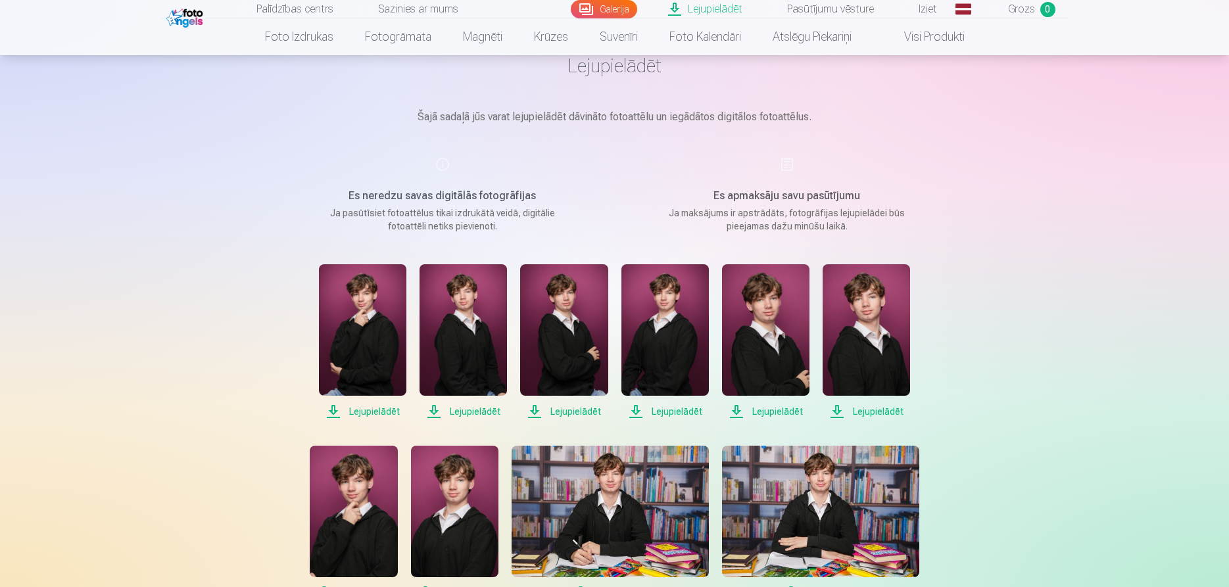
click at [376, 414] on span "Lejupielādēt" at bounding box center [362, 412] width 87 height 16
click at [476, 414] on span "Lejupielādēt" at bounding box center [463, 412] width 87 height 16
click at [560, 412] on span "Lejupielādēt" at bounding box center [563, 412] width 87 height 16
click at [679, 414] on span "Lejupielādēt" at bounding box center [664, 412] width 87 height 16
click at [773, 414] on span "Lejupielādēt" at bounding box center [765, 412] width 87 height 16
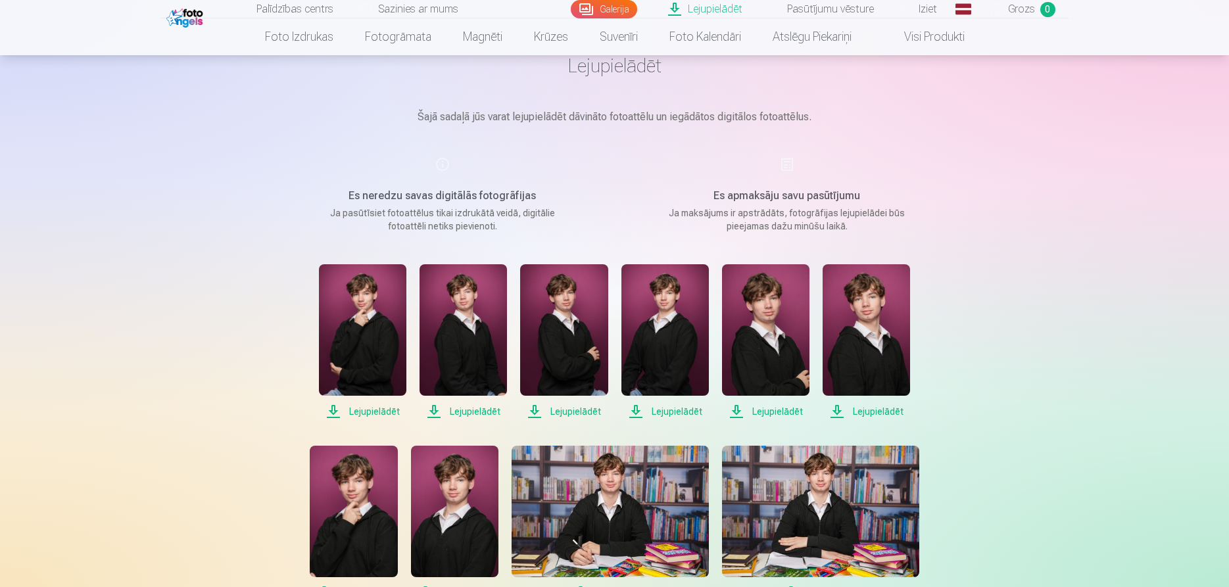
click at [859, 412] on span "Lejupielādēt" at bounding box center [866, 412] width 87 height 16
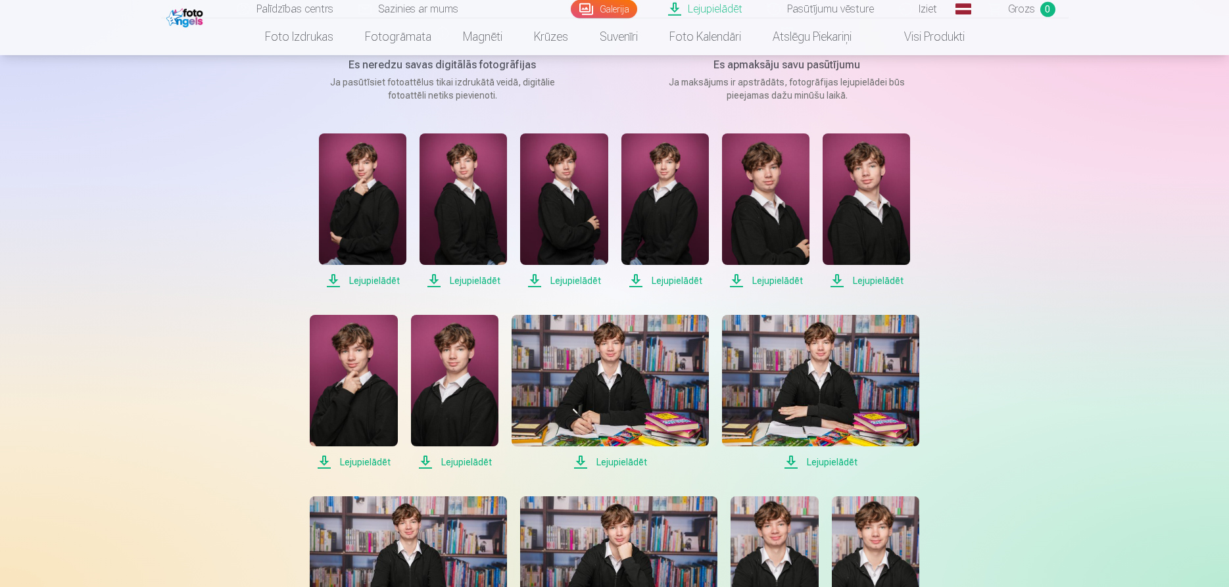
scroll to position [201, 0]
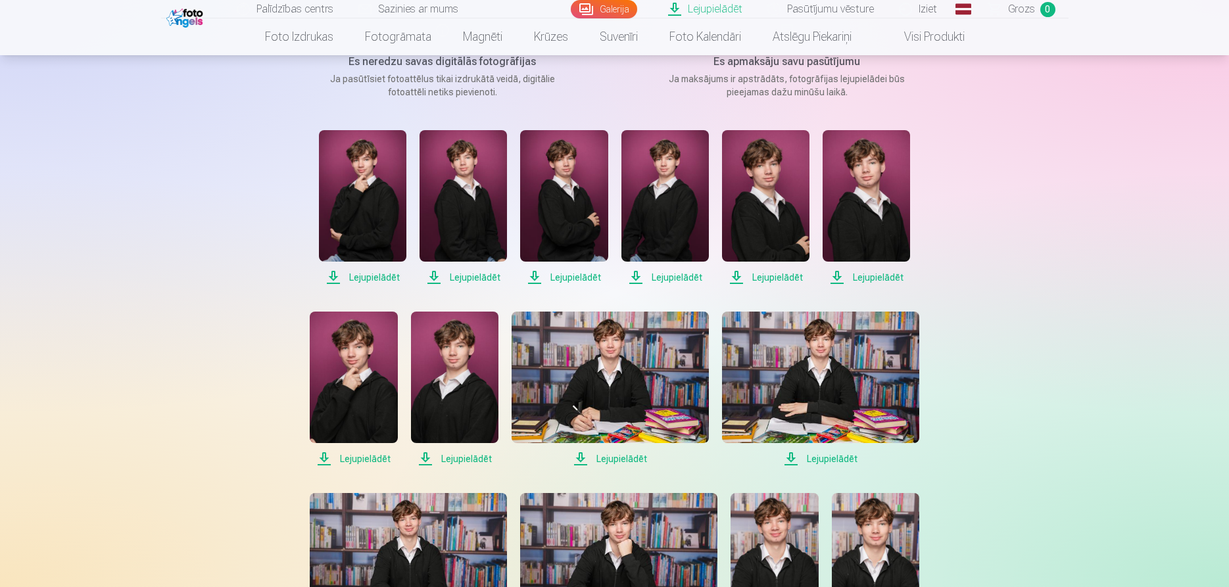
click at [370, 456] on span "Lejupielādēt" at bounding box center [353, 459] width 87 height 16
click at [483, 458] on span "Lejupielādēt" at bounding box center [454, 459] width 87 height 16
click at [616, 458] on span "Lejupielādēt" at bounding box center [610, 459] width 197 height 16
click at [828, 458] on span "Lejupielādēt" at bounding box center [820, 459] width 197 height 16
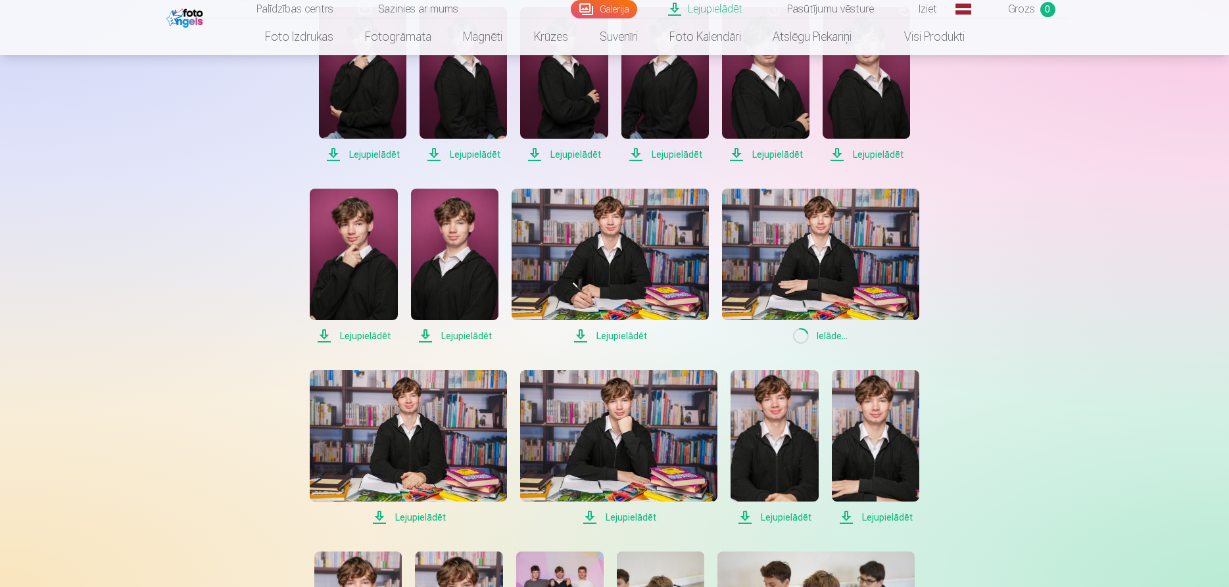
scroll to position [335, 0]
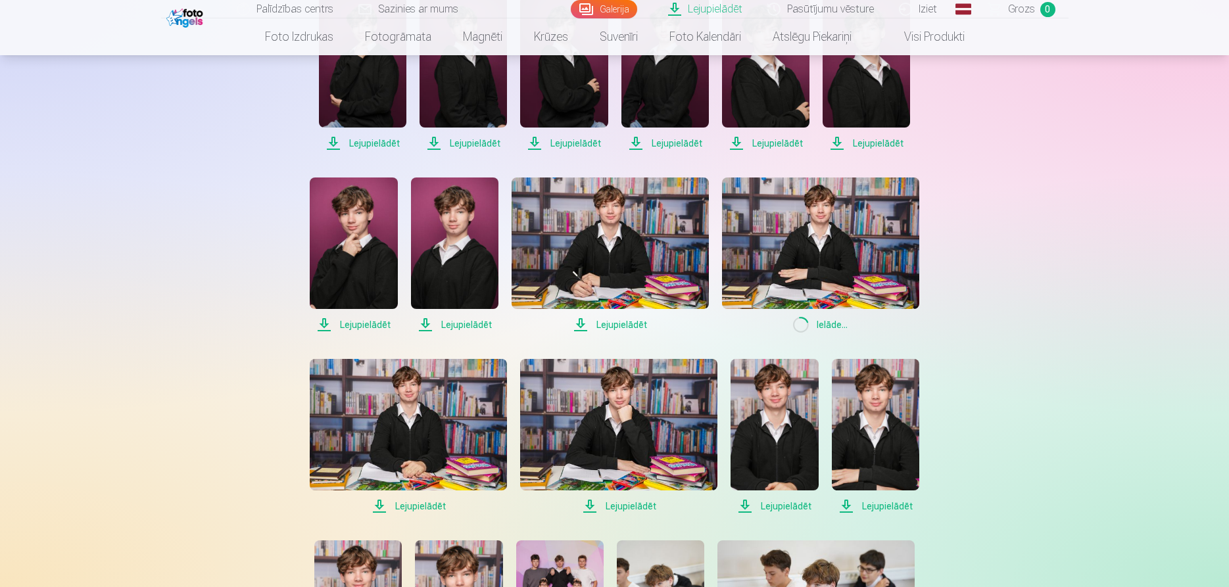
click at [413, 506] on span "Lejupielādēt" at bounding box center [408, 506] width 197 height 16
click at [634, 506] on span "Lejupielādēt" at bounding box center [618, 506] width 197 height 16
click at [771, 505] on span "Lejupielādēt" at bounding box center [774, 506] width 87 height 16
click at [871, 505] on span "Lejupielādēt" at bounding box center [875, 506] width 87 height 16
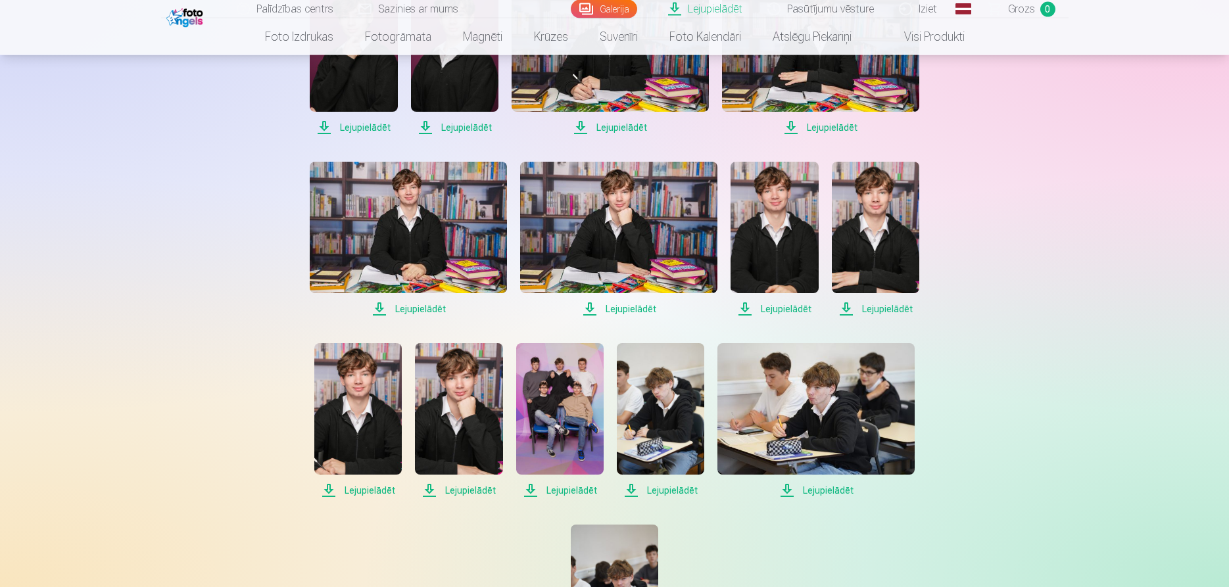
scroll to position [604, 0]
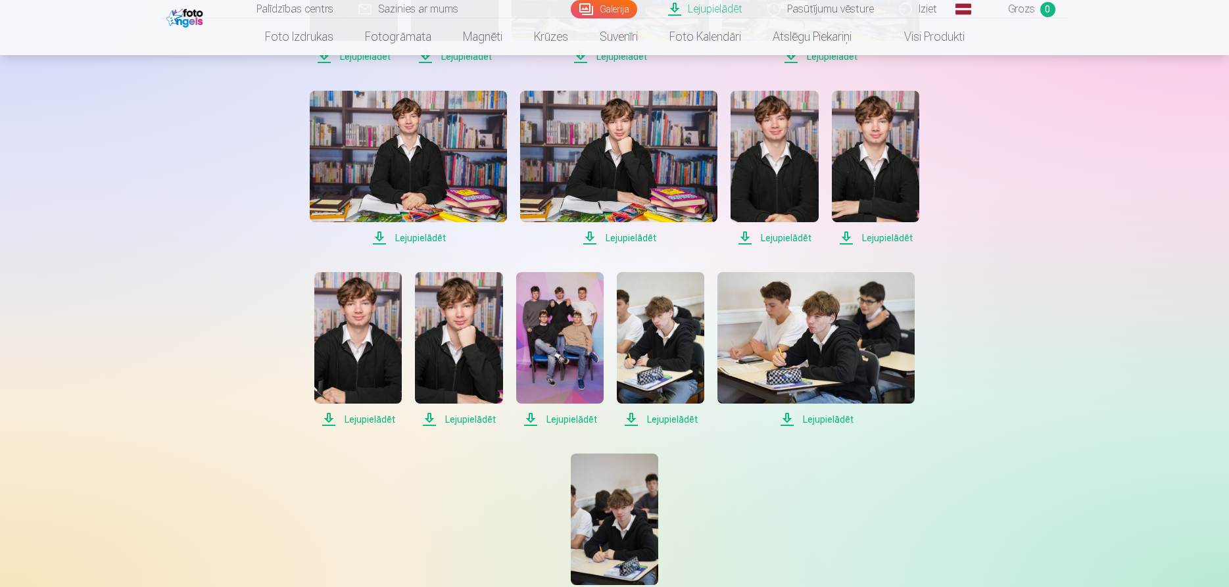
click at [360, 423] on span "Lejupielādēt" at bounding box center [357, 420] width 87 height 16
click at [477, 422] on span "Lejupielādēt" at bounding box center [458, 420] width 87 height 16
click at [577, 421] on span "Lejupielādēt" at bounding box center [559, 420] width 87 height 16
click at [688, 419] on span "Lejupielādēt" at bounding box center [660, 420] width 87 height 16
click at [810, 419] on span "Lejupielādēt" at bounding box center [815, 420] width 197 height 16
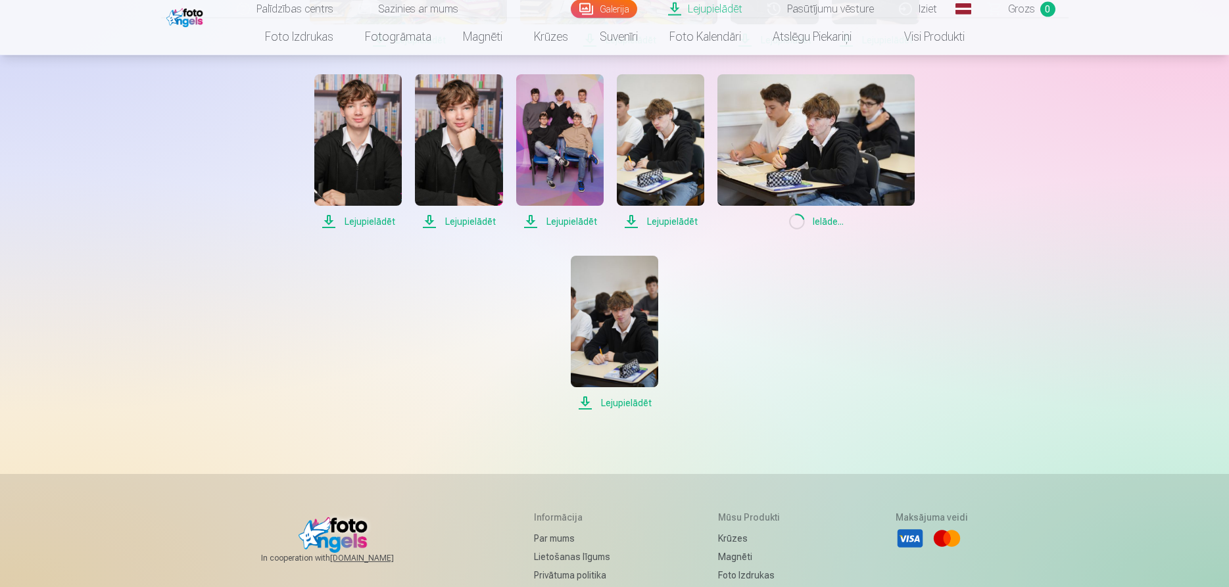
scroll to position [805, 0]
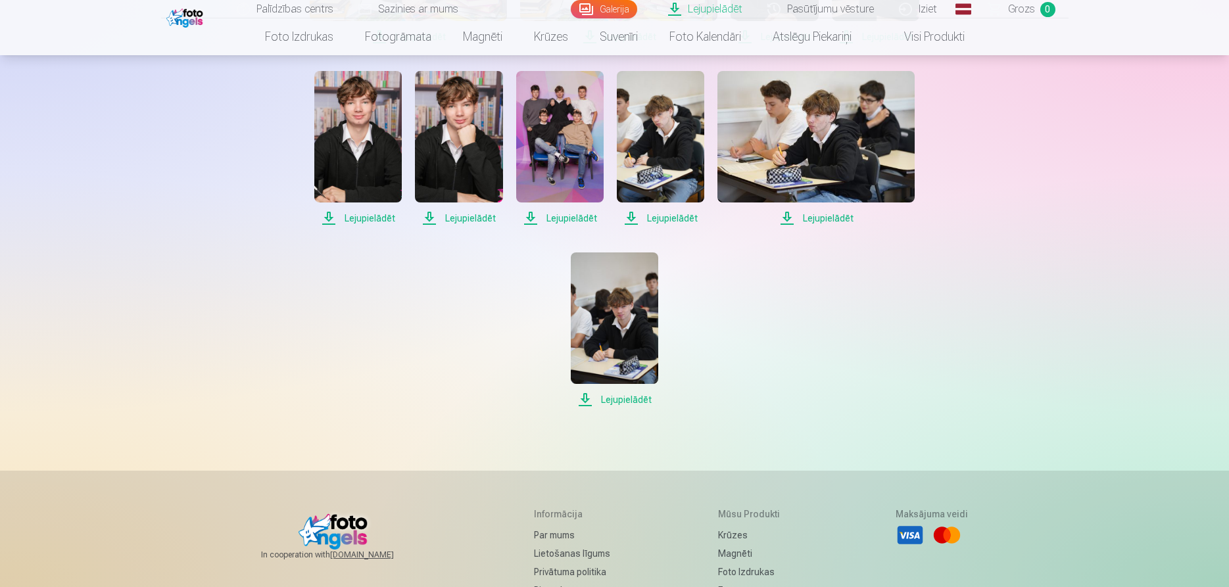
click at [635, 397] on span "Lejupielādēt" at bounding box center [614, 400] width 87 height 16
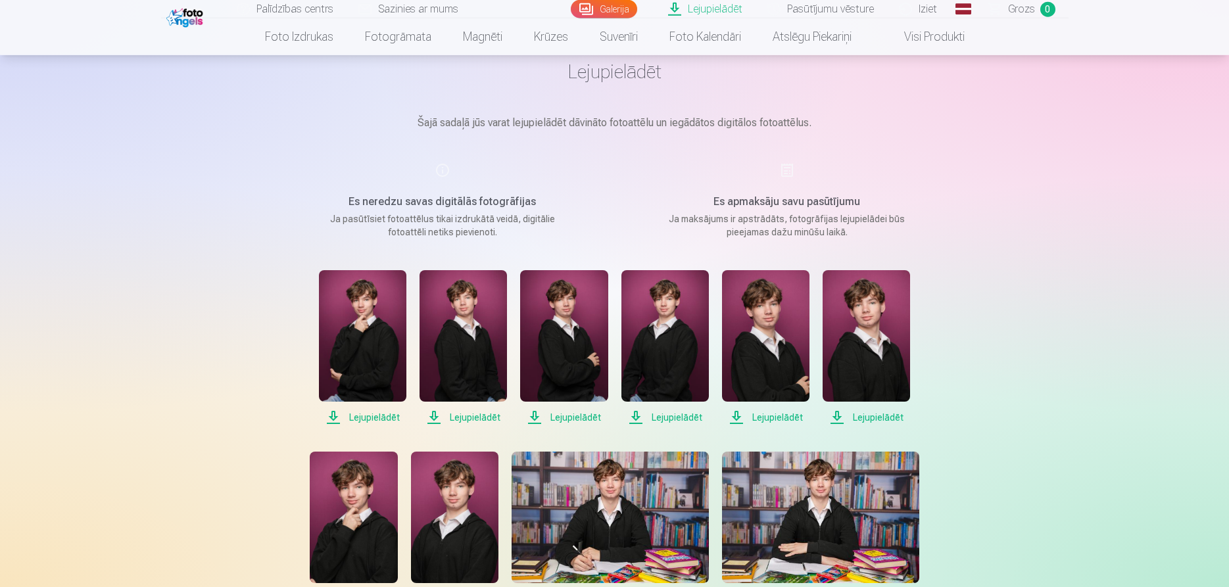
scroll to position [0, 0]
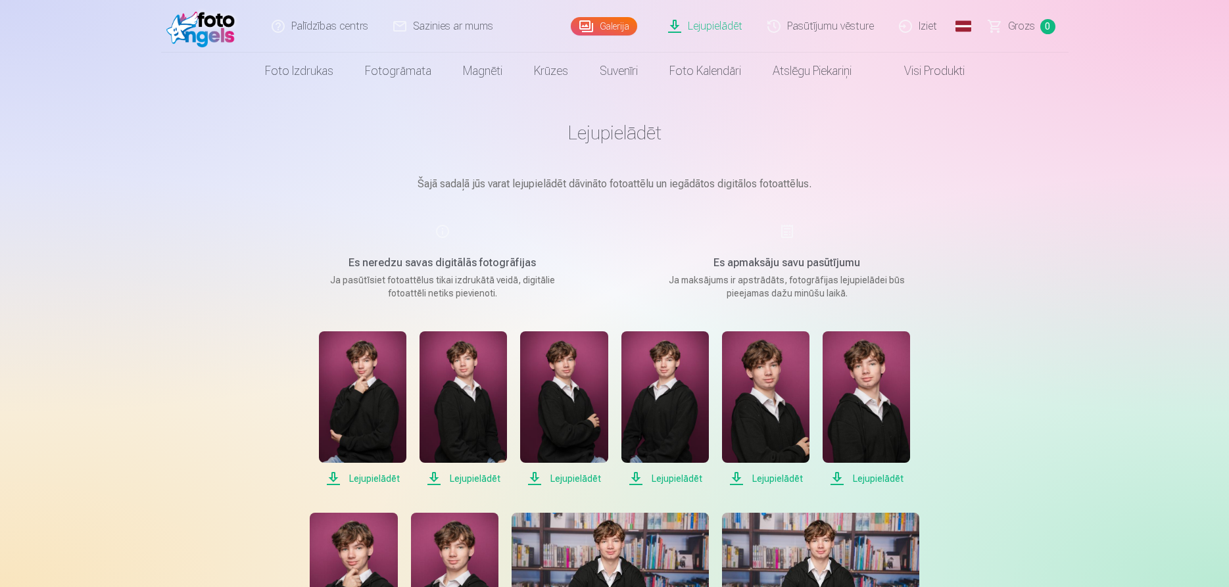
click at [854, 23] on link "Pasūtījumu vēsture" at bounding box center [822, 26] width 132 height 53
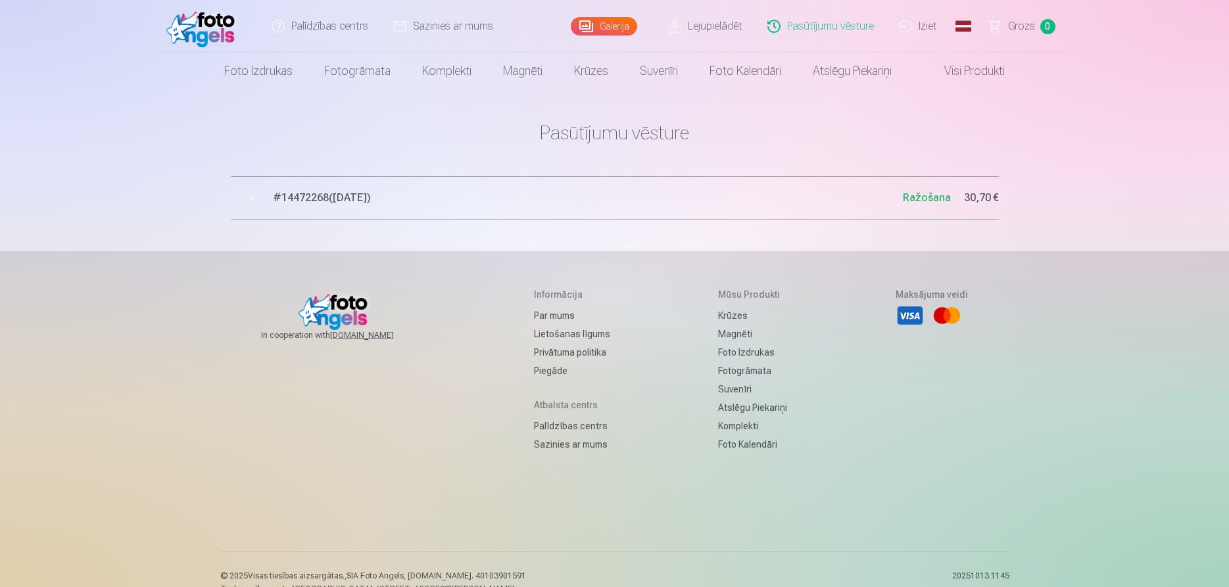
click at [334, 193] on span "# 14472268 ( [DATE] )" at bounding box center [588, 198] width 630 height 16
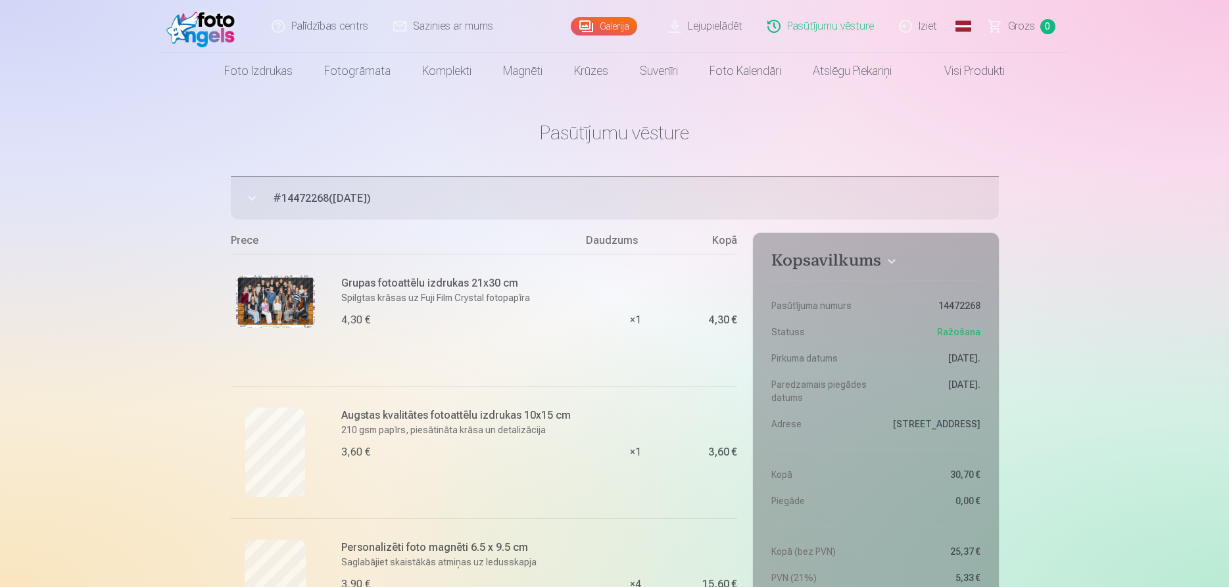
click at [914, 31] on link "Iziet" at bounding box center [918, 26] width 63 height 53
